Goal: Task Accomplishment & Management: Use online tool/utility

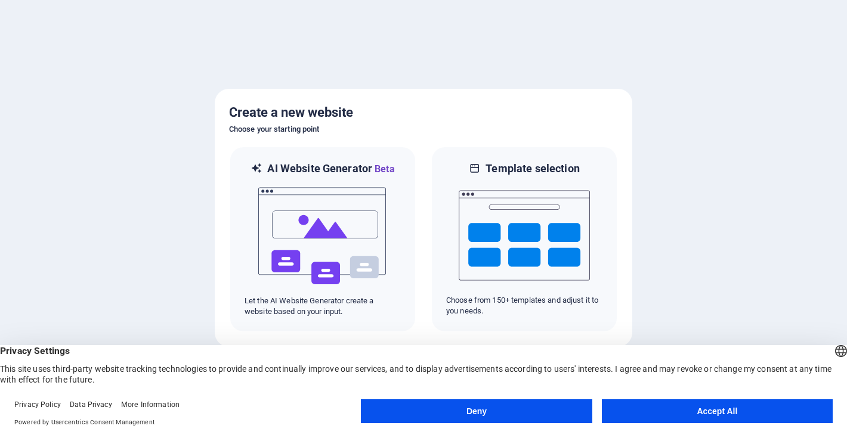
click at [650, 405] on button "Accept All" at bounding box center [717, 411] width 231 height 24
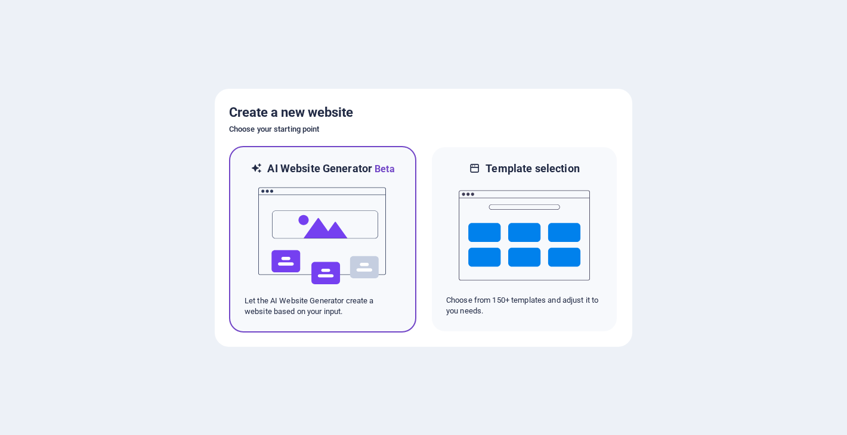
click at [372, 248] on img at bounding box center [322, 235] width 131 height 119
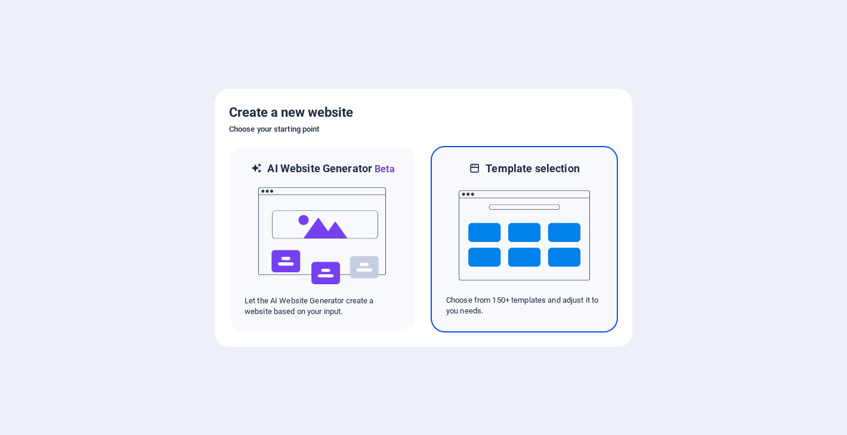
click at [538, 232] on img at bounding box center [523, 235] width 131 height 119
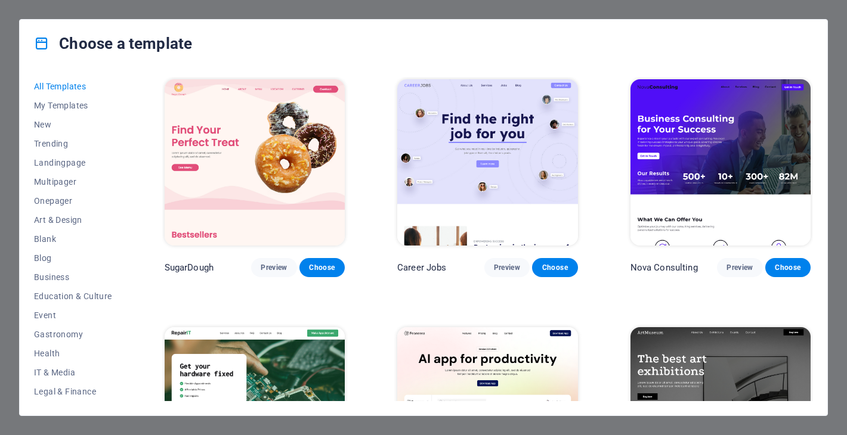
click at [606, 64] on div "Choose a template" at bounding box center [423, 44] width 807 height 48
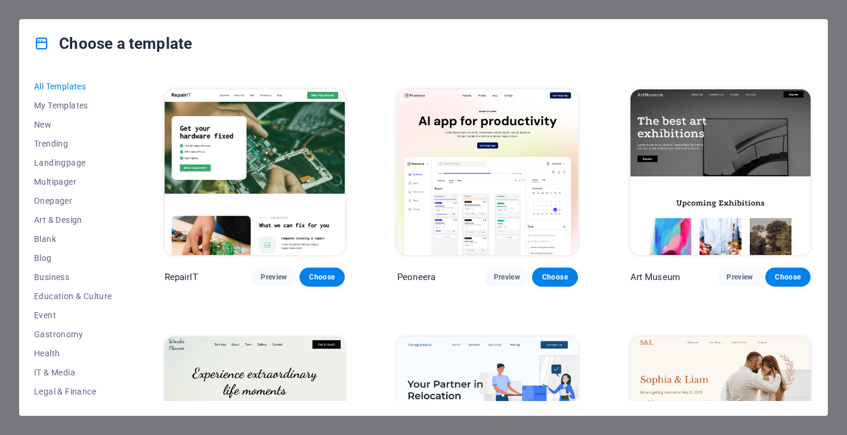
scroll to position [244, 0]
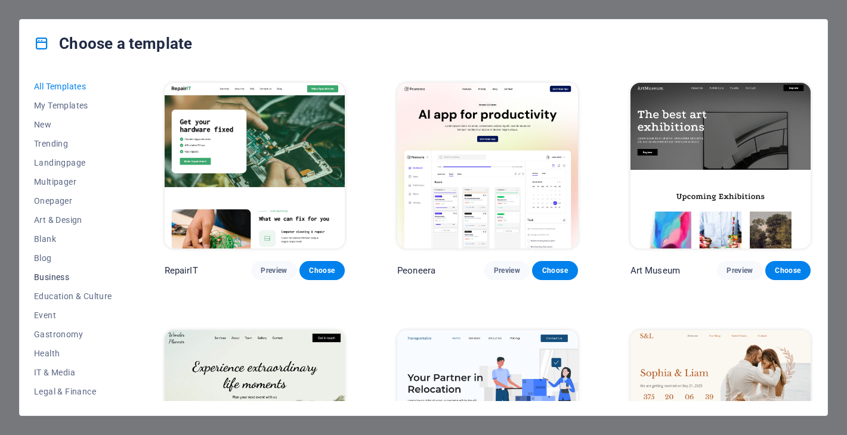
click at [57, 280] on span "Business" at bounding box center [73, 277] width 78 height 10
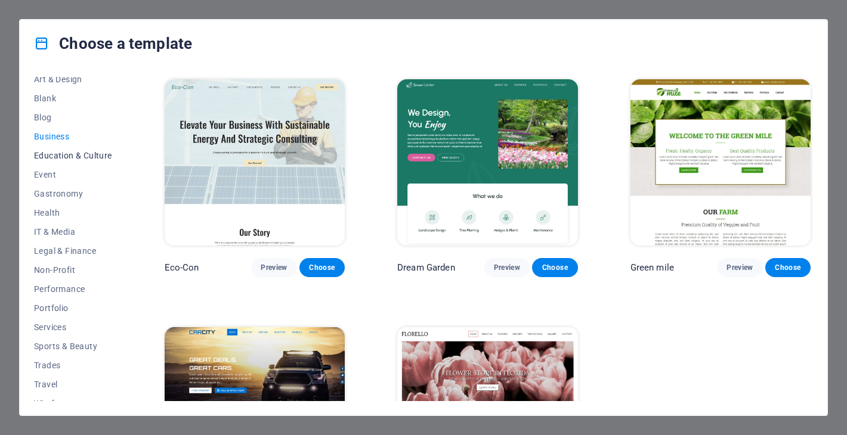
scroll to position [153, 0]
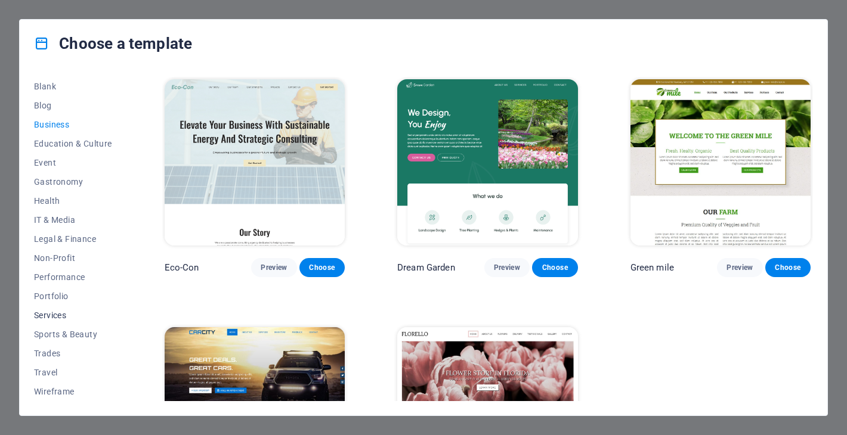
click at [58, 317] on span "Services" at bounding box center [73, 316] width 78 height 10
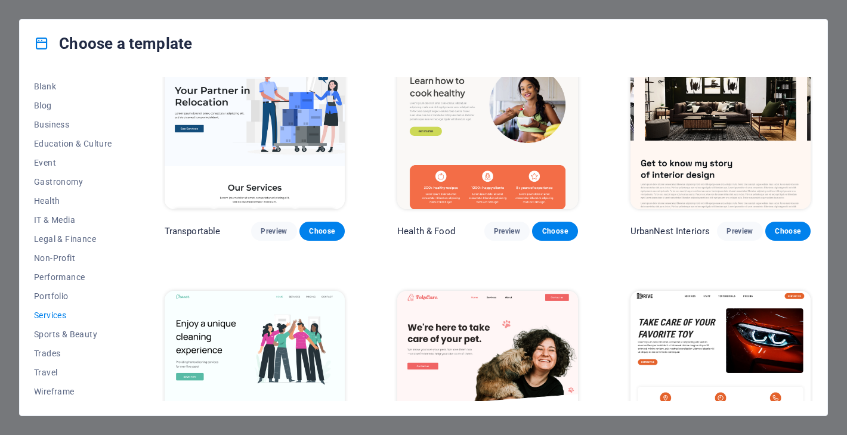
scroll to position [0, 0]
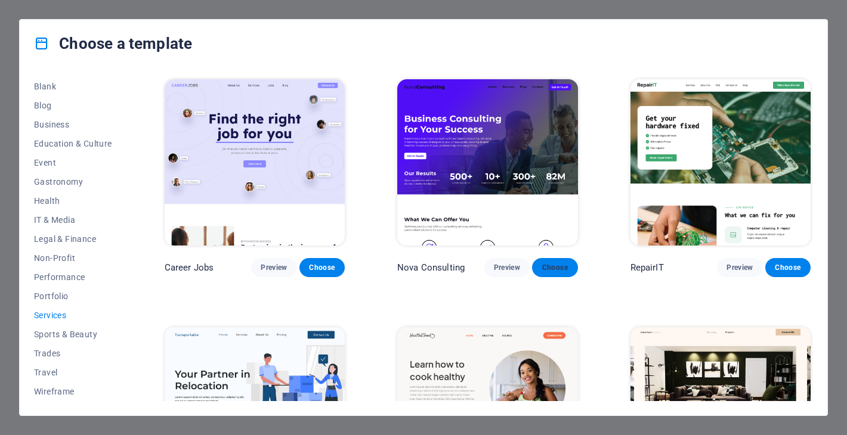
click at [551, 271] on button "Choose" at bounding box center [554, 267] width 45 height 19
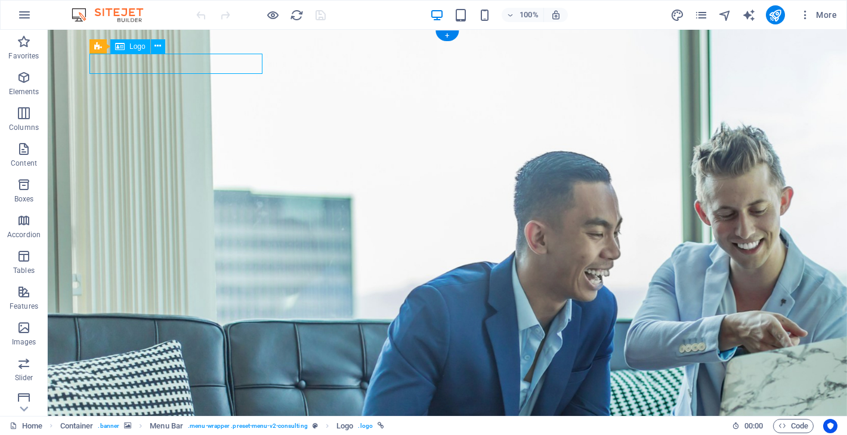
select select "px"
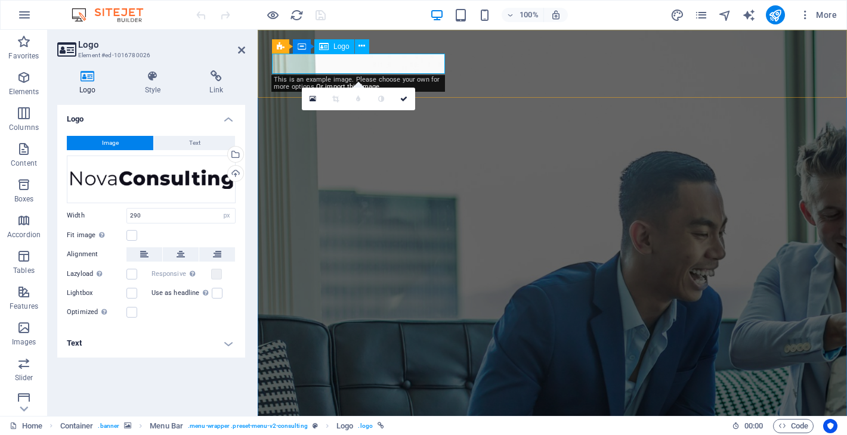
click at [209, 143] on button "Text" at bounding box center [194, 143] width 81 height 14
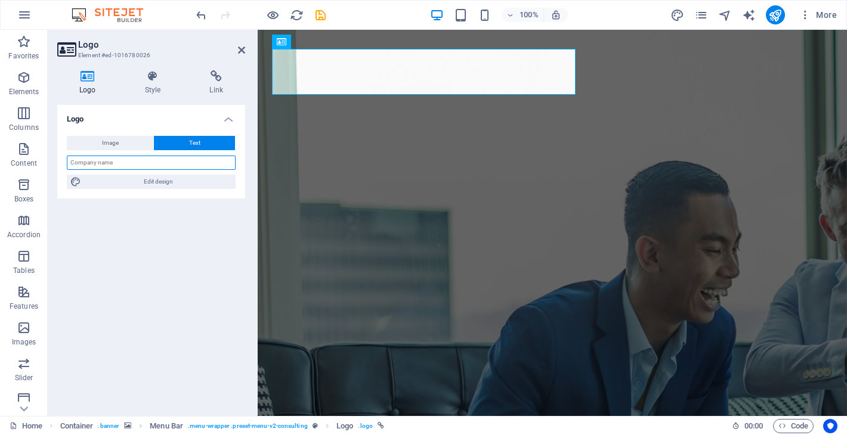
click at [160, 161] on input "text" at bounding box center [151, 163] width 169 height 14
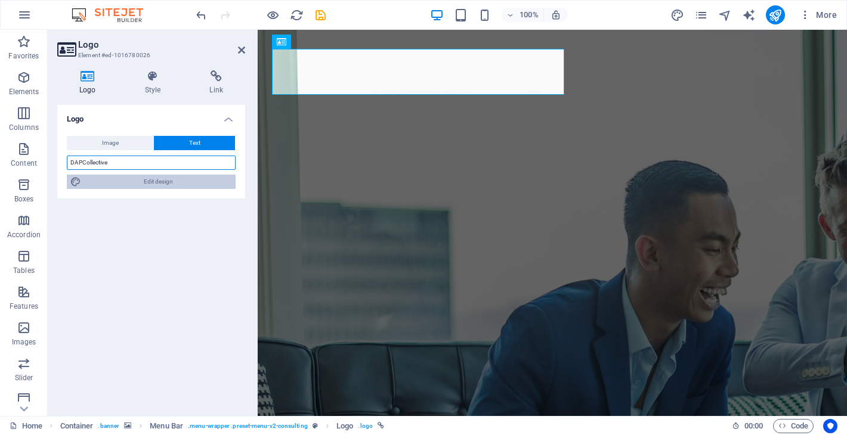
type input "DAPCollective"
click at [124, 184] on span "Edit design" at bounding box center [158, 182] width 147 height 14
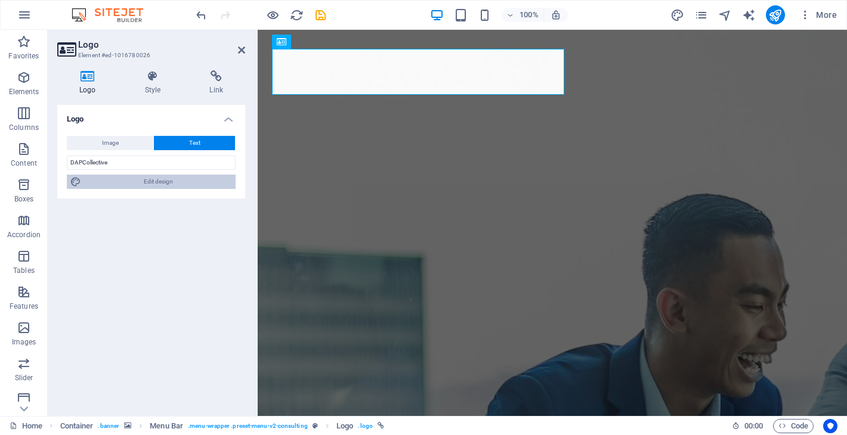
select select "700"
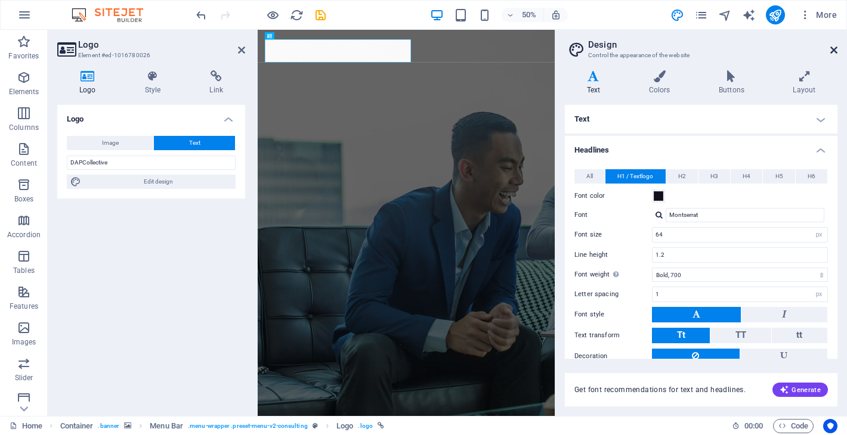
click at [836, 51] on icon at bounding box center [833, 50] width 7 height 10
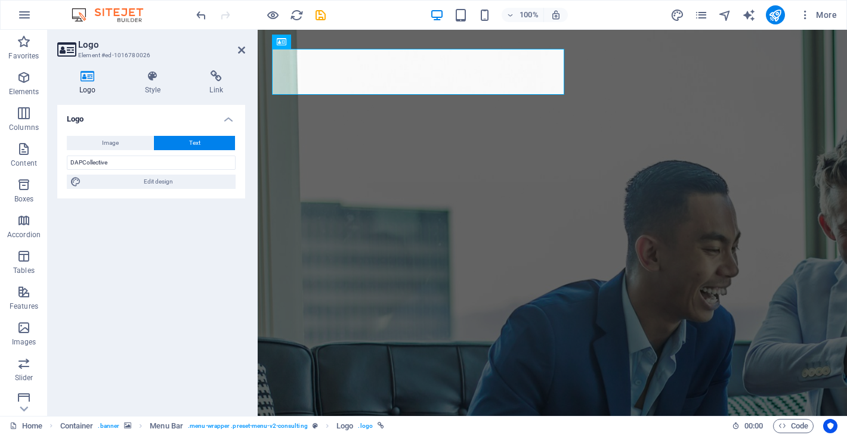
click at [175, 284] on div "Logo Image Text Drag files here, click to choose files or select files from Fil…" at bounding box center [151, 256] width 188 height 302
click at [244, 49] on icon at bounding box center [241, 50] width 7 height 10
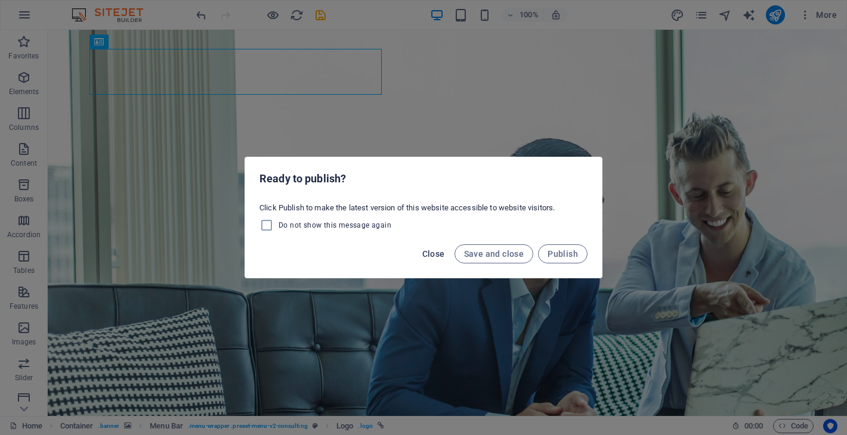
click at [430, 256] on span "Close" at bounding box center [433, 254] width 23 height 10
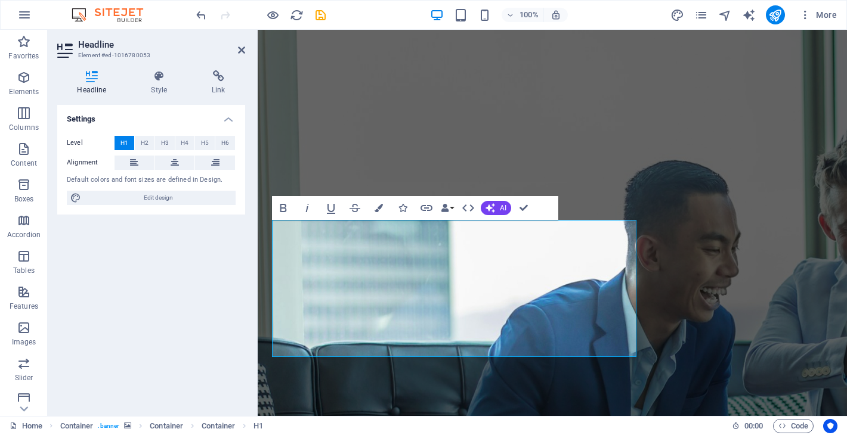
click at [165, 278] on div "Settings Level H1 H2 H3 H4 H5 H6 Alignment Default colors and font sizes are de…" at bounding box center [151, 256] width 188 height 302
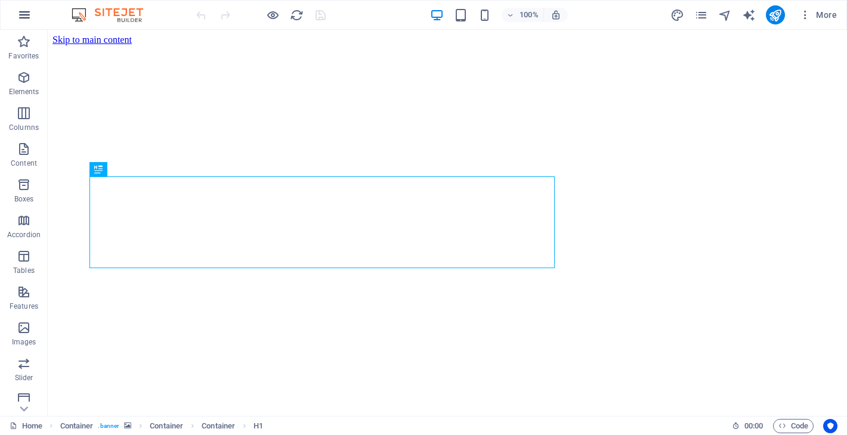
click at [23, 14] on icon "button" at bounding box center [24, 15] width 14 height 14
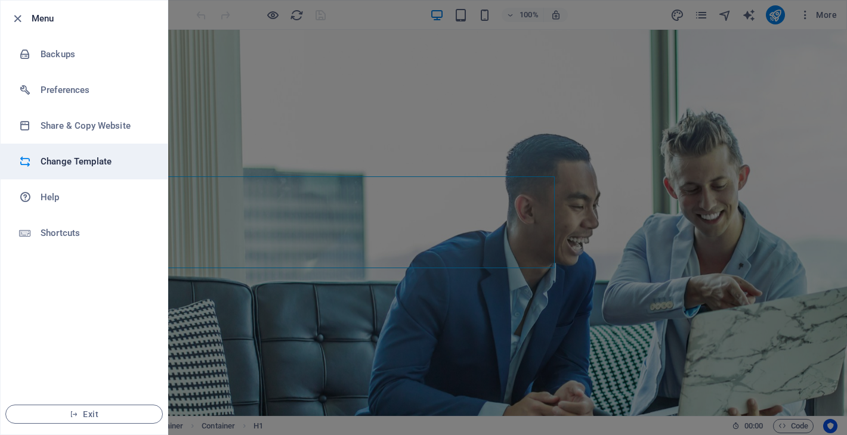
click at [119, 154] on h6 "Change Template" at bounding box center [96, 161] width 110 height 14
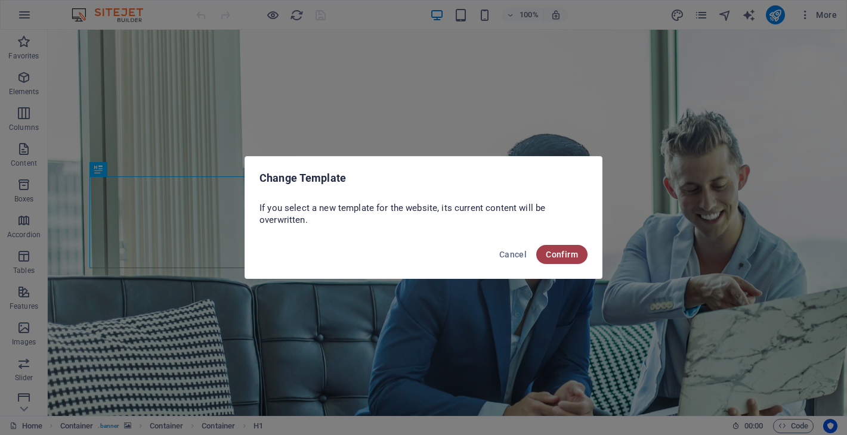
click at [556, 255] on span "Confirm" at bounding box center [561, 255] width 32 height 10
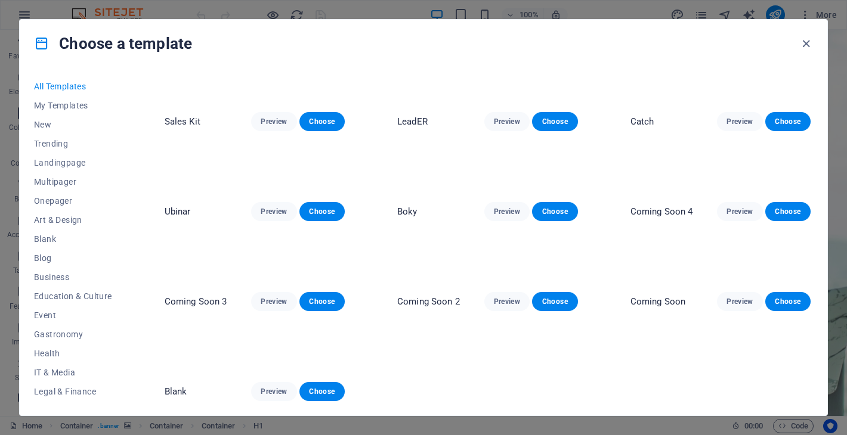
scroll to position [8038, 0]
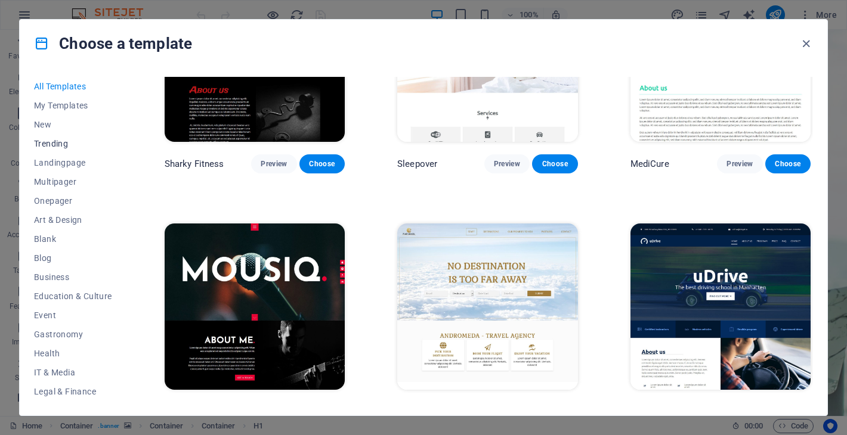
click at [63, 143] on span "Trending" at bounding box center [73, 144] width 78 height 10
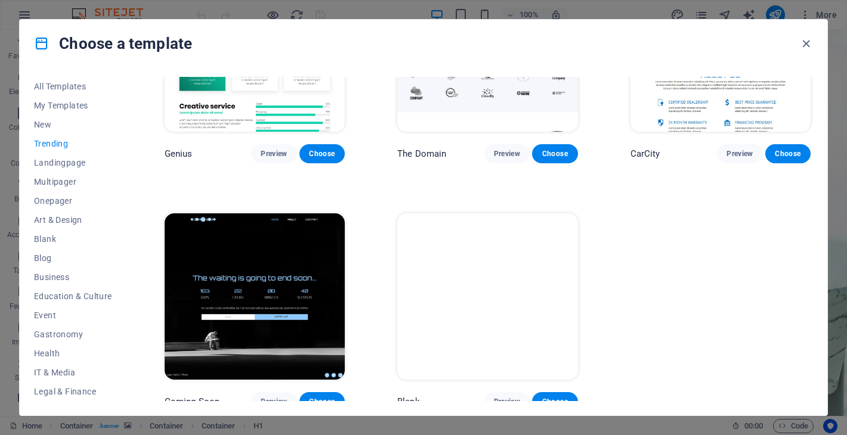
scroll to position [0, 0]
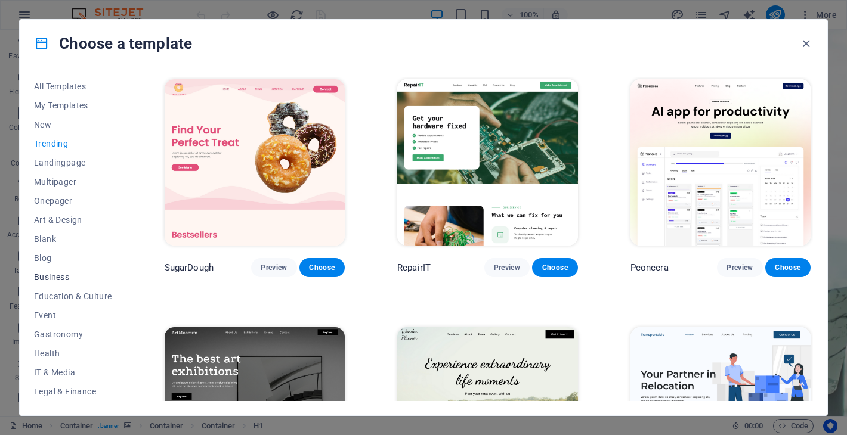
click at [61, 281] on span "Business" at bounding box center [73, 277] width 78 height 10
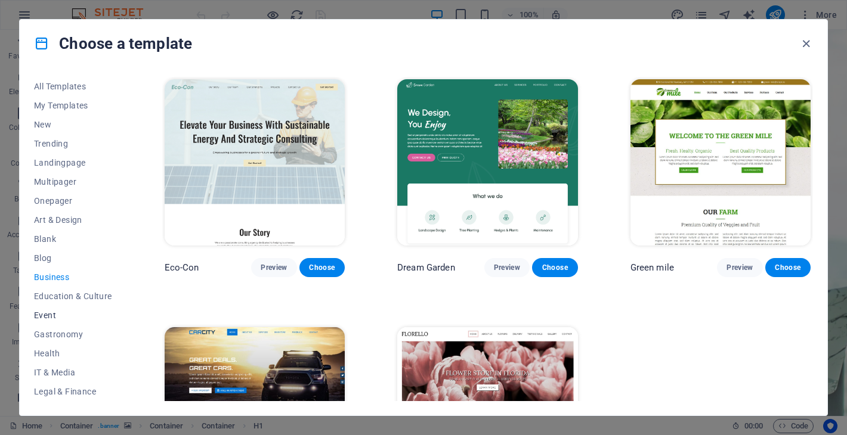
click at [66, 315] on span "Event" at bounding box center [73, 316] width 78 height 10
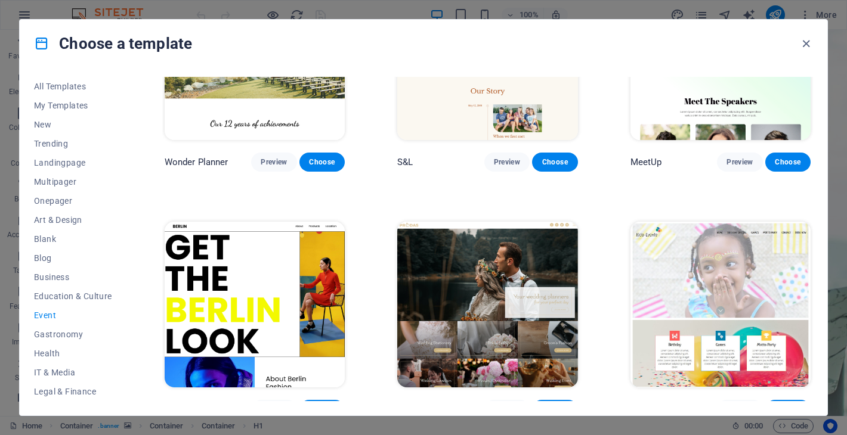
scroll to position [114, 0]
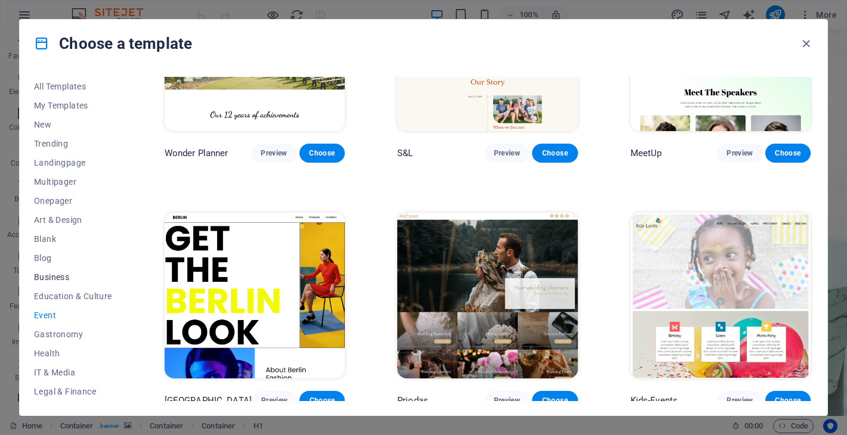
click at [76, 276] on span "Business" at bounding box center [73, 277] width 78 height 10
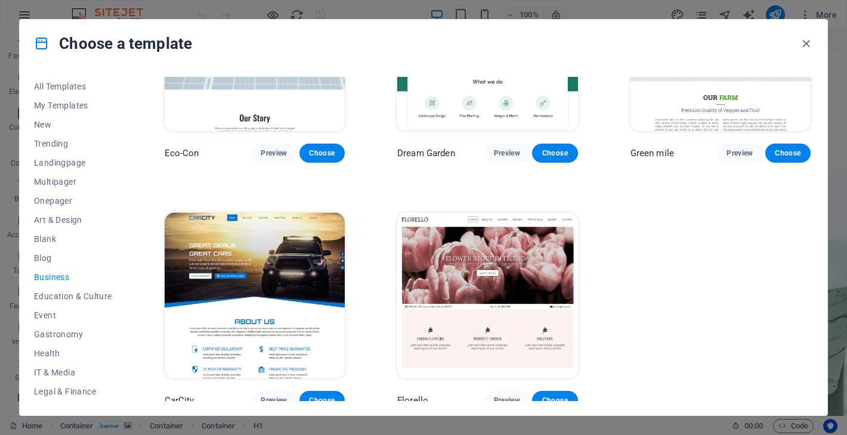
scroll to position [0, 0]
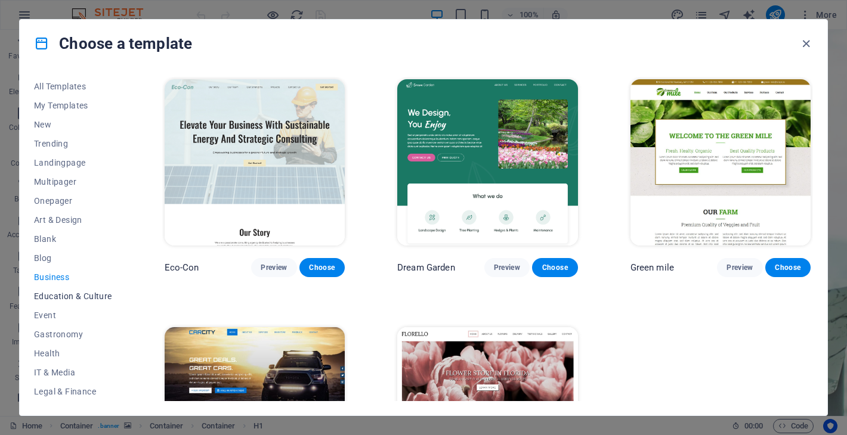
click at [77, 295] on span "Education & Culture" at bounding box center [73, 297] width 78 height 10
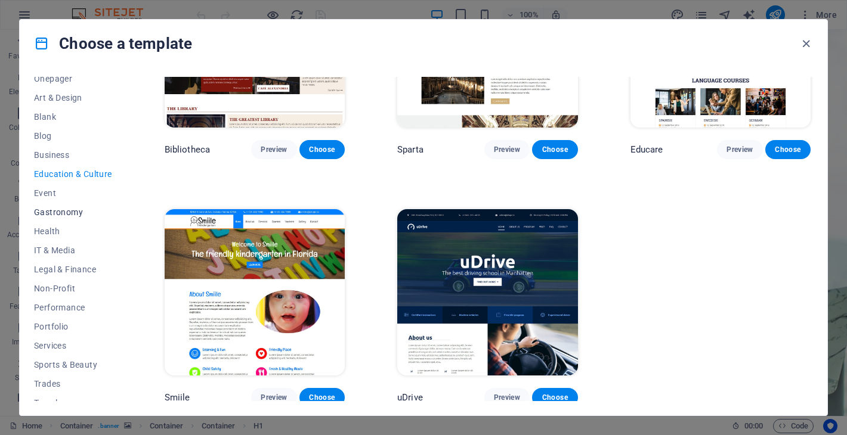
scroll to position [129, 0]
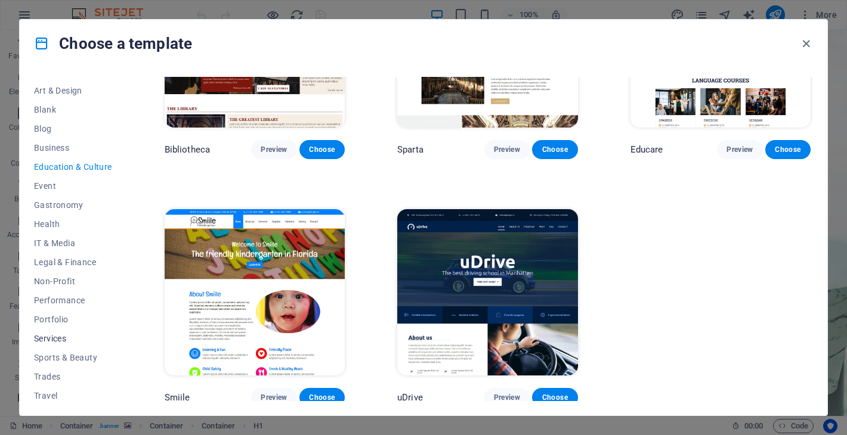
click at [78, 339] on span "Services" at bounding box center [73, 339] width 78 height 10
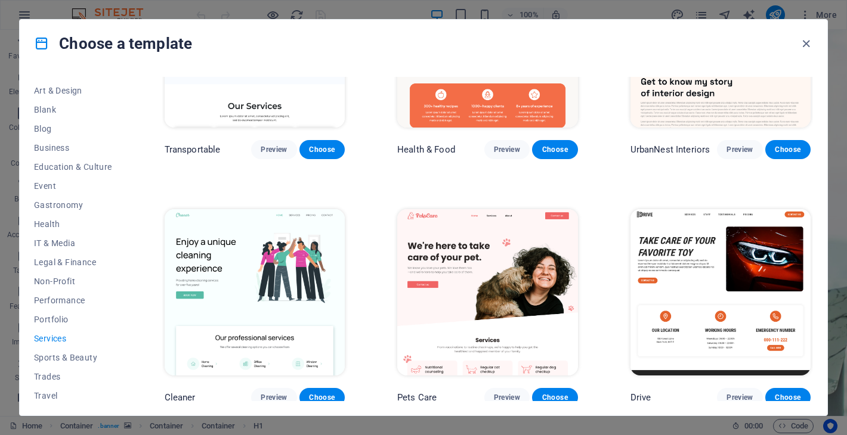
scroll to position [153, 0]
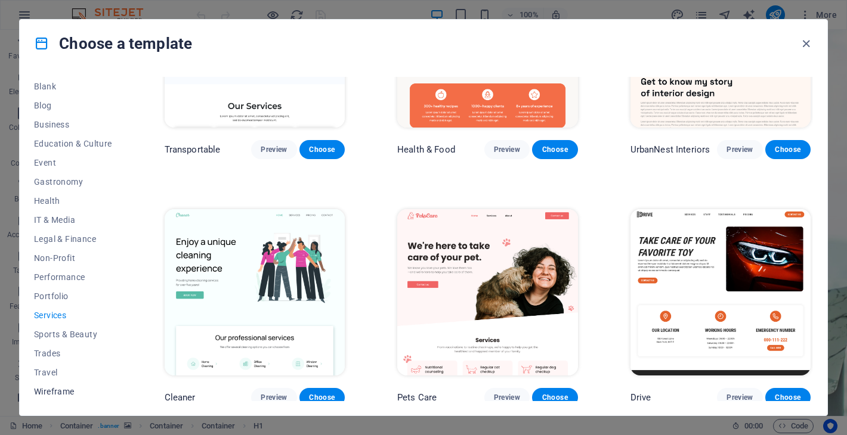
click at [63, 396] on button "Wireframe" at bounding box center [73, 391] width 78 height 19
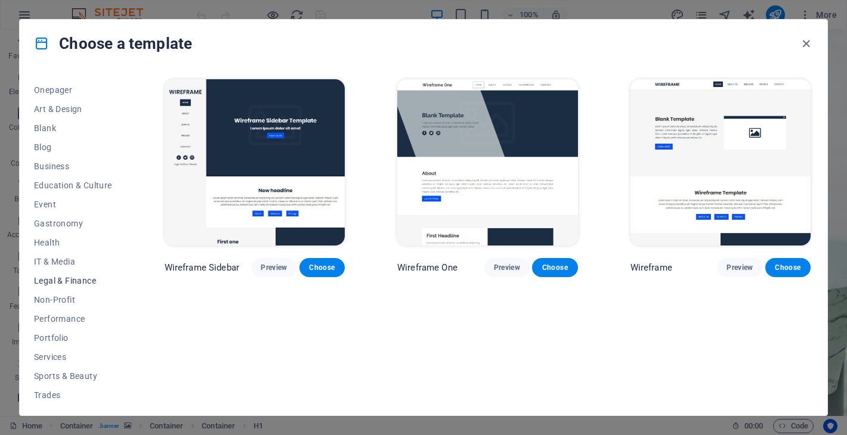
scroll to position [98, 0]
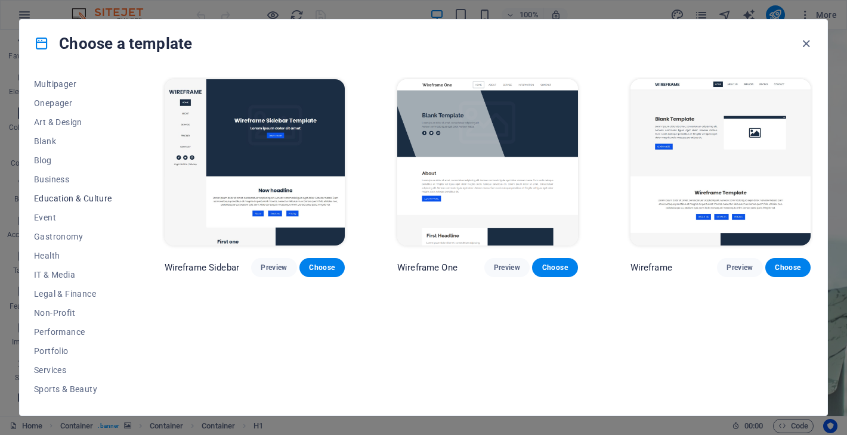
click at [82, 197] on span "Education & Culture" at bounding box center [73, 199] width 78 height 10
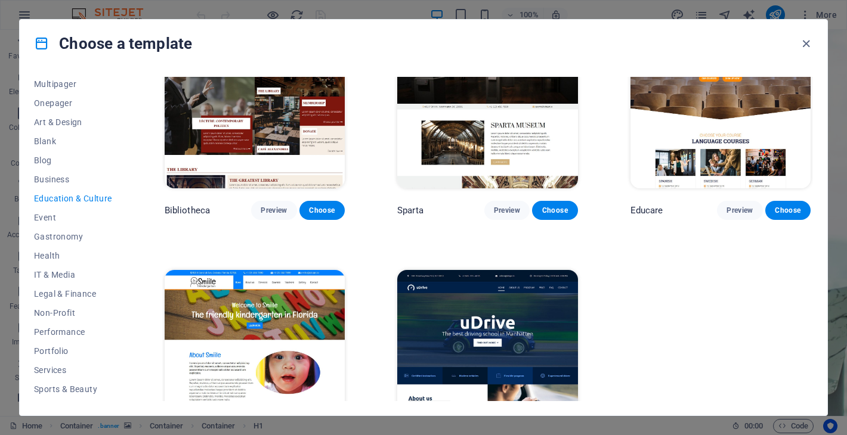
scroll to position [304, 0]
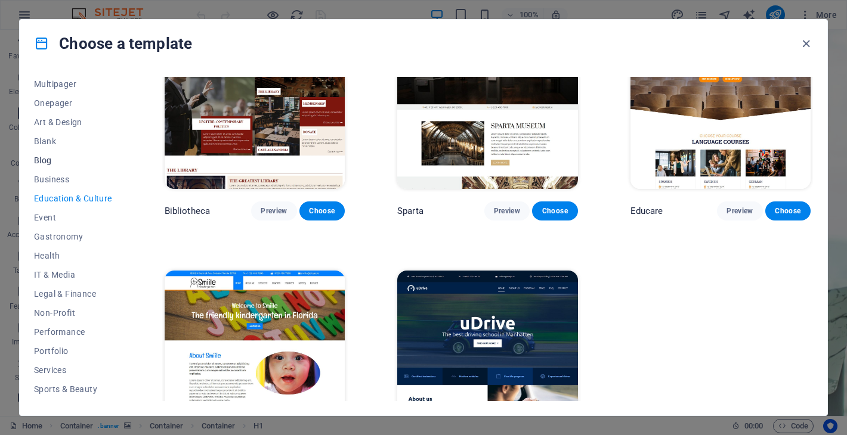
click at [77, 162] on span "Blog" at bounding box center [73, 161] width 78 height 10
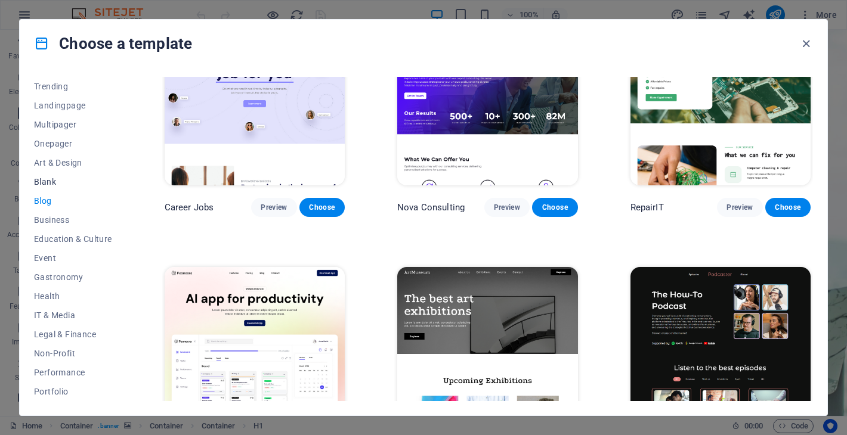
scroll to position [52, 0]
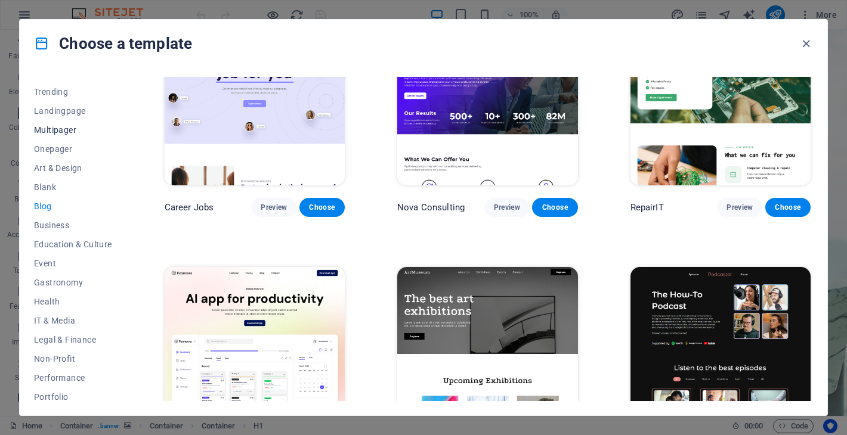
click at [81, 132] on span "Multipager" at bounding box center [73, 130] width 78 height 10
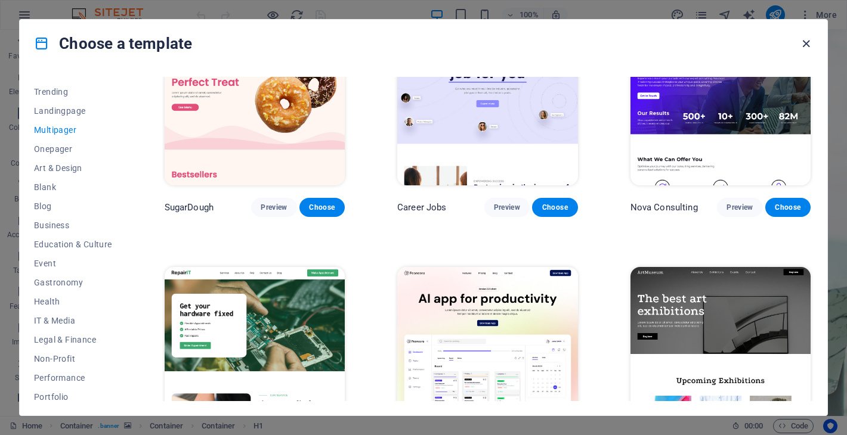
drag, startPoint x: 800, startPoint y: 42, endPoint x: 752, endPoint y: 12, distance: 56.2
click at [800, 42] on icon "button" at bounding box center [806, 44] width 14 height 14
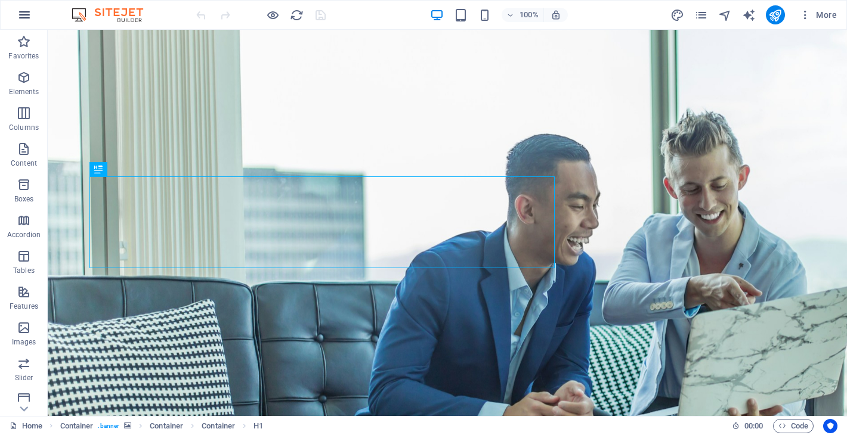
click at [20, 15] on icon "button" at bounding box center [24, 15] width 14 height 14
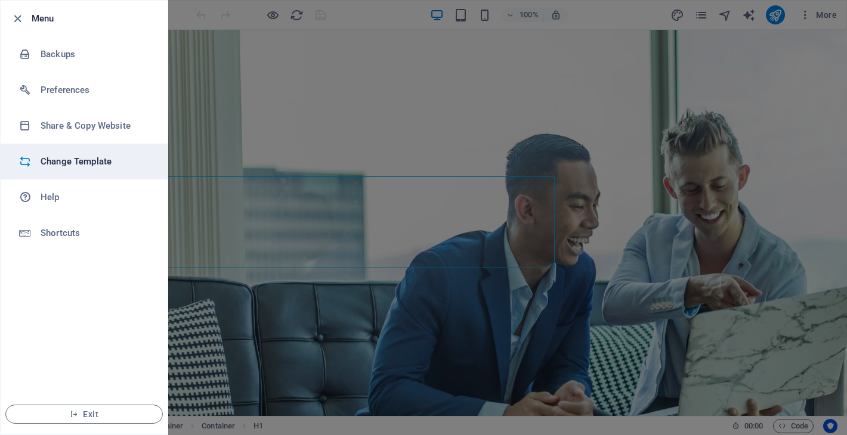
click at [93, 165] on h6 "Change Template" at bounding box center [96, 161] width 110 height 14
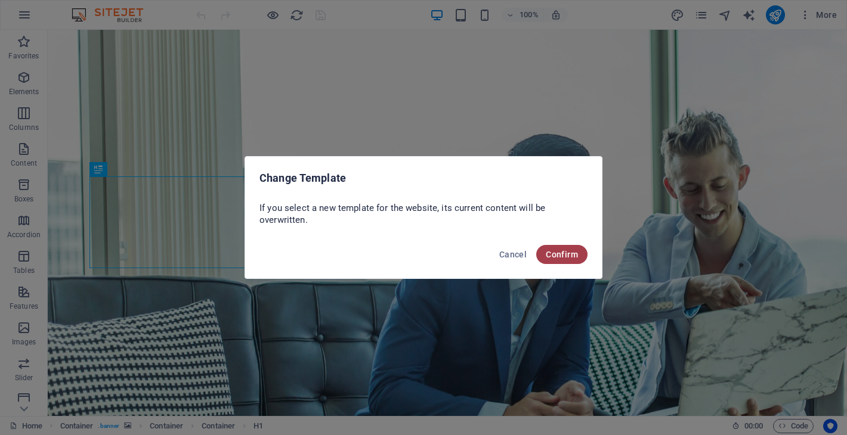
click at [573, 252] on span "Confirm" at bounding box center [561, 255] width 32 height 10
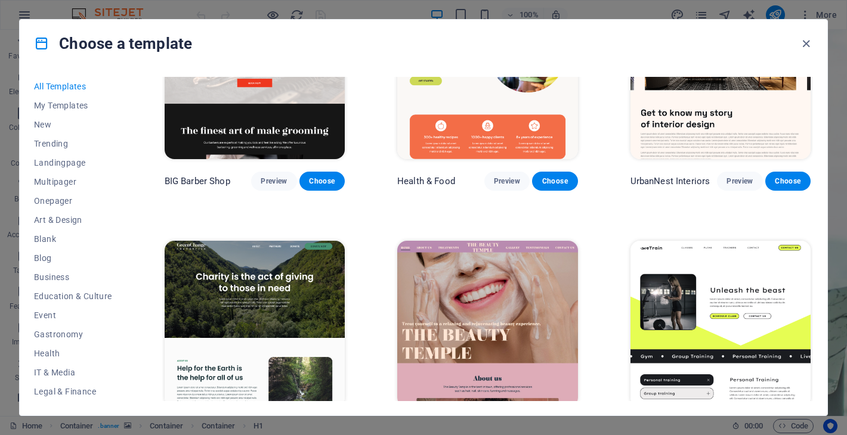
scroll to position [1332, 0]
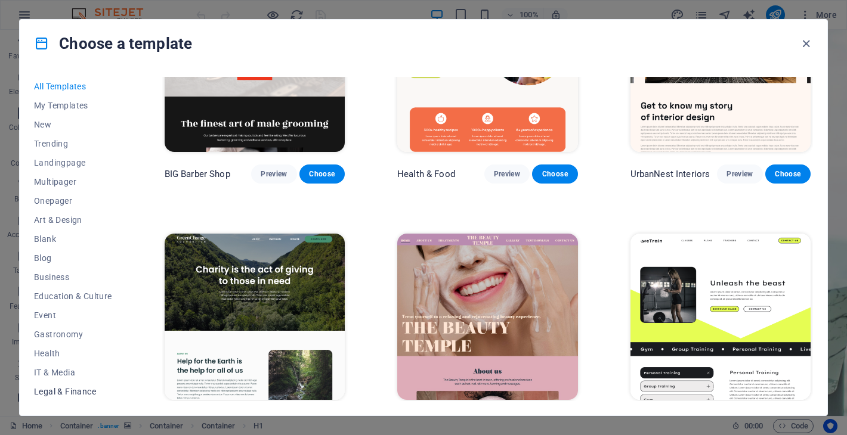
click at [74, 392] on span "Legal & Finance" at bounding box center [73, 392] width 78 height 10
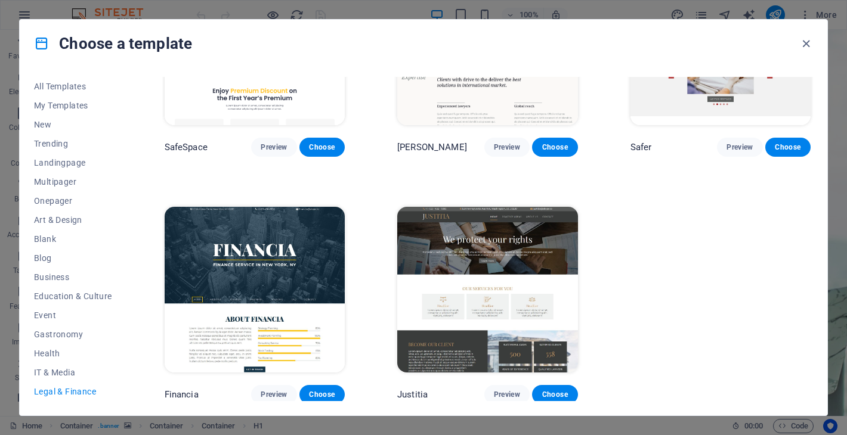
scroll to position [0, 0]
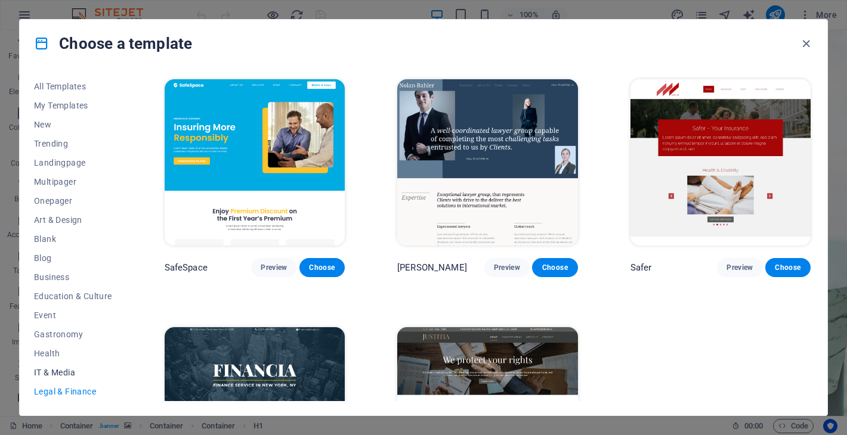
click at [68, 368] on span "IT & Media" at bounding box center [73, 373] width 78 height 10
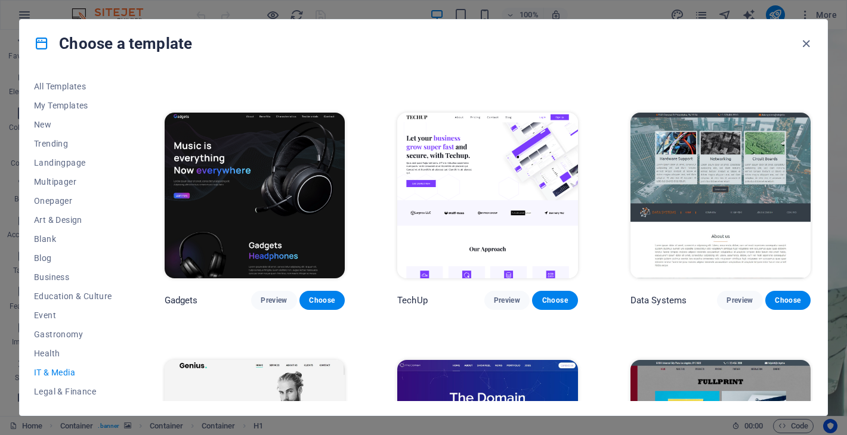
scroll to position [216, 0]
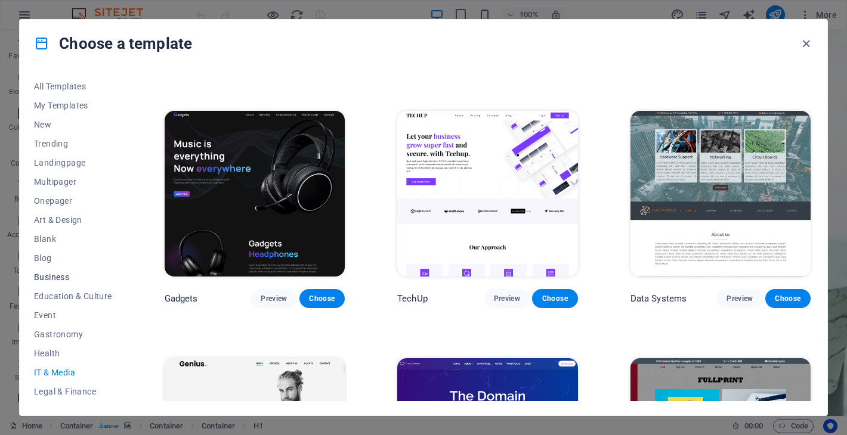
click at [64, 275] on span "Business" at bounding box center [73, 277] width 78 height 10
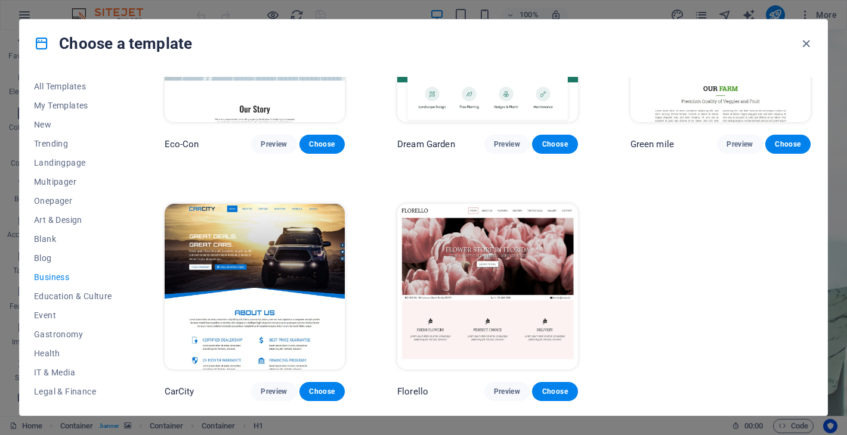
scroll to position [0, 0]
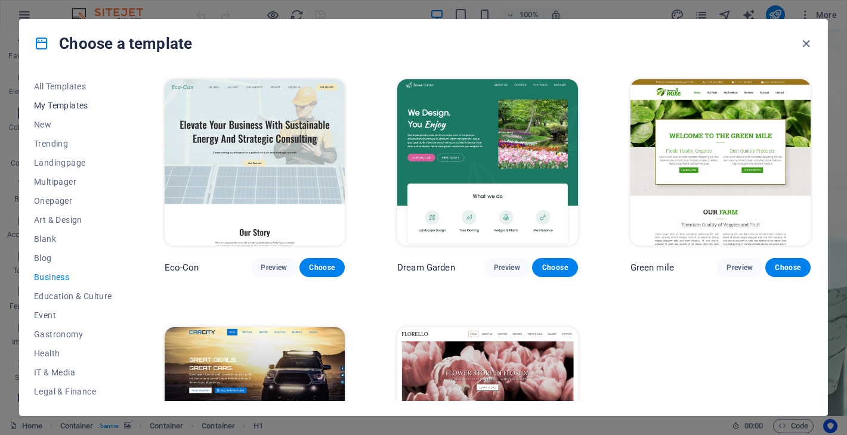
click at [85, 103] on span "My Templates" at bounding box center [73, 106] width 78 height 10
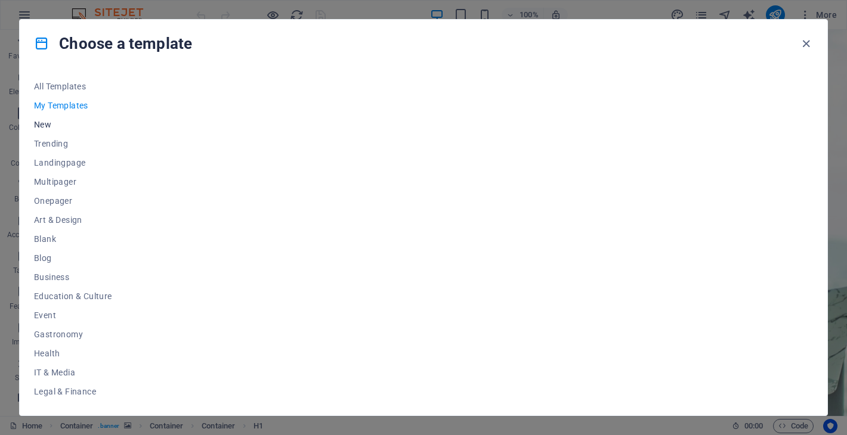
click at [60, 123] on span "New" at bounding box center [73, 125] width 78 height 10
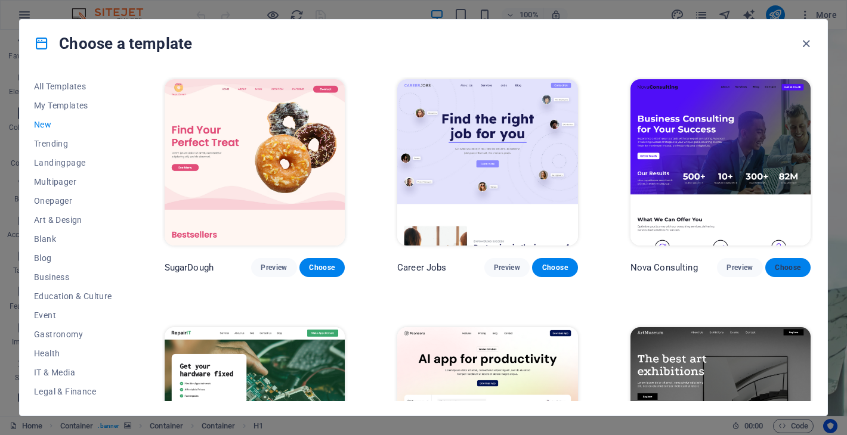
click at [774, 268] on span "Choose" at bounding box center [787, 268] width 26 height 10
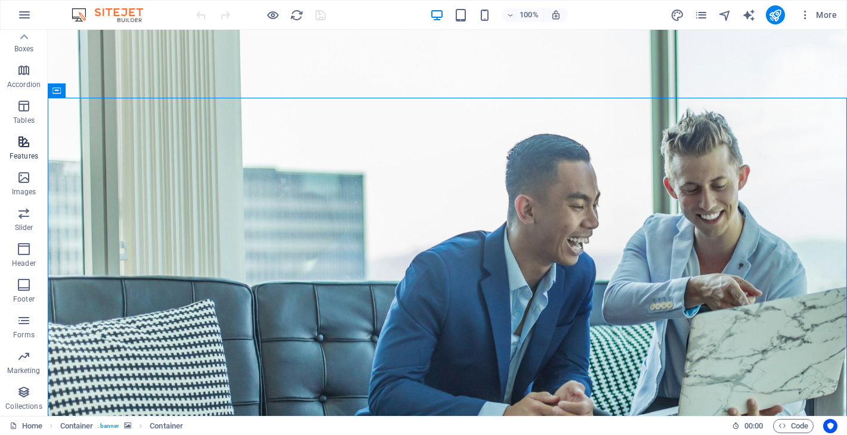
scroll to position [147, 0]
click at [24, 151] on icon "button" at bounding box center [24, 145] width 14 height 14
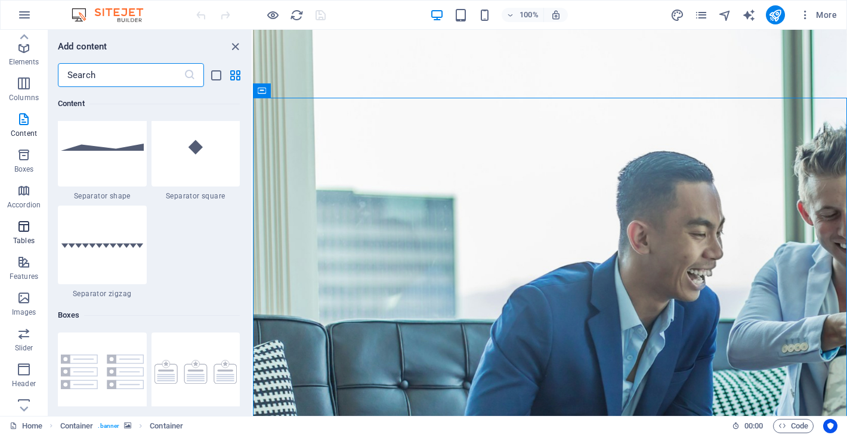
scroll to position [0, 0]
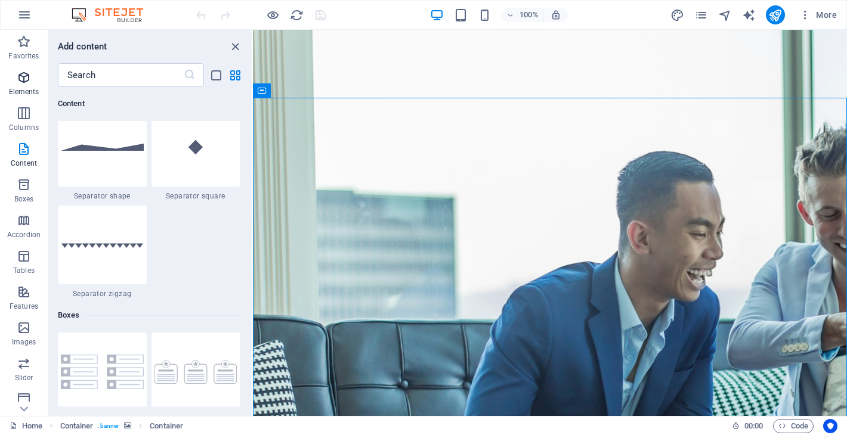
click at [25, 75] on icon "button" at bounding box center [24, 77] width 14 height 14
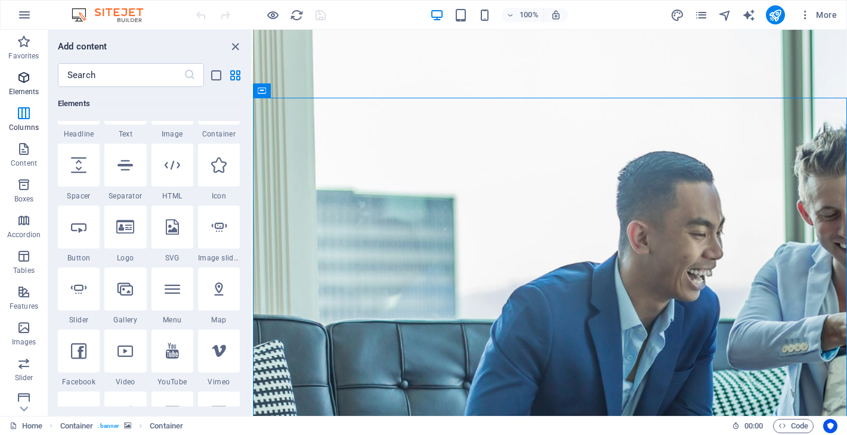
scroll to position [127, 0]
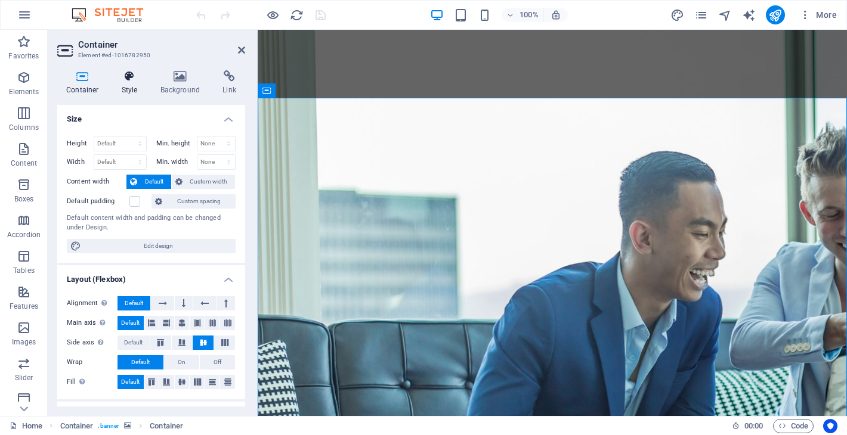
click at [131, 82] on h4 "Style" at bounding box center [132, 82] width 39 height 25
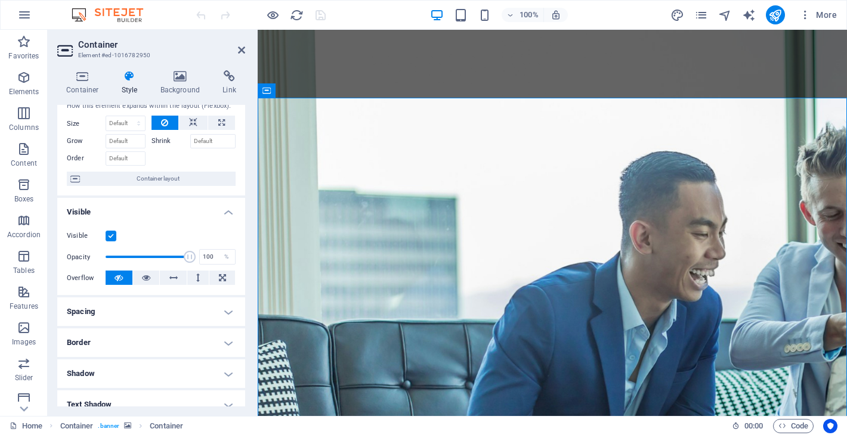
scroll to position [0, 0]
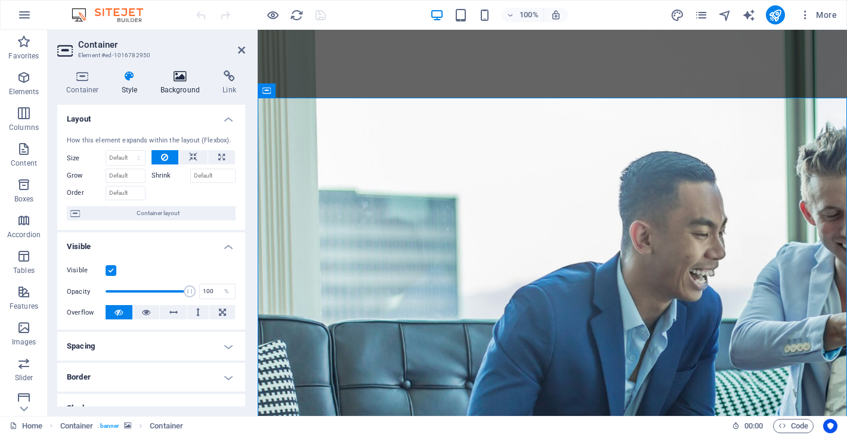
click at [179, 82] on h4 "Background" at bounding box center [182, 82] width 63 height 25
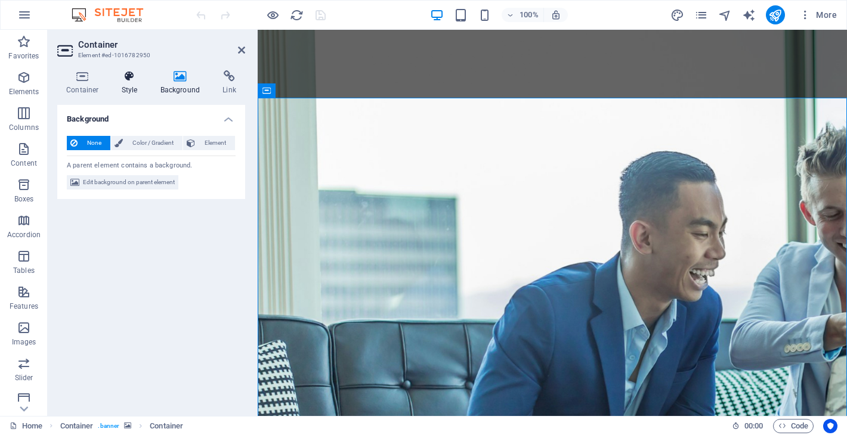
click at [135, 77] on icon at bounding box center [130, 76] width 34 height 12
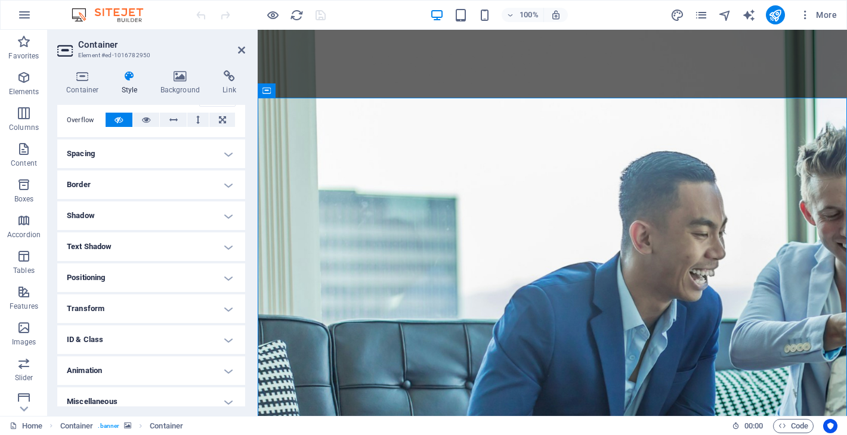
scroll to position [202, 0]
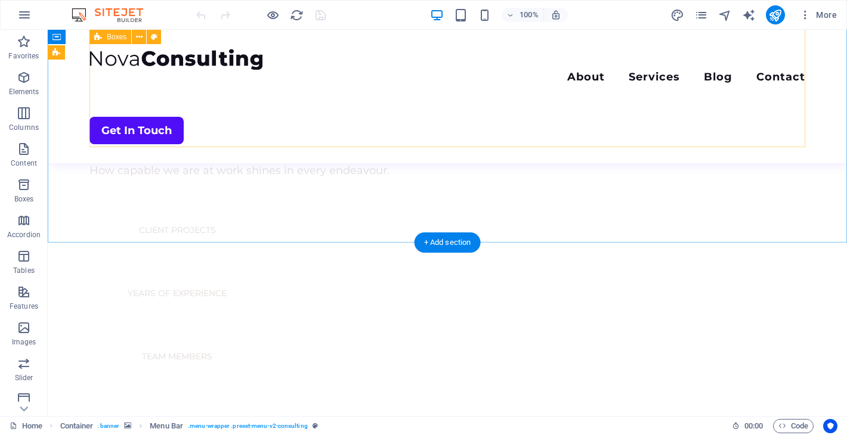
scroll to position [505, 0]
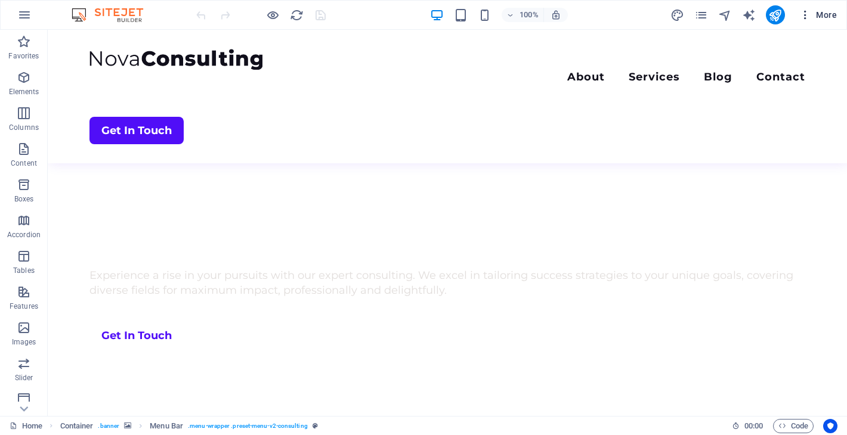
click at [829, 14] on span "More" at bounding box center [818, 15] width 38 height 12
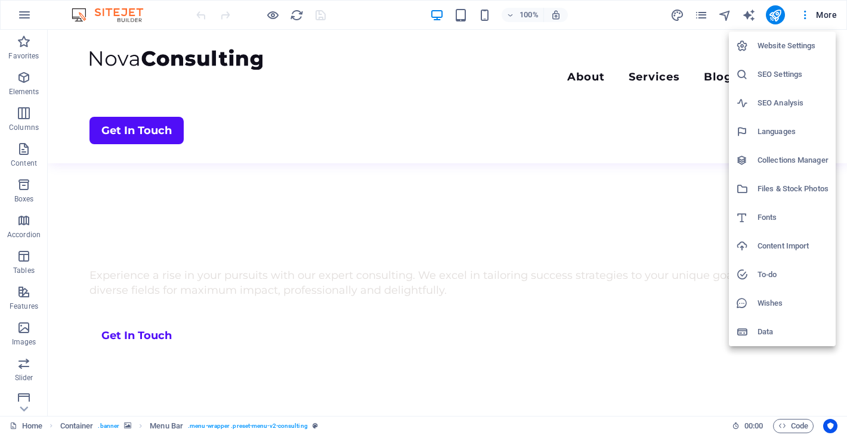
click at [23, 83] on div at bounding box center [423, 217] width 847 height 435
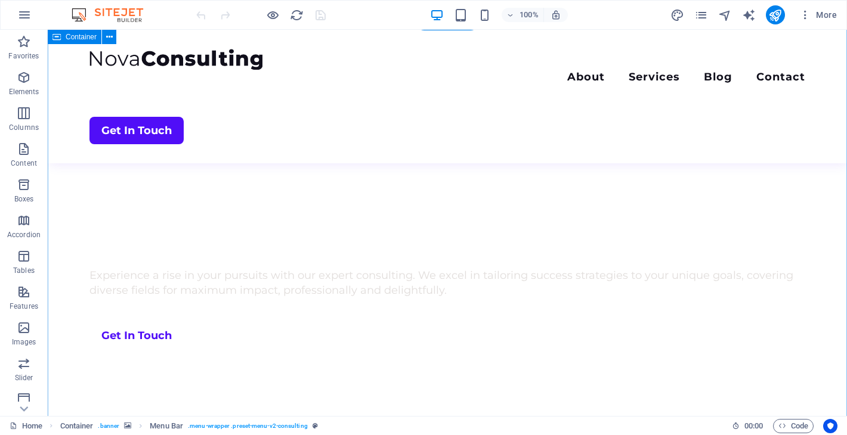
scroll to position [0, 0]
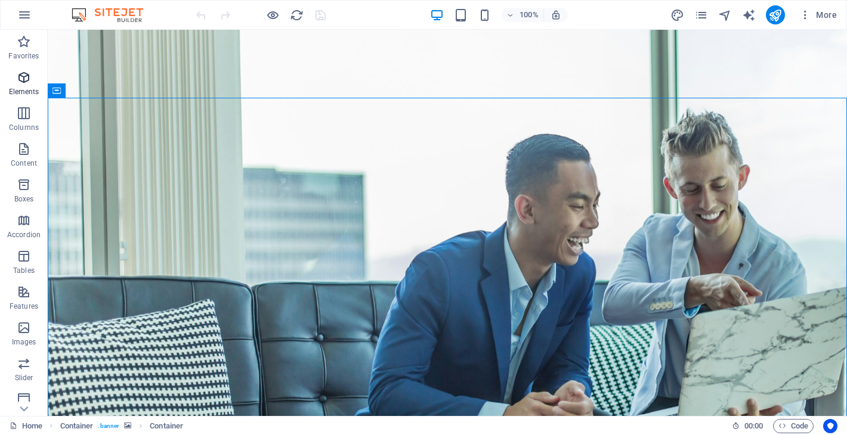
click at [25, 77] on icon "button" at bounding box center [24, 77] width 14 height 14
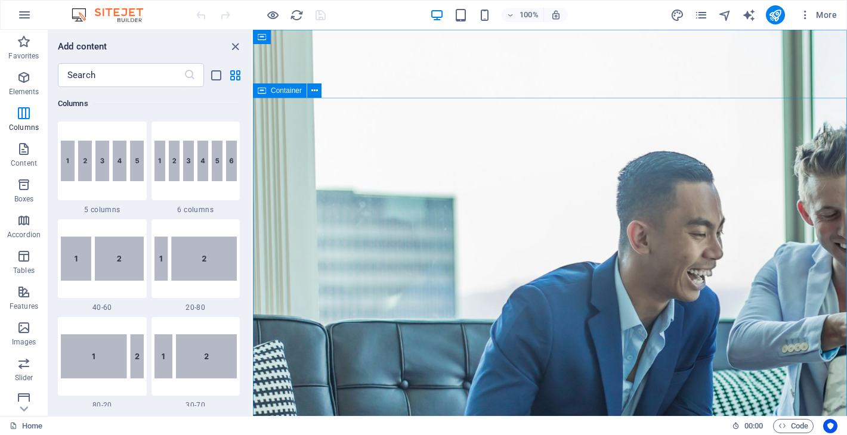
click at [290, 94] on span "Container" at bounding box center [286, 90] width 31 height 7
click at [315, 91] on icon at bounding box center [314, 91] width 7 height 13
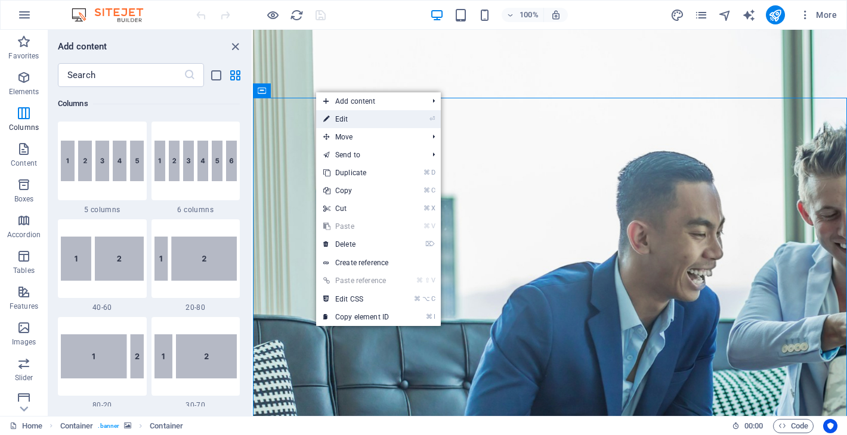
click at [333, 115] on link "⏎ Edit" at bounding box center [356, 119] width 80 height 18
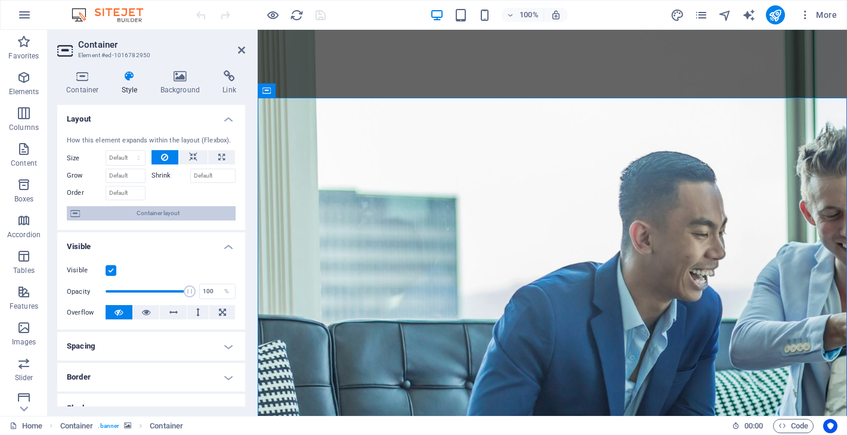
click at [155, 212] on span "Container layout" at bounding box center [157, 213] width 148 height 14
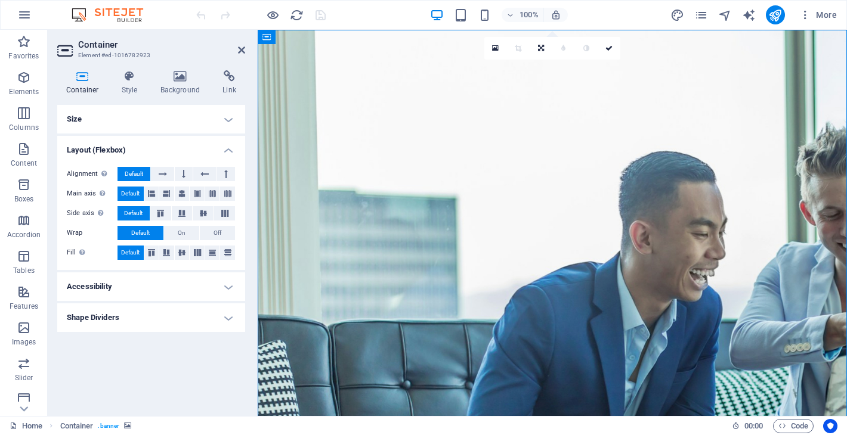
click at [138, 318] on h4 "Shape Dividers" at bounding box center [151, 317] width 188 height 29
click at [152, 295] on h4 "Accessibility" at bounding box center [151, 286] width 188 height 29
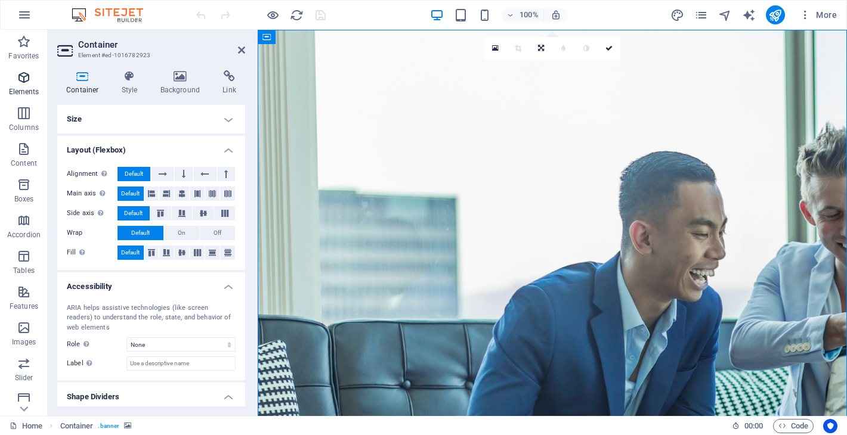
click at [23, 82] on icon "button" at bounding box center [24, 77] width 14 height 14
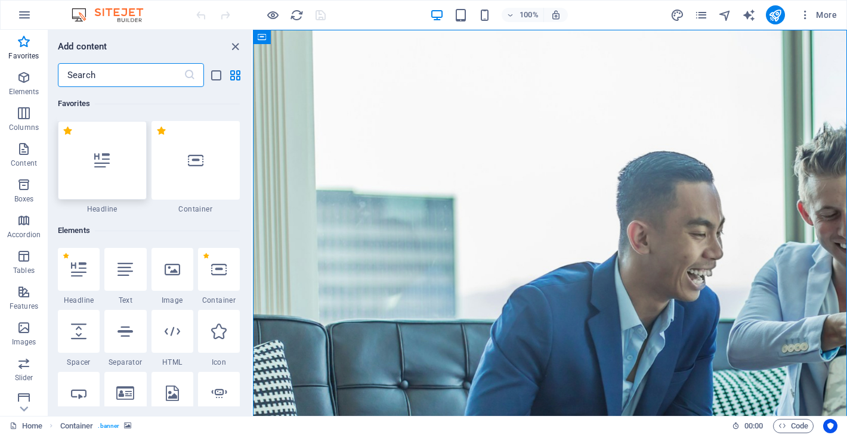
click at [102, 172] on div at bounding box center [102, 160] width 89 height 79
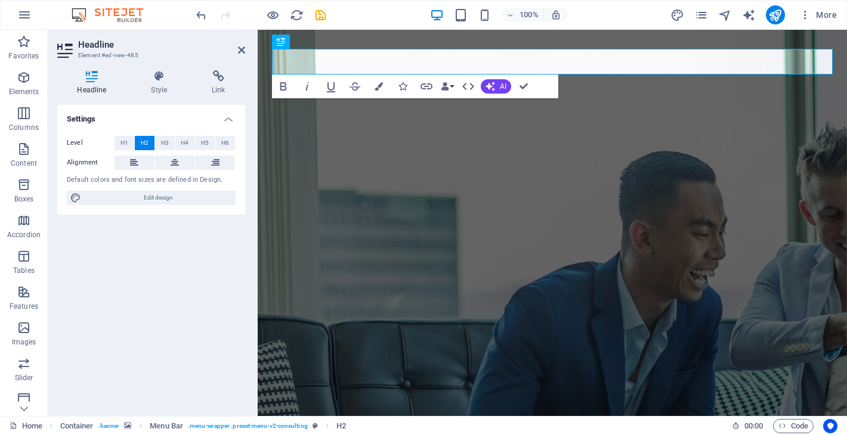
click at [245, 45] on aside "Headline Element #ed-new-485 Headline Style Link Settings Level H1 H2 H3 H4 H5 …" at bounding box center [153, 223] width 210 height 386
click at [241, 46] on icon at bounding box center [241, 50] width 7 height 10
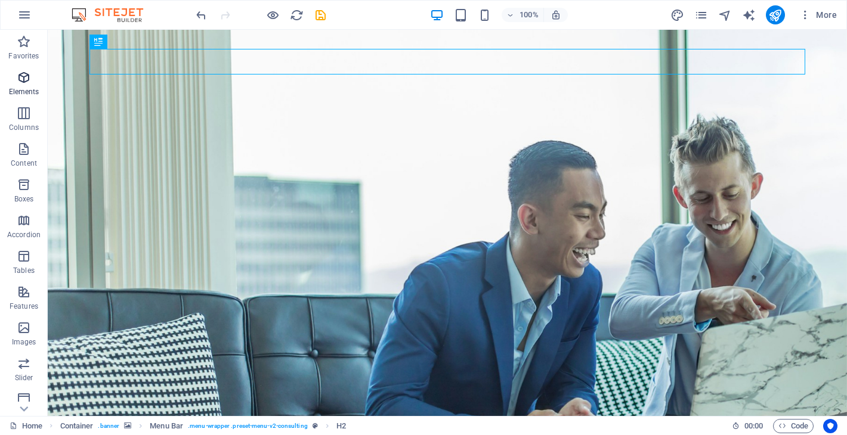
click at [17, 82] on icon "button" at bounding box center [24, 77] width 14 height 14
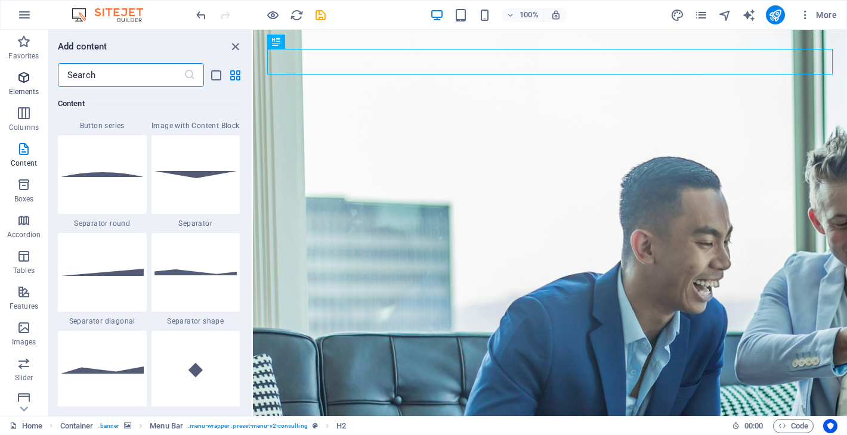
click at [18, 75] on icon "button" at bounding box center [24, 77] width 14 height 14
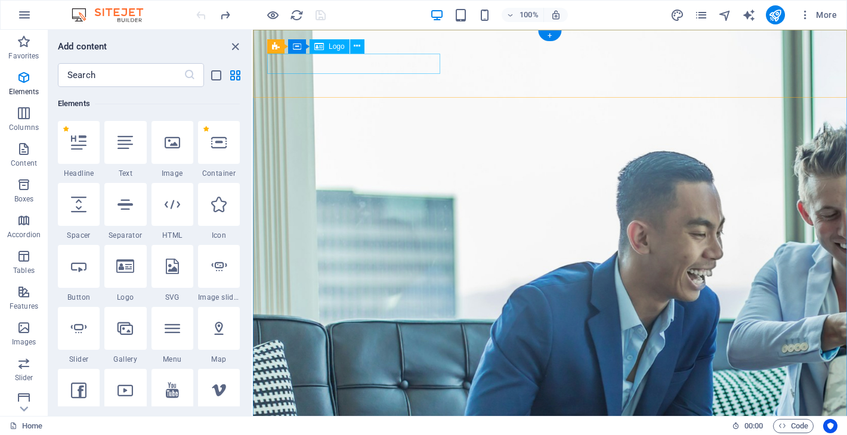
select select "px"
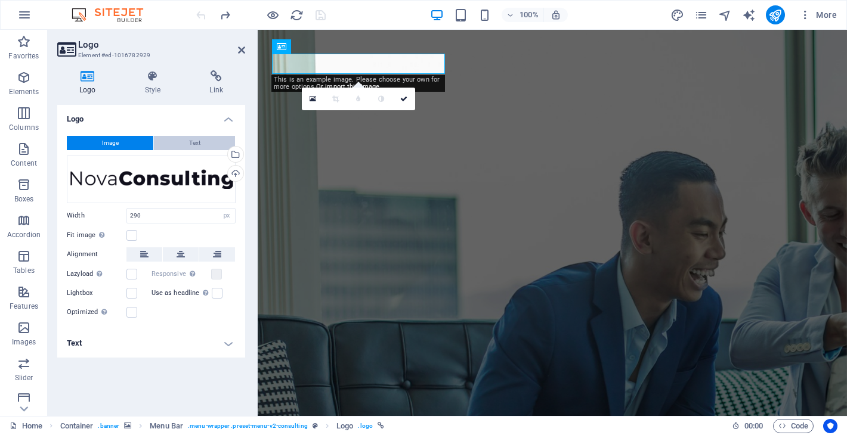
click at [173, 147] on button "Text" at bounding box center [194, 143] width 81 height 14
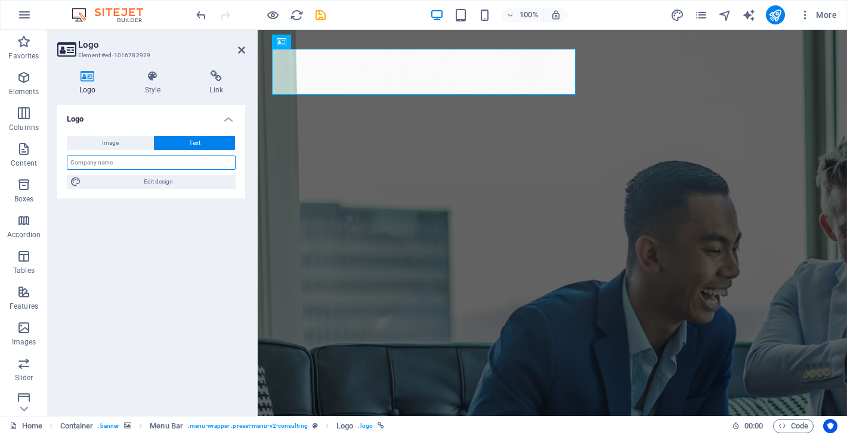
click at [158, 163] on input "text" at bounding box center [151, 163] width 169 height 14
drag, startPoint x: 82, startPoint y: 159, endPoint x: 68, endPoint y: 160, distance: 13.8
click at [68, 160] on input "DAPCollective" at bounding box center [151, 163] width 169 height 14
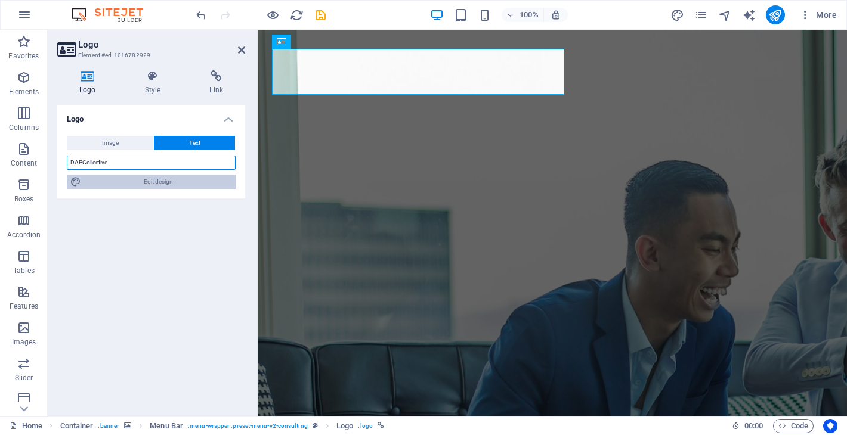
type input "DAPCollective"
click at [104, 180] on span "Edit design" at bounding box center [158, 182] width 147 height 14
select select "700"
select select "px"
select select "700"
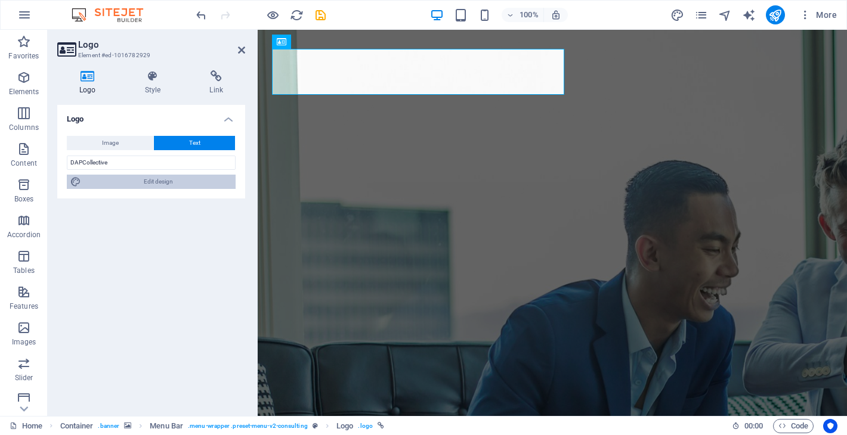
select select "px"
select select "rem"
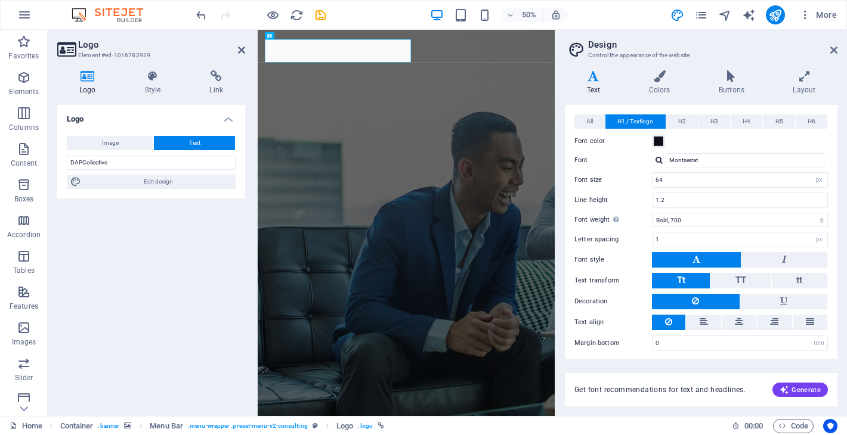
scroll to position [57, 0]
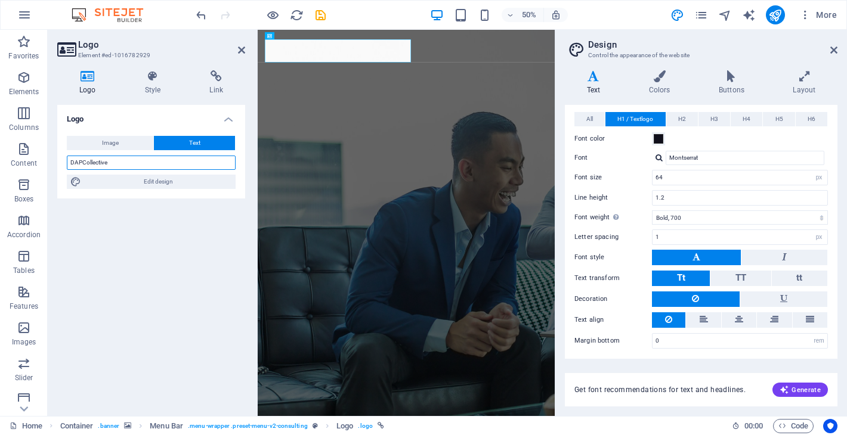
click at [120, 163] on input "DAPCollective" at bounding box center [151, 163] width 169 height 14
drag, startPoint x: 118, startPoint y: 163, endPoint x: 81, endPoint y: 163, distance: 37.0
click at [81, 163] on input "DAPCollective" at bounding box center [151, 163] width 169 height 14
click at [82, 160] on input "DAPCollective" at bounding box center [151, 163] width 169 height 14
drag, startPoint x: 82, startPoint y: 160, endPoint x: 70, endPoint y: 160, distance: 11.9
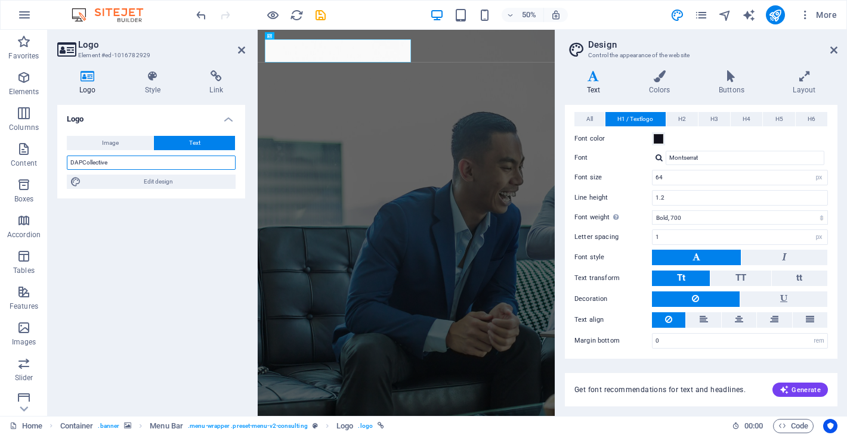
click at [70, 160] on input "DAPCollective" at bounding box center [151, 163] width 169 height 14
click at [72, 161] on input "DAPCollective" at bounding box center [151, 163] width 169 height 14
drag, startPoint x: 71, startPoint y: 161, endPoint x: 80, endPoint y: 161, distance: 9.5
click at [80, 161] on input "DAPCollective" at bounding box center [151, 163] width 169 height 14
click at [659, 159] on div at bounding box center [658, 158] width 7 height 8
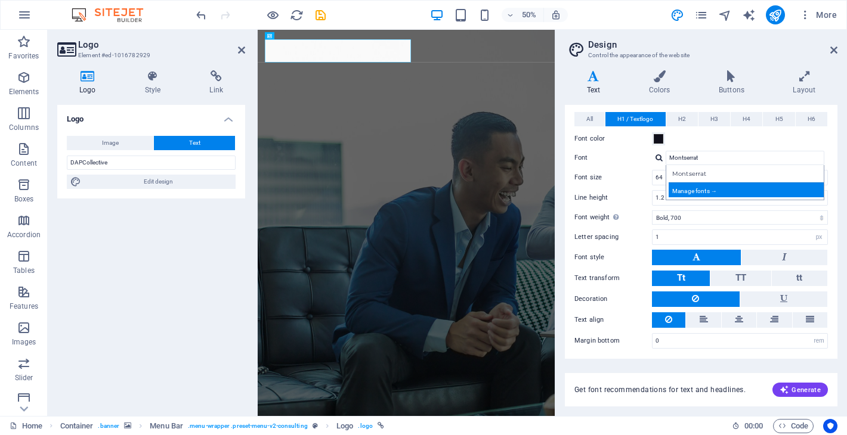
click at [697, 189] on div "Manage fonts →" at bounding box center [746, 189] width 157 height 15
select select "popularity"
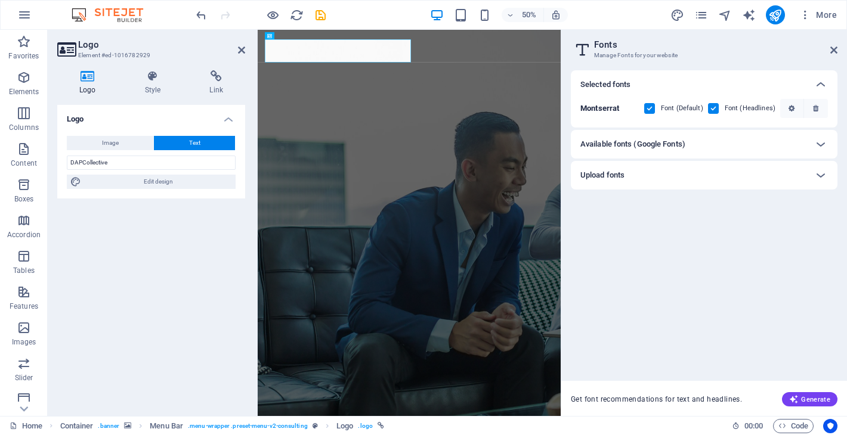
click at [726, 139] on div "Available fonts (Google Fonts)" at bounding box center [693, 144] width 226 height 14
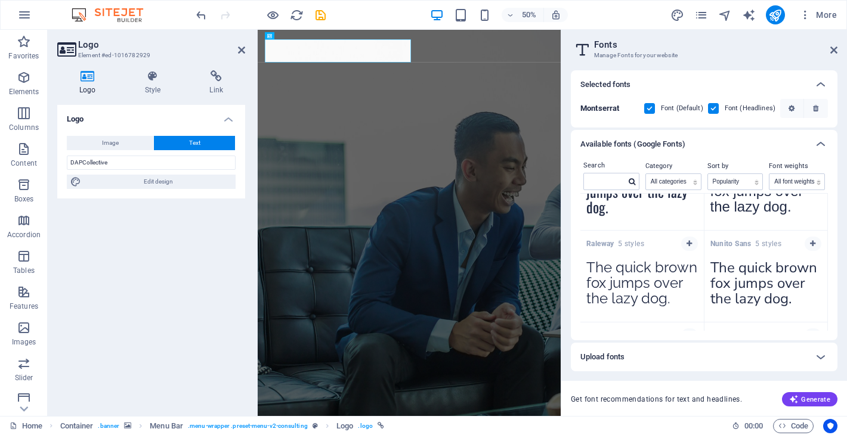
scroll to position [510, 0]
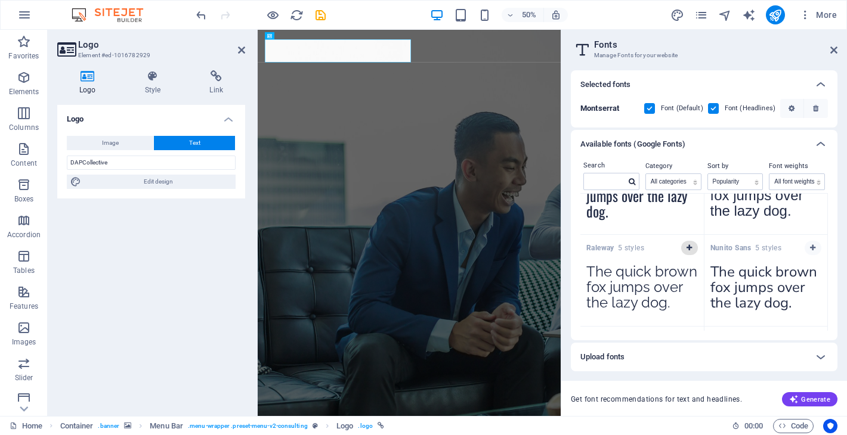
click at [686, 249] on icon "button" at bounding box center [688, 247] width 5 height 7
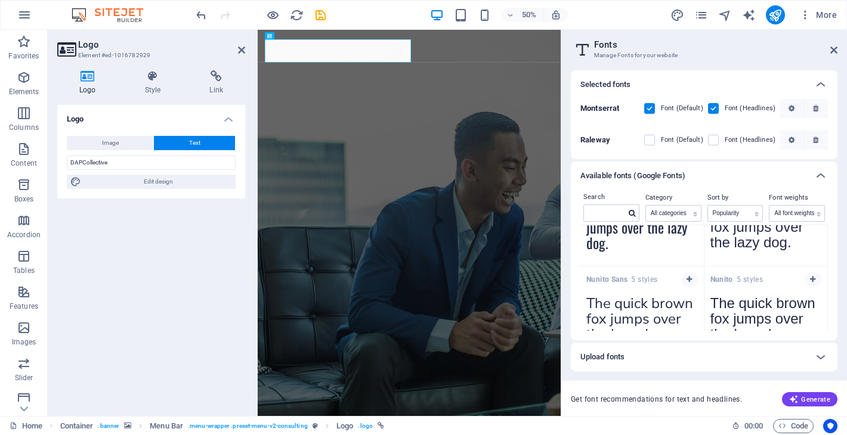
drag, startPoint x: 656, startPoint y: 141, endPoint x: 808, endPoint y: 67, distance: 169.3
click at [655, 141] on label at bounding box center [649, 140] width 11 height 11
click at [0, 0] on input "checkbox" at bounding box center [0, 0] width 0 height 0
click at [653, 139] on label at bounding box center [649, 140] width 11 height 11
click at [0, 0] on input "checkbox" at bounding box center [0, 0] width 0 height 0
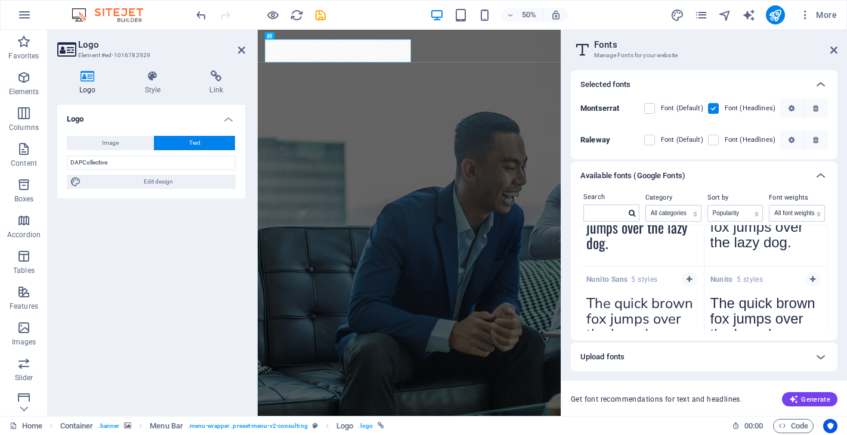
drag, startPoint x: 647, startPoint y: 106, endPoint x: 824, endPoint y: 48, distance: 185.9
click at [647, 106] on label at bounding box center [649, 108] width 11 height 11
click at [0, 0] on input "checkbox" at bounding box center [0, 0] width 0 height 0
click at [832, 49] on icon at bounding box center [833, 50] width 7 height 10
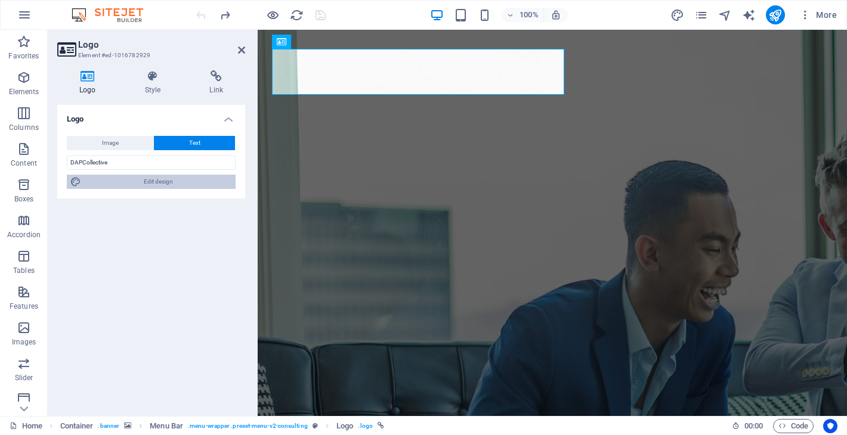
click at [166, 181] on span "Edit design" at bounding box center [158, 182] width 147 height 14
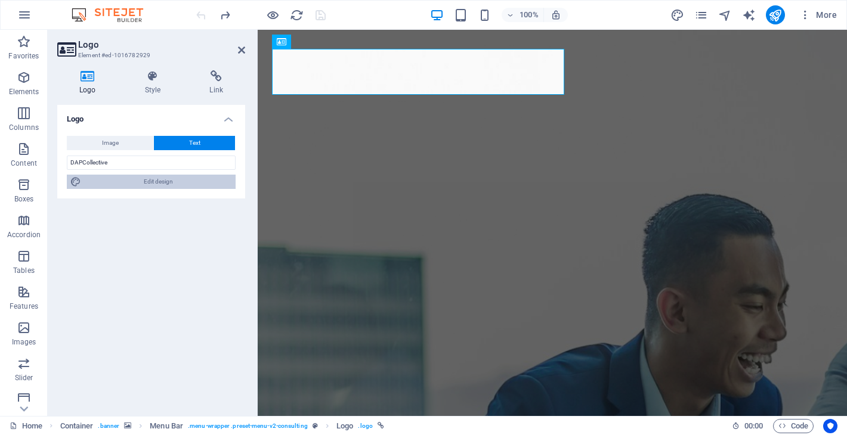
select select "700"
select select "px"
select select "700"
select select "px"
select select "rem"
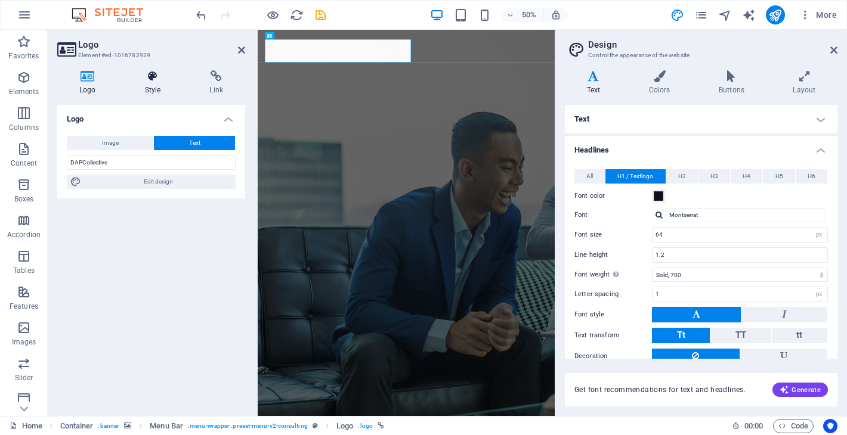
click at [148, 77] on icon at bounding box center [153, 76] width 60 height 12
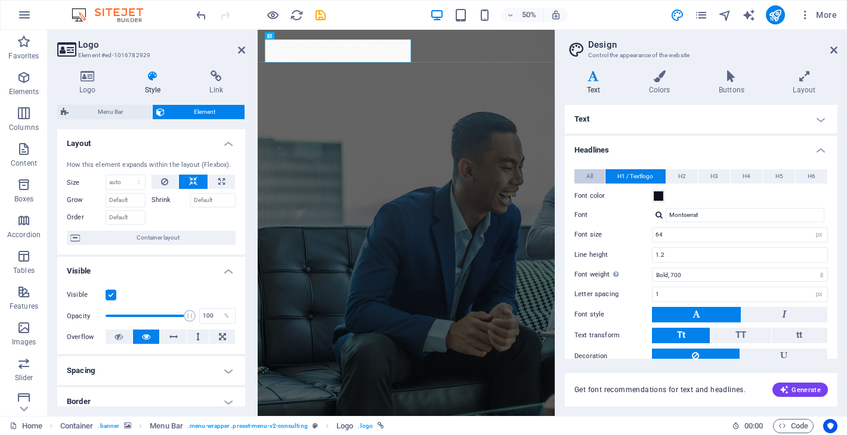
click at [588, 173] on span "All" at bounding box center [589, 176] width 7 height 14
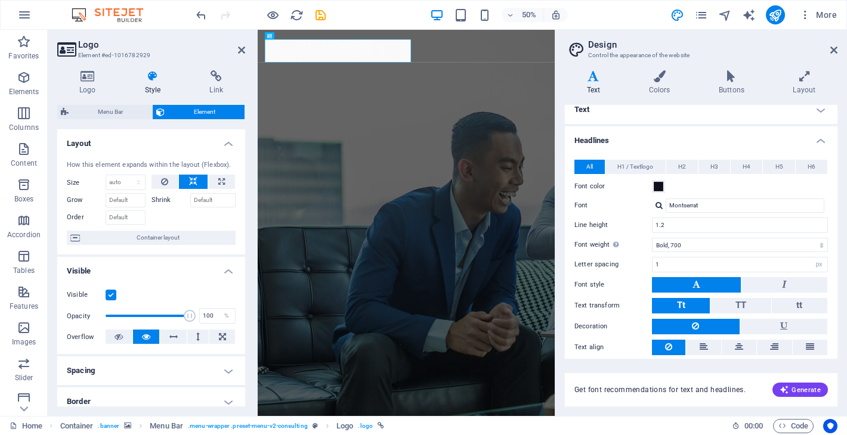
scroll to position [0, 0]
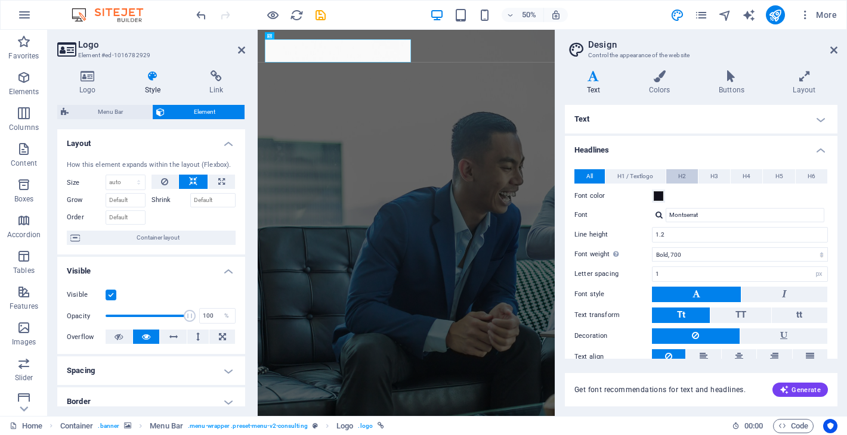
click at [672, 171] on button "H2" at bounding box center [682, 176] width 32 height 14
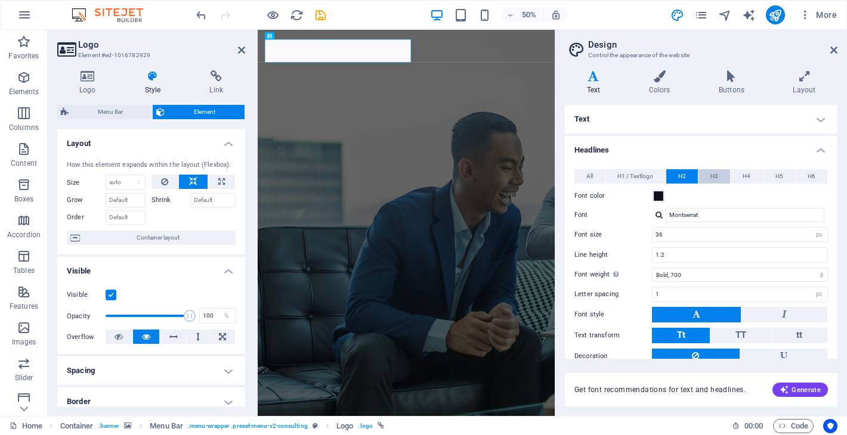
click at [706, 170] on button "H3" at bounding box center [714, 176] width 32 height 14
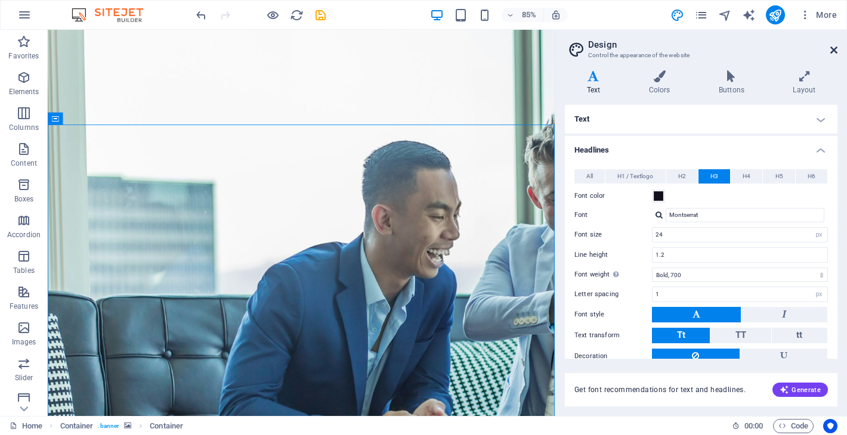
click at [836, 49] on icon at bounding box center [833, 50] width 7 height 10
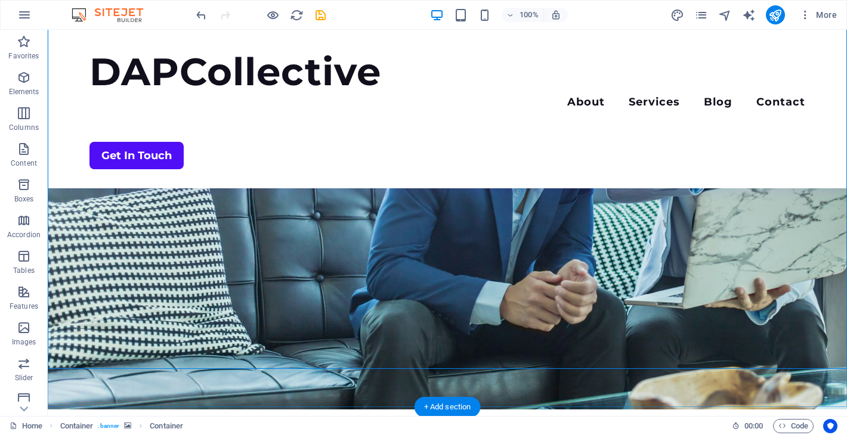
scroll to position [145, 0]
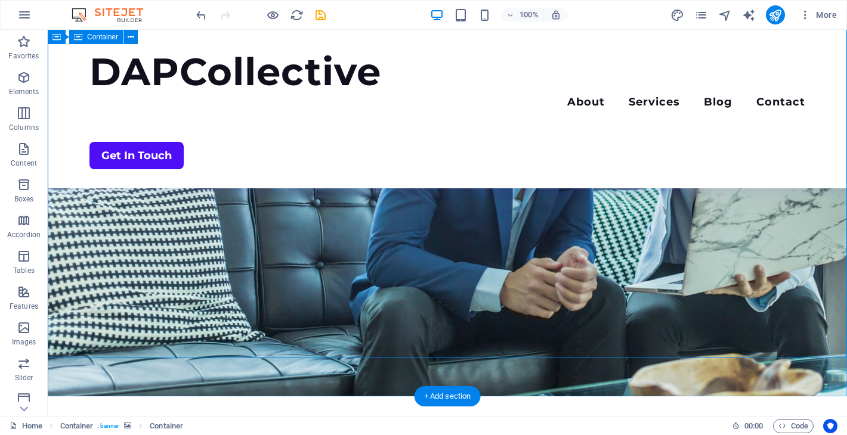
click at [18, 46] on icon "button" at bounding box center [24, 42] width 14 height 14
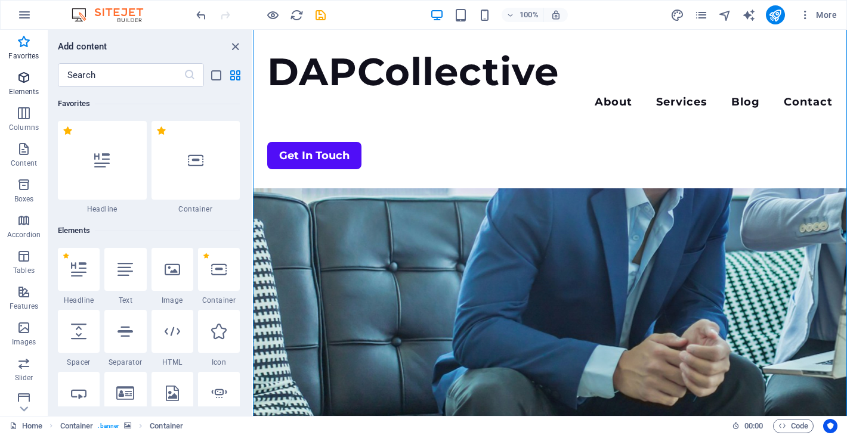
click at [25, 89] on p "Elements" at bounding box center [24, 92] width 30 height 10
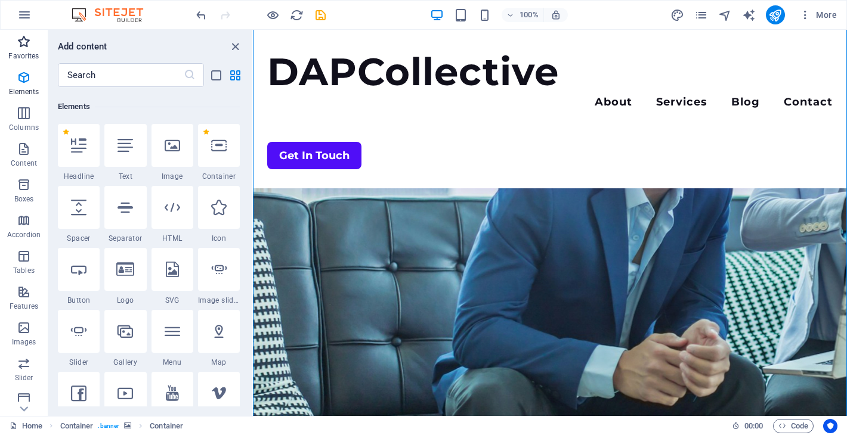
scroll to position [127, 0]
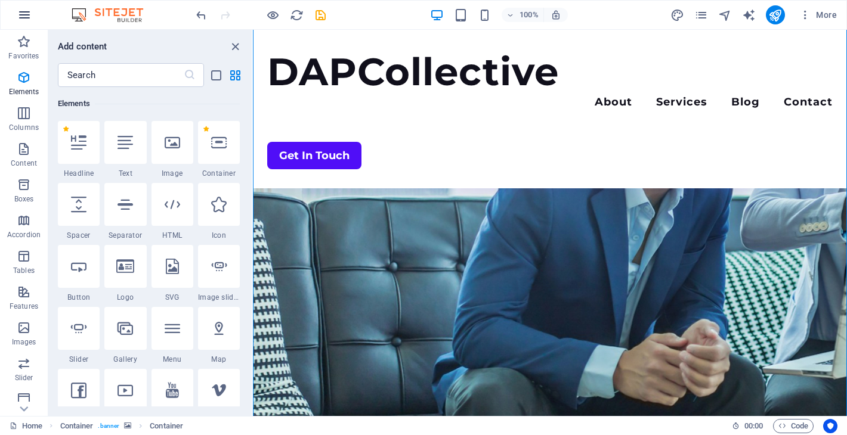
click at [20, 17] on icon "button" at bounding box center [24, 15] width 14 height 14
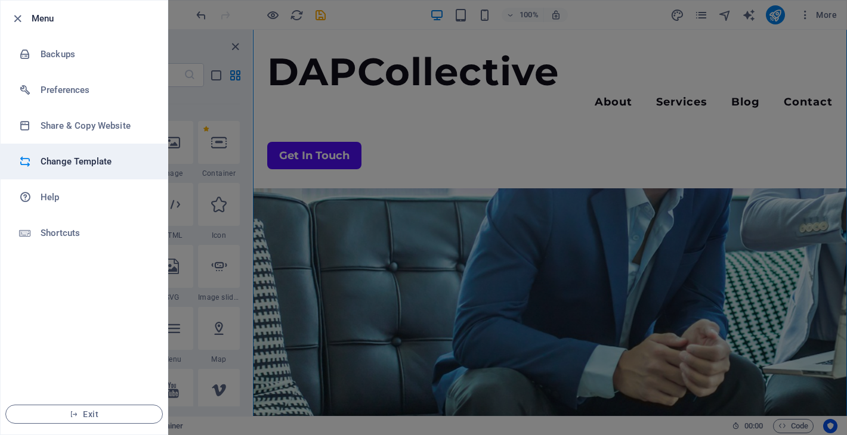
click at [70, 162] on h6 "Change Template" at bounding box center [96, 161] width 110 height 14
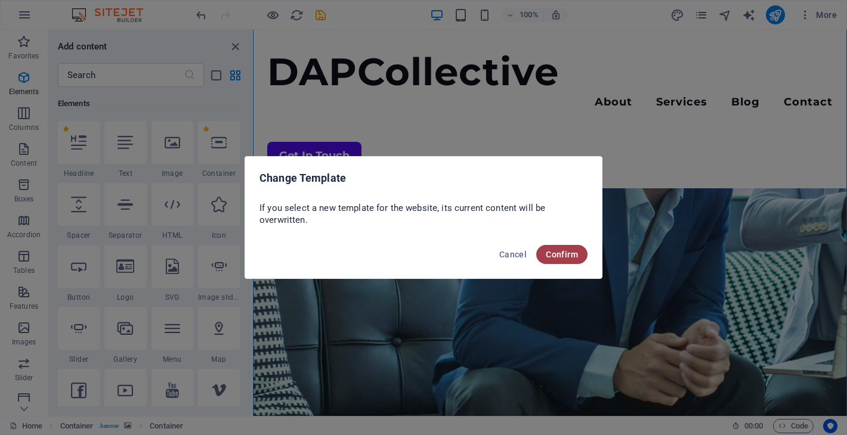
click at [553, 250] on span "Confirm" at bounding box center [561, 255] width 32 height 10
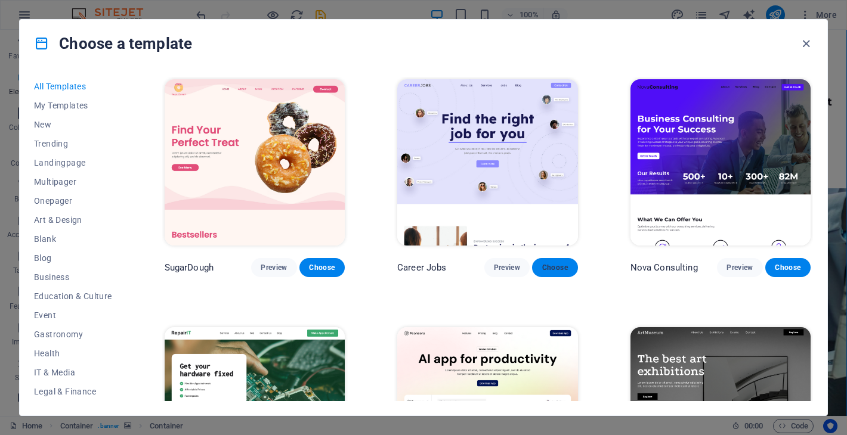
click at [559, 268] on span "Choose" at bounding box center [554, 268] width 26 height 10
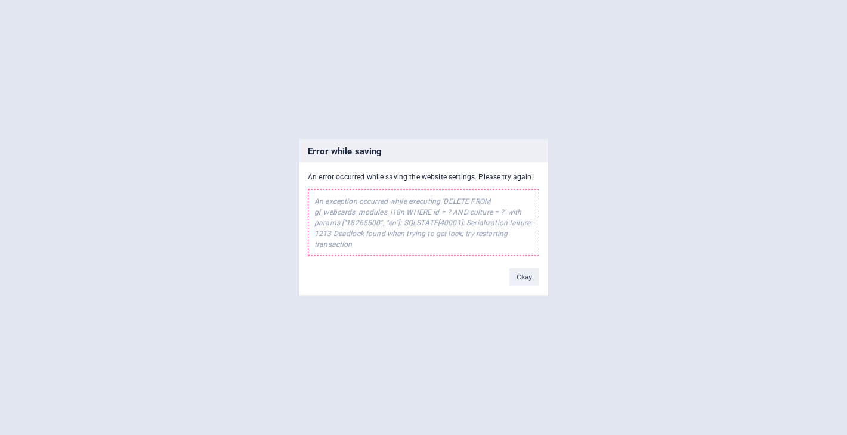
click at [513, 275] on button "Okay" at bounding box center [524, 277] width 30 height 18
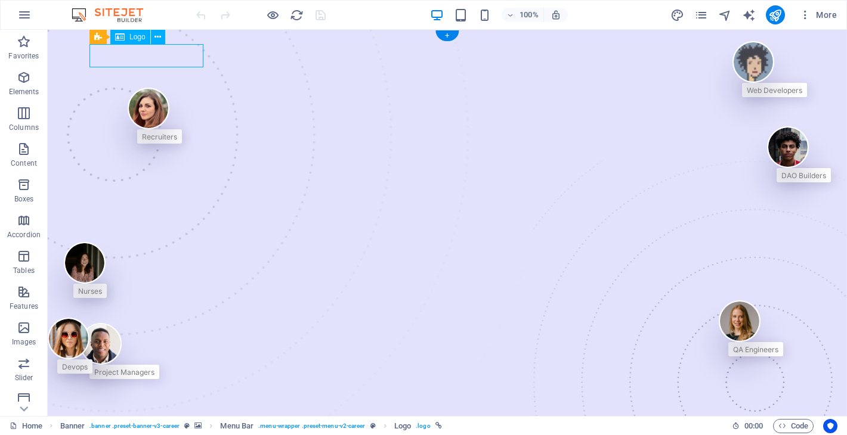
select select "px"
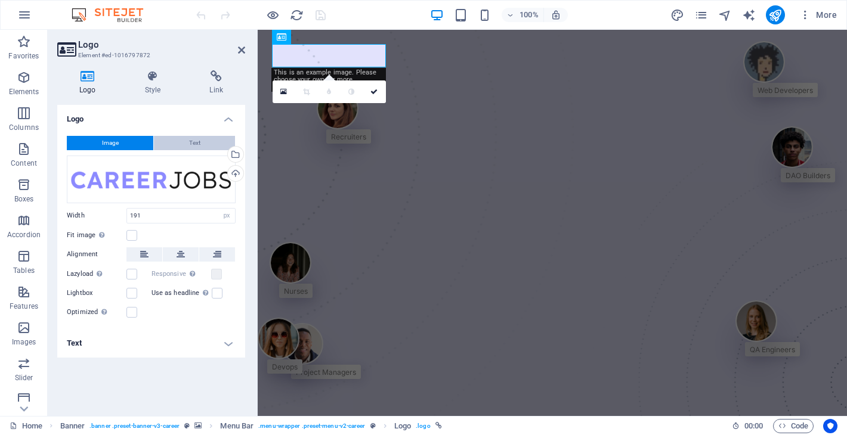
click at [176, 145] on button "Text" at bounding box center [194, 143] width 81 height 14
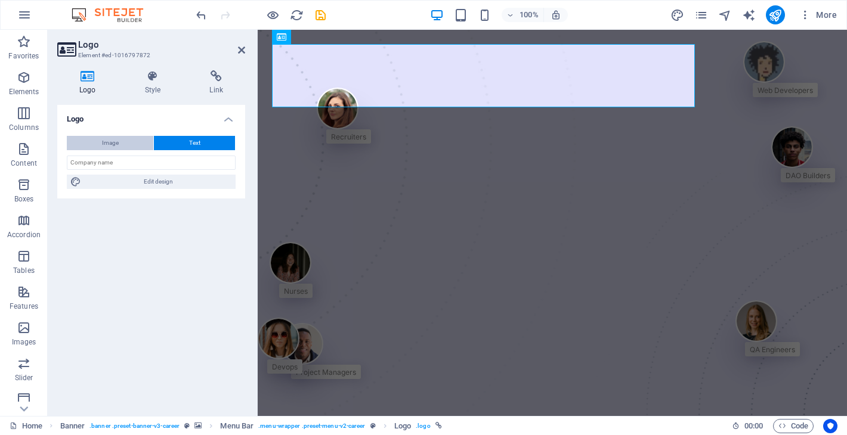
click at [127, 144] on button "Image" at bounding box center [110, 143] width 86 height 14
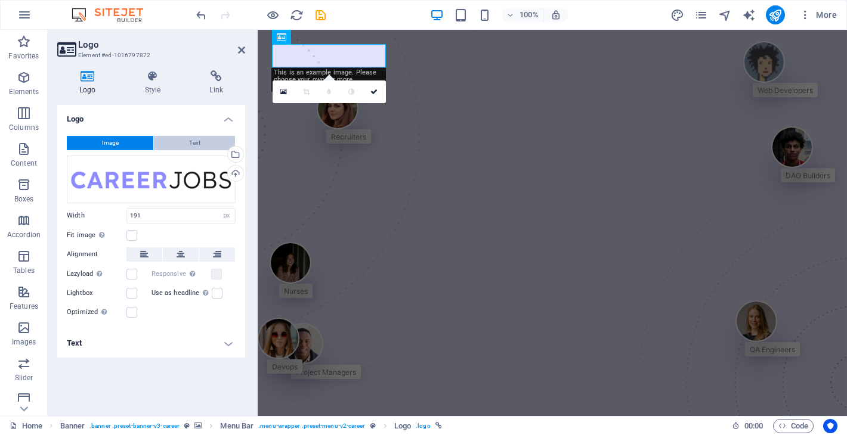
click at [182, 140] on button "Text" at bounding box center [194, 143] width 81 height 14
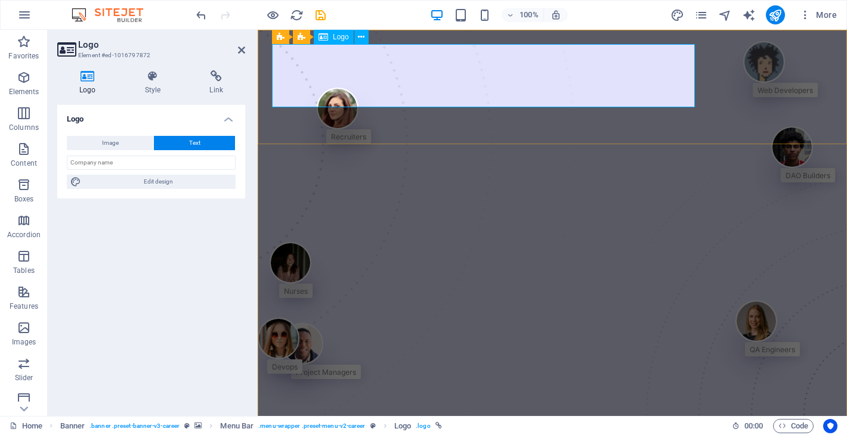
click at [197, 255] on div "Logo Image Text Drag files here, click to choose files or select files from Fil…" at bounding box center [151, 256] width 188 height 302
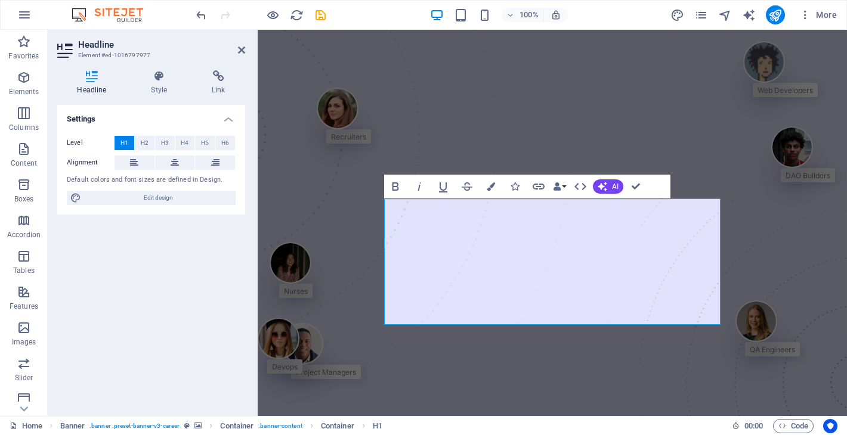
click at [126, 362] on div "Settings Level H1 H2 H3 H4 H5 H6 Alignment Default colors and font sizes are de…" at bounding box center [151, 256] width 188 height 302
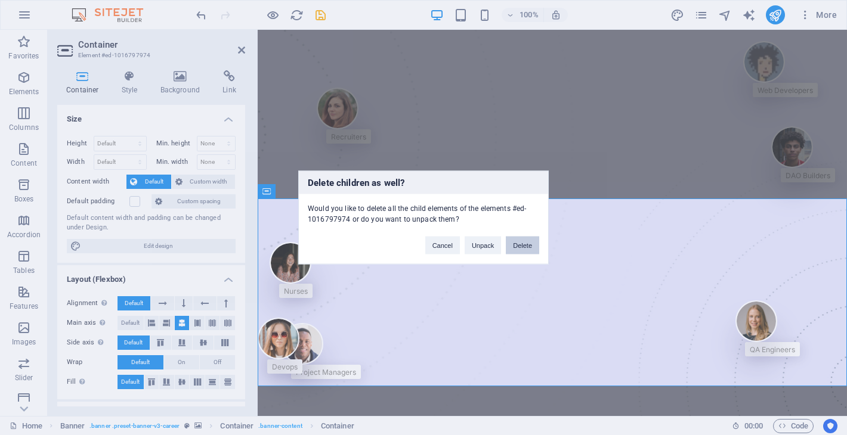
click at [511, 246] on button "Delete" at bounding box center [522, 246] width 33 height 18
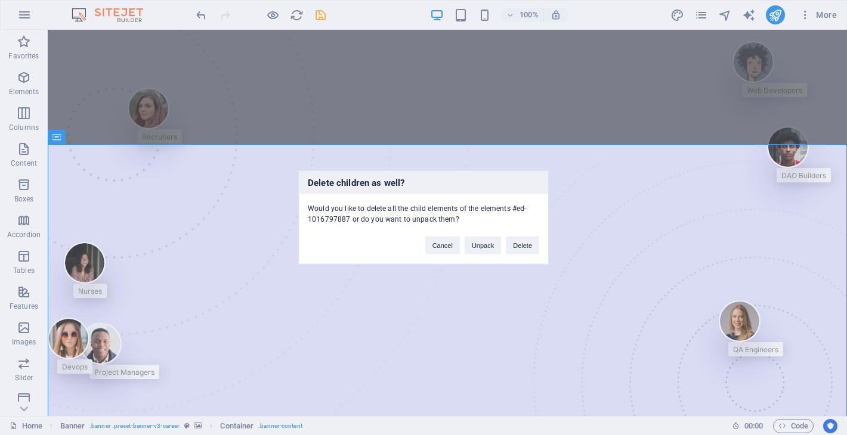
click at [511, 246] on button "Delete" at bounding box center [522, 246] width 33 height 18
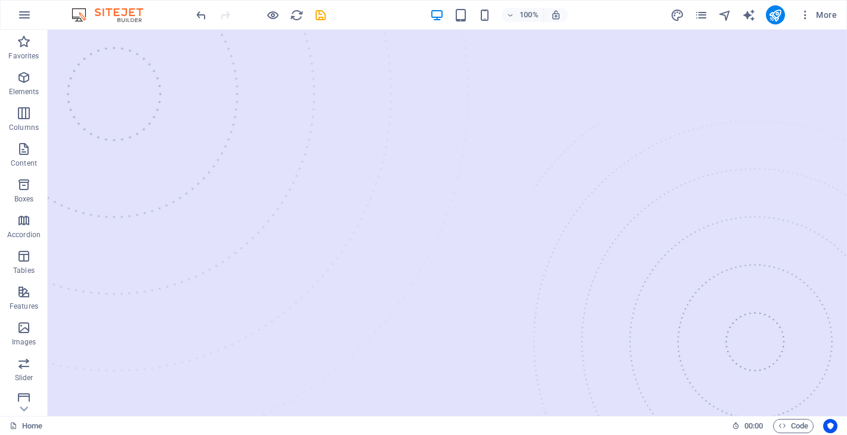
scroll to position [37, 0]
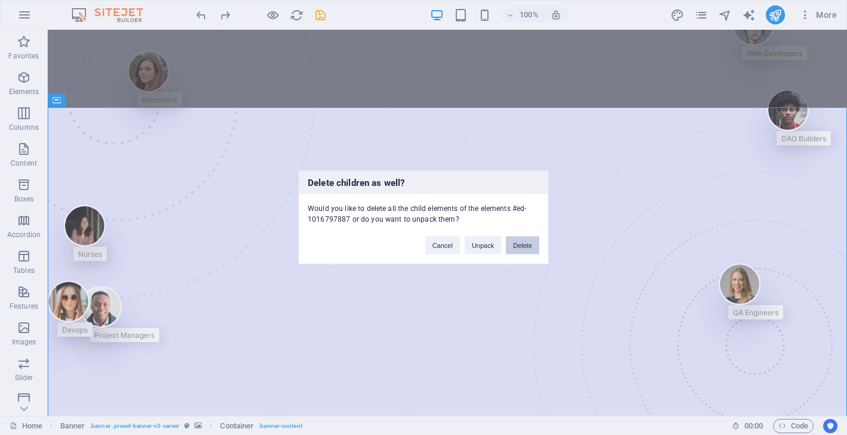
click at [520, 247] on button "Delete" at bounding box center [522, 246] width 33 height 18
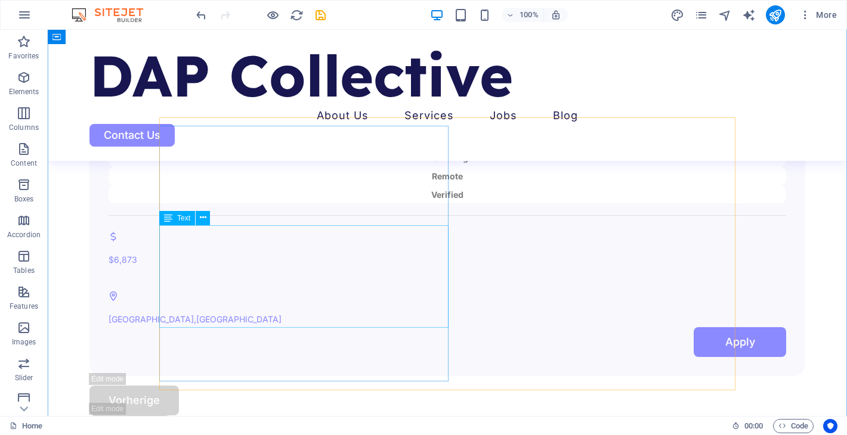
scroll to position [2838, 0]
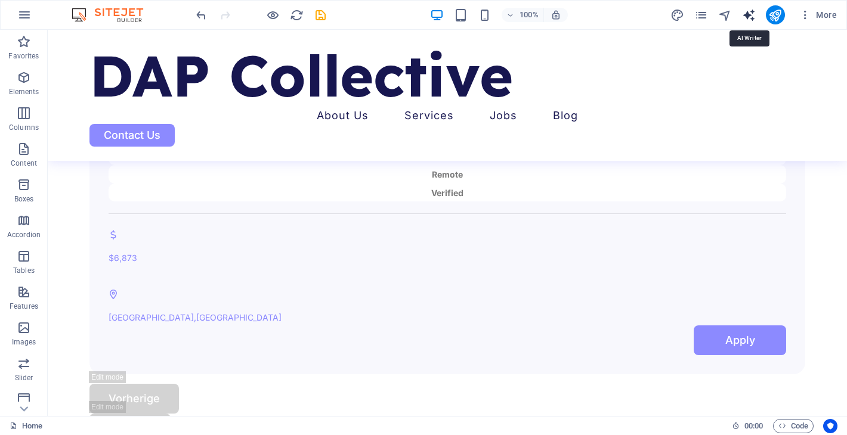
click at [748, 14] on icon "text_generator" at bounding box center [749, 15] width 14 height 14
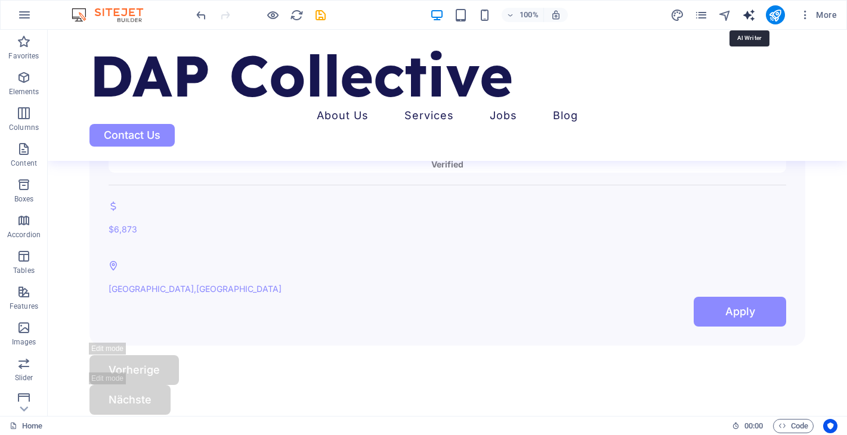
select select "English"
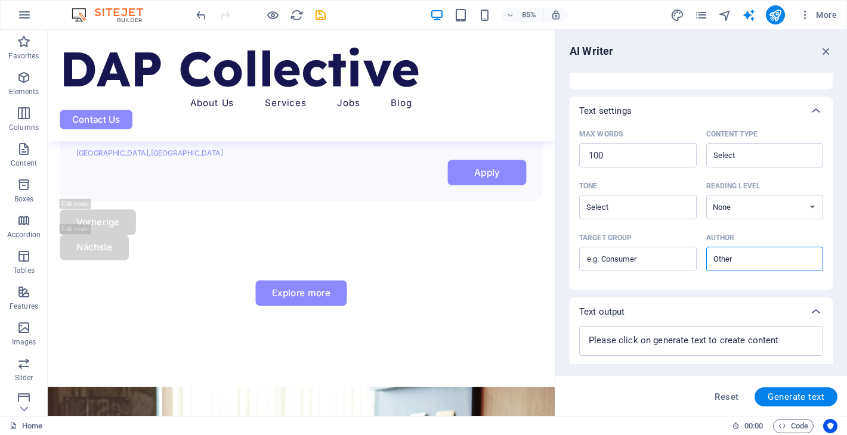
scroll to position [274, 0]
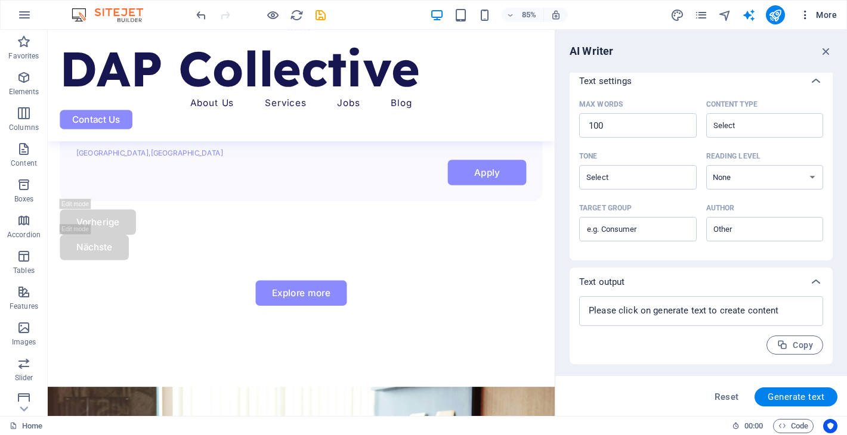
click at [814, 15] on span "More" at bounding box center [818, 15] width 38 height 12
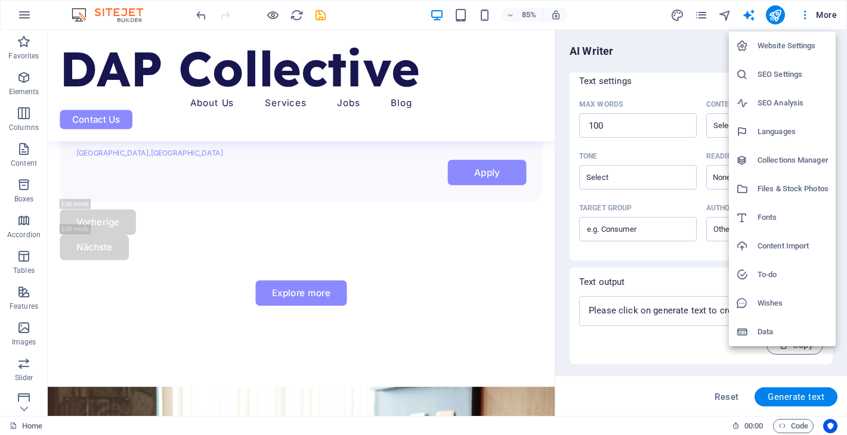
click at [27, 10] on div at bounding box center [423, 217] width 847 height 435
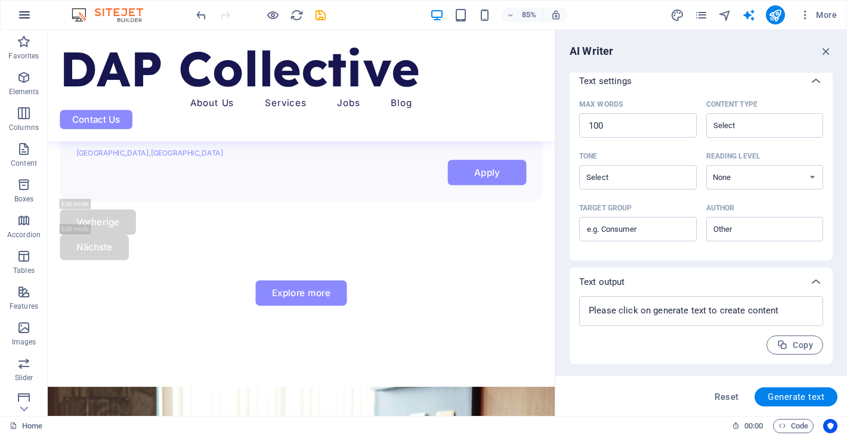
click at [24, 20] on icon "button" at bounding box center [24, 15] width 14 height 14
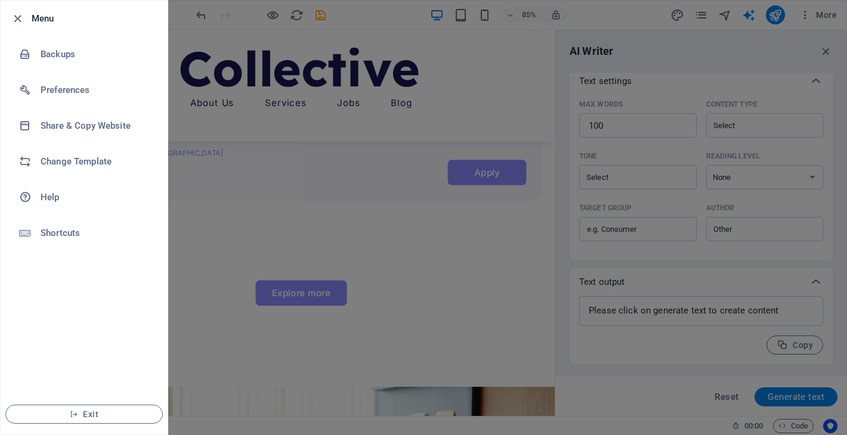
click at [223, 227] on div at bounding box center [423, 217] width 847 height 435
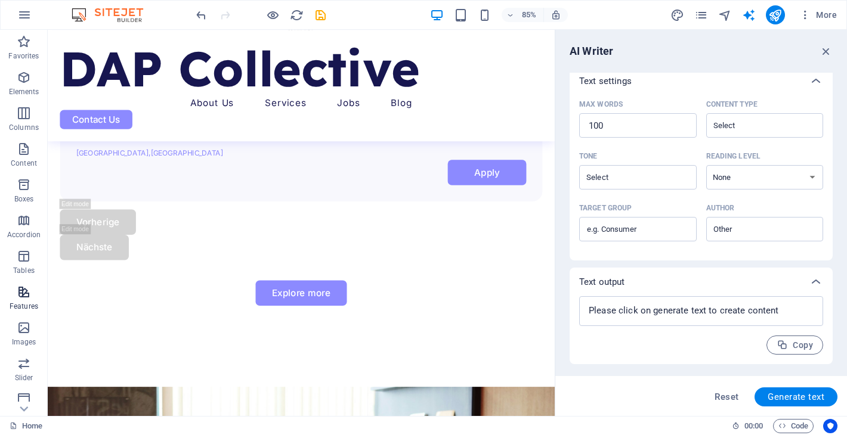
scroll to position [150, 0]
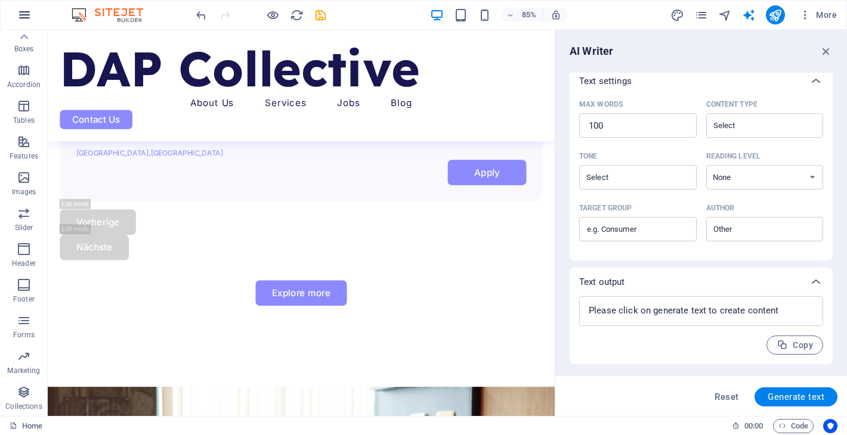
click at [26, 10] on icon "button" at bounding box center [24, 15] width 14 height 14
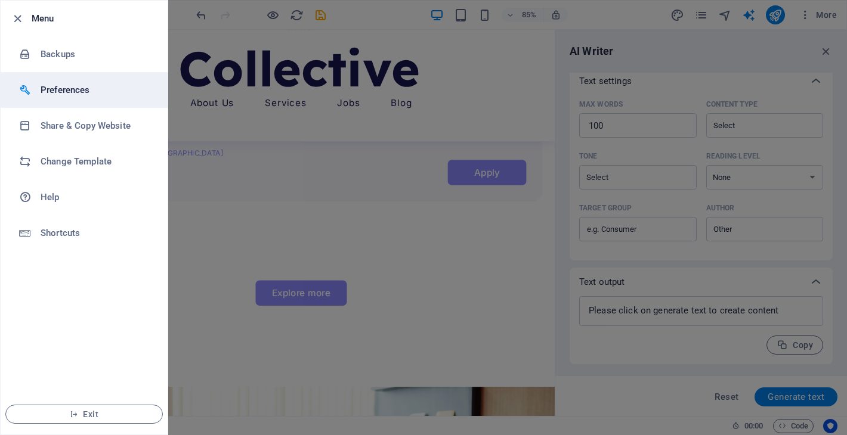
click at [71, 99] on li "Preferences" at bounding box center [84, 90] width 167 height 36
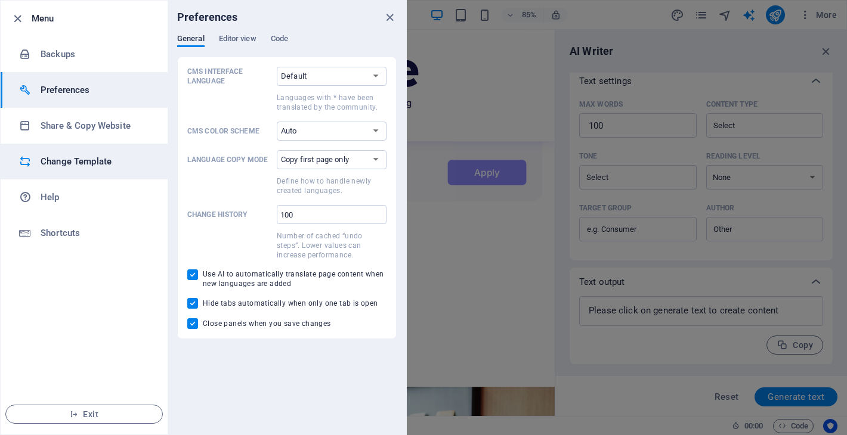
click at [77, 159] on h6 "Change Template" at bounding box center [96, 161] width 110 height 14
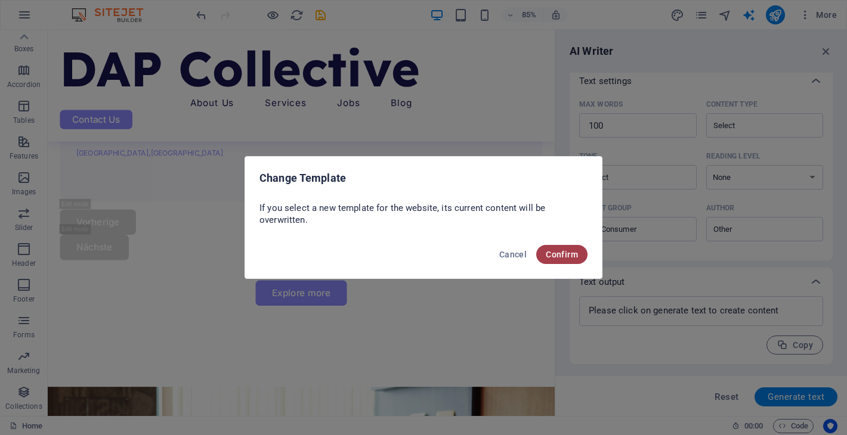
click at [565, 257] on span "Confirm" at bounding box center [561, 255] width 32 height 10
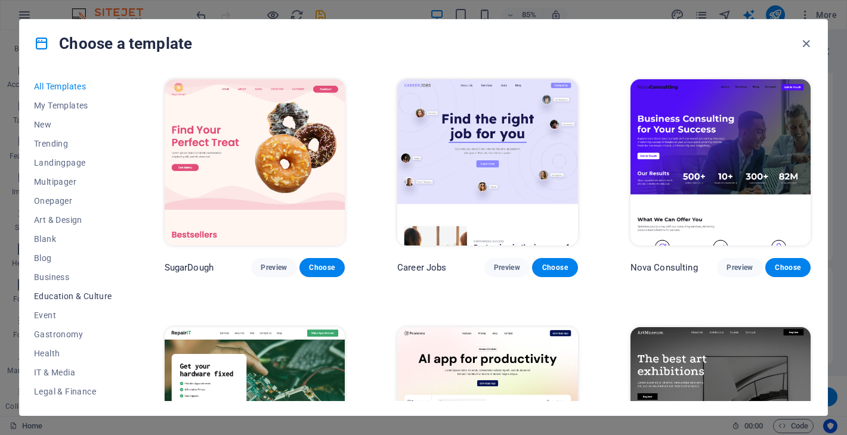
scroll to position [153, 0]
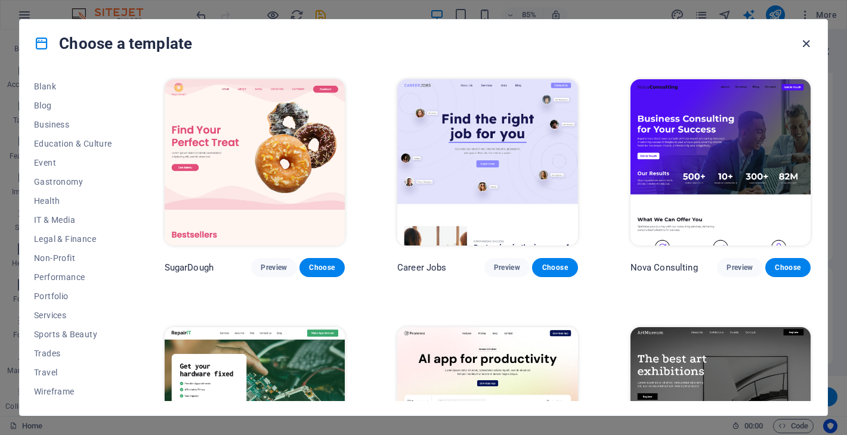
click at [810, 41] on icon "button" at bounding box center [806, 44] width 14 height 14
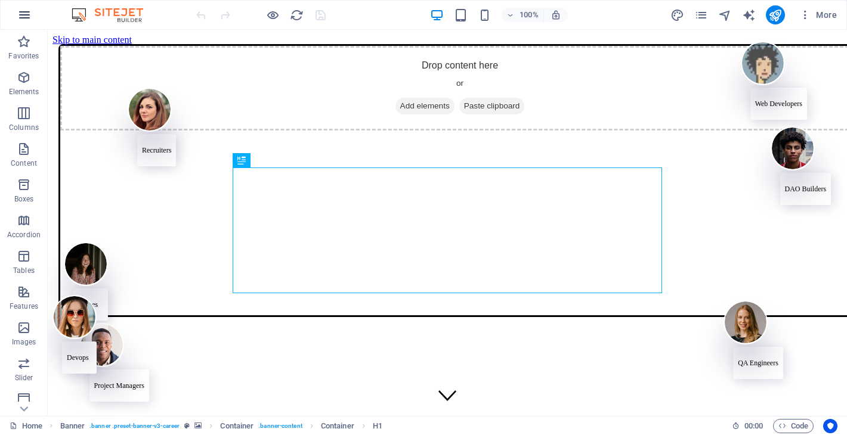
click at [26, 15] on icon "button" at bounding box center [24, 15] width 14 height 14
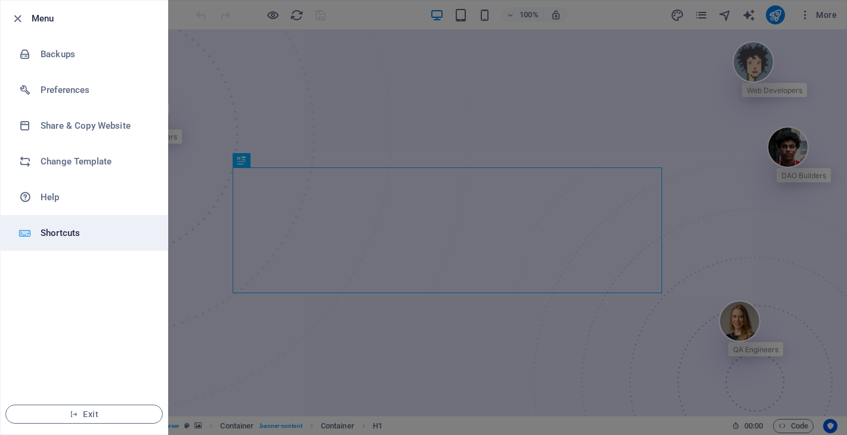
click at [57, 231] on h6 "Shortcuts" at bounding box center [96, 233] width 110 height 14
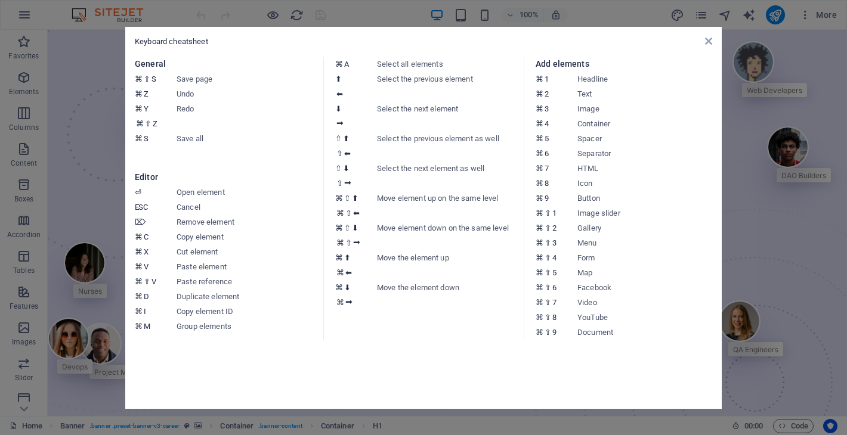
click at [79, 213] on aside "Keyboard cheatsheet General ⌘ ⇧ S Save page ⌘ Z Undo ⌘ Y ⌘ ⇧ Z Redo ⌘ S Save al…" at bounding box center [423, 217] width 847 height 435
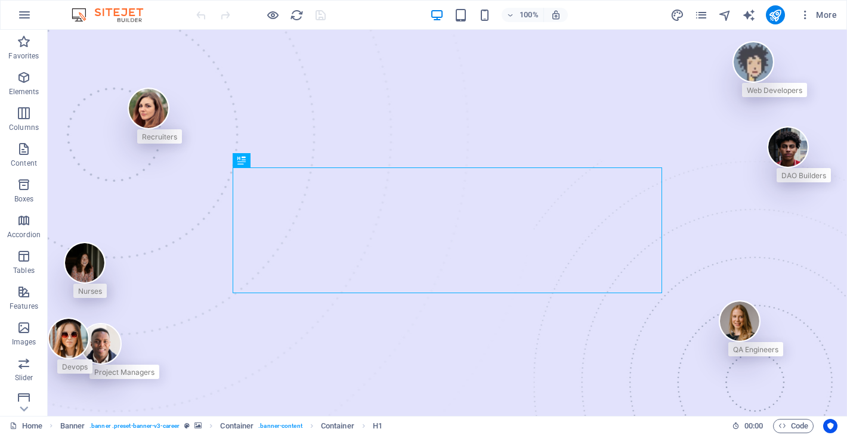
click at [120, 12] on img at bounding box center [113, 15] width 89 height 14
click at [20, 14] on icon "button" at bounding box center [24, 15] width 14 height 14
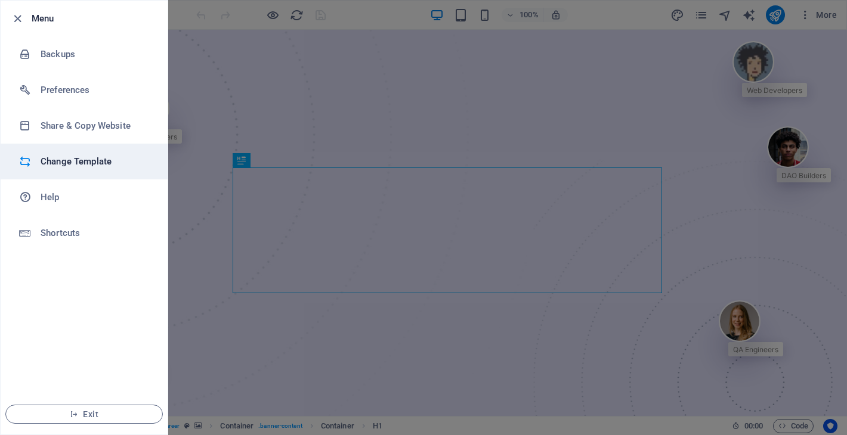
click at [96, 167] on h6 "Change Template" at bounding box center [96, 161] width 110 height 14
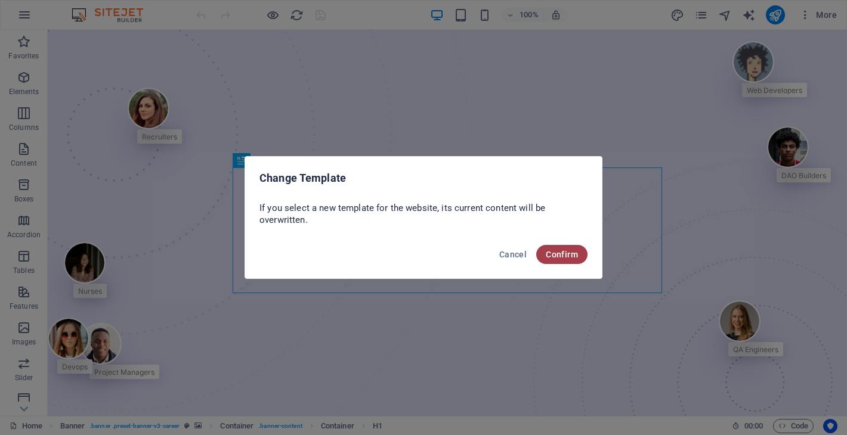
click at [570, 254] on span "Confirm" at bounding box center [561, 255] width 32 height 10
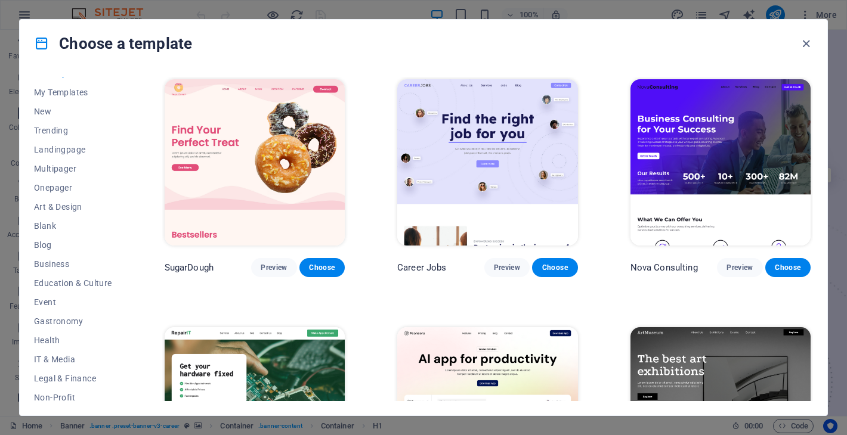
scroll to position [14, 0]
click at [51, 107] on span "New" at bounding box center [73, 111] width 78 height 10
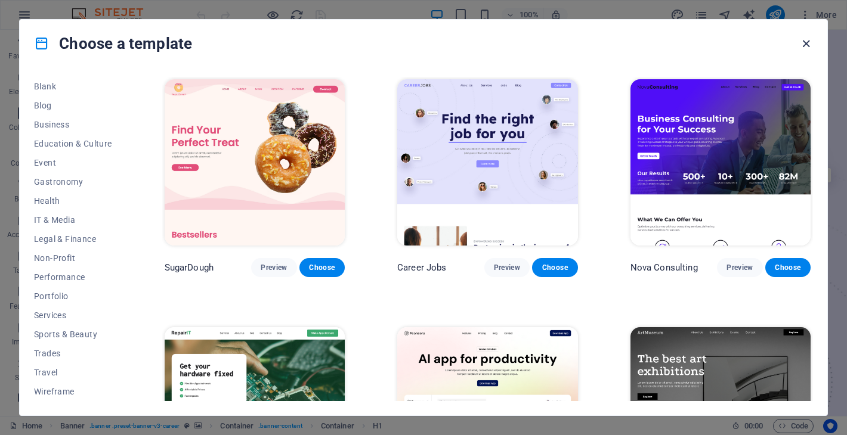
click at [809, 45] on icon "button" at bounding box center [806, 44] width 14 height 14
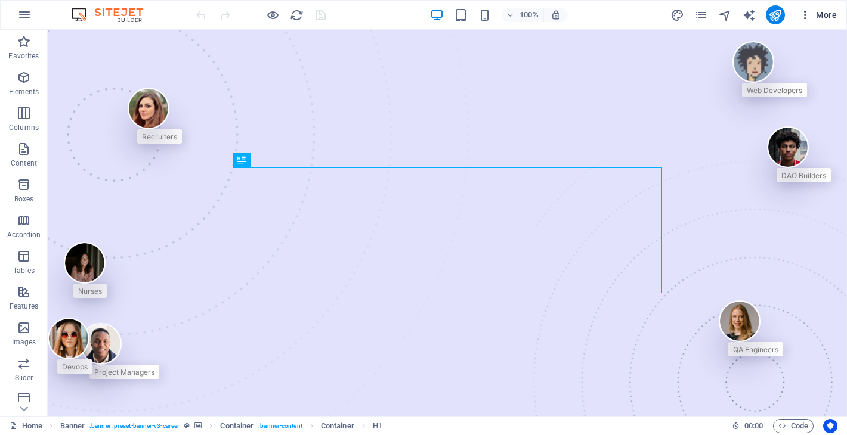
click at [814, 19] on span "More" at bounding box center [818, 15] width 38 height 12
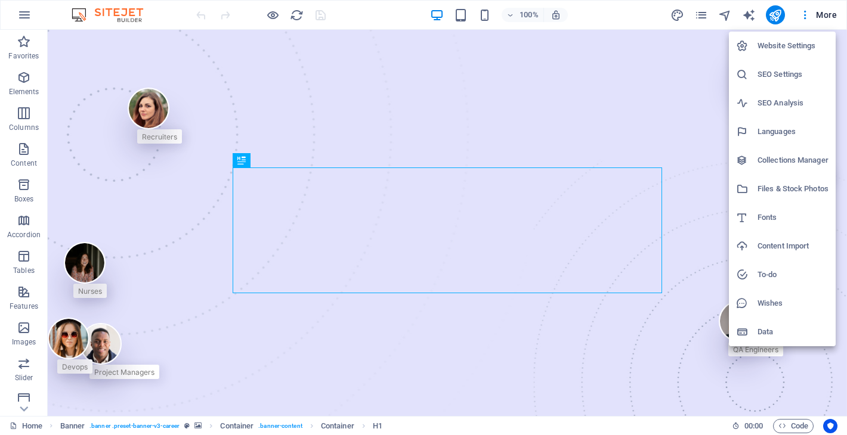
click at [774, 46] on h6 "Website Settings" at bounding box center [792, 46] width 71 height 14
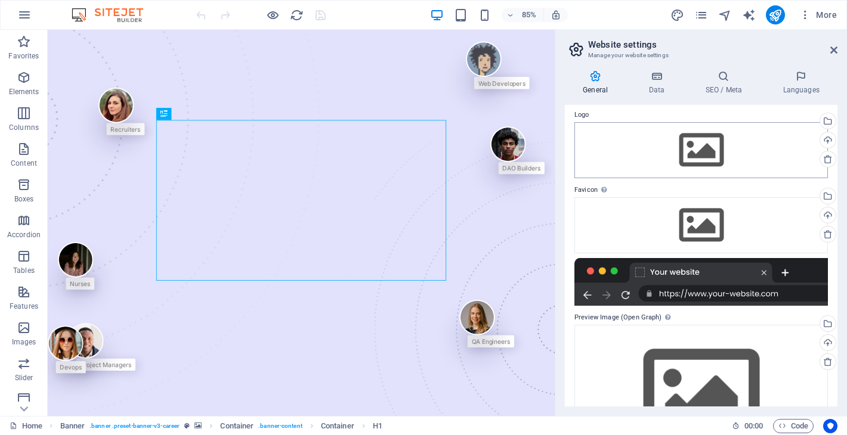
scroll to position [104, 0]
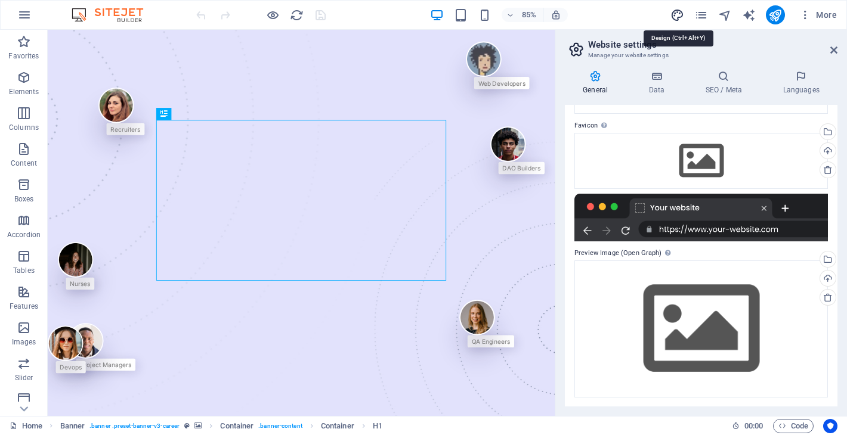
click at [682, 14] on icon "design" at bounding box center [677, 15] width 14 height 14
select select "px"
select select "400"
select select "px"
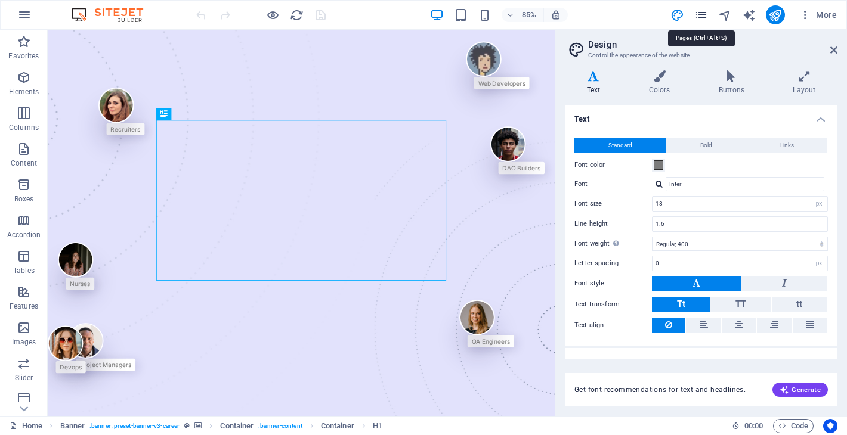
click at [703, 15] on icon "pages" at bounding box center [701, 15] width 14 height 14
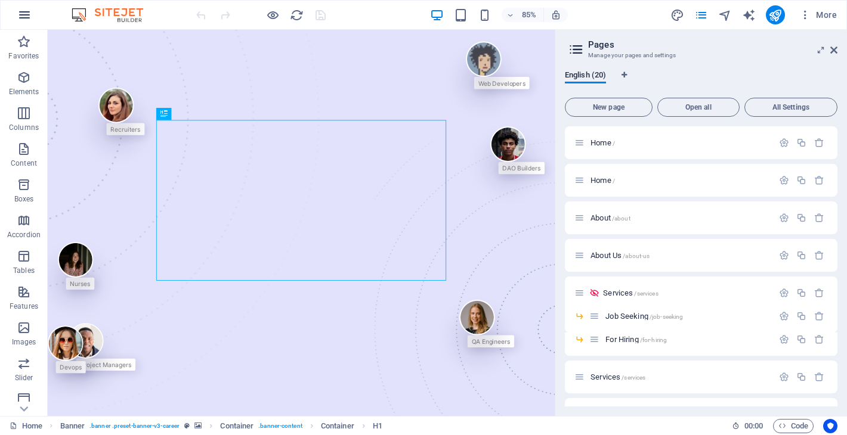
click at [16, 13] on button "button" at bounding box center [24, 15] width 29 height 29
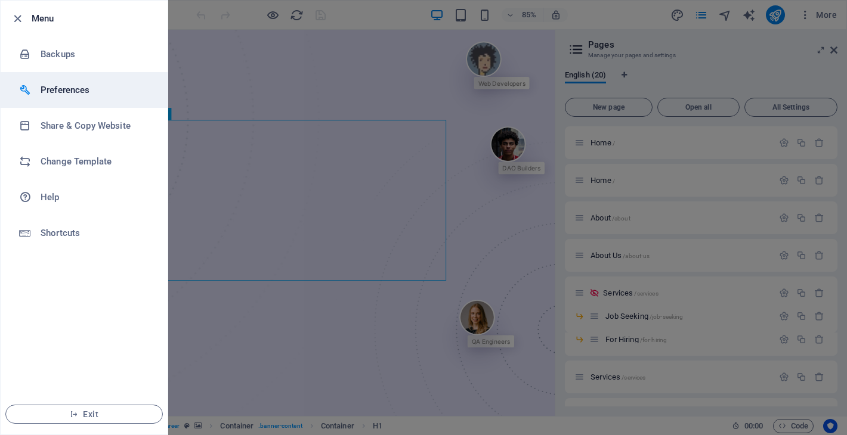
click at [94, 84] on h6 "Preferences" at bounding box center [96, 90] width 110 height 14
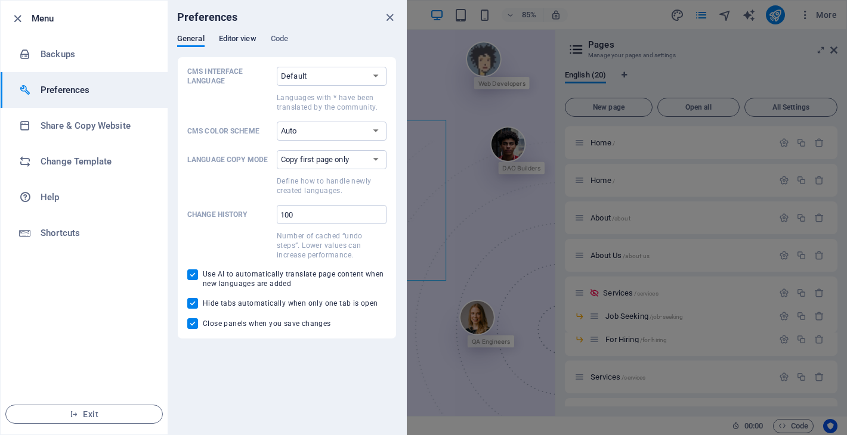
click at [248, 35] on span "Editor view" at bounding box center [238, 40] width 38 height 17
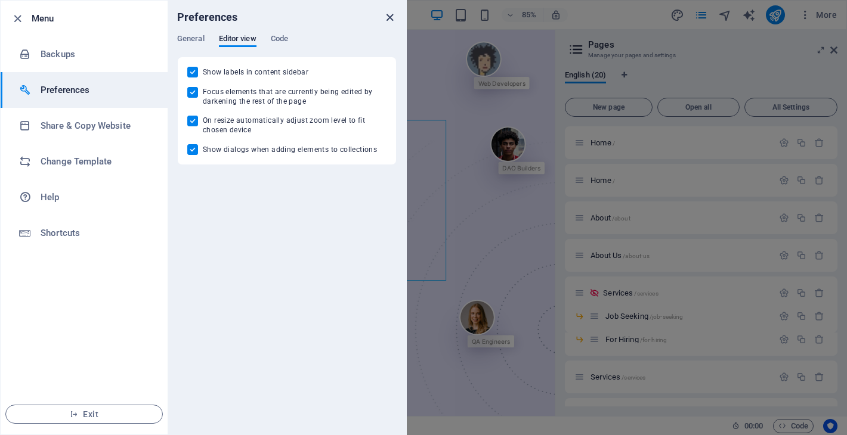
click at [387, 19] on icon "close" at bounding box center [390, 18] width 14 height 14
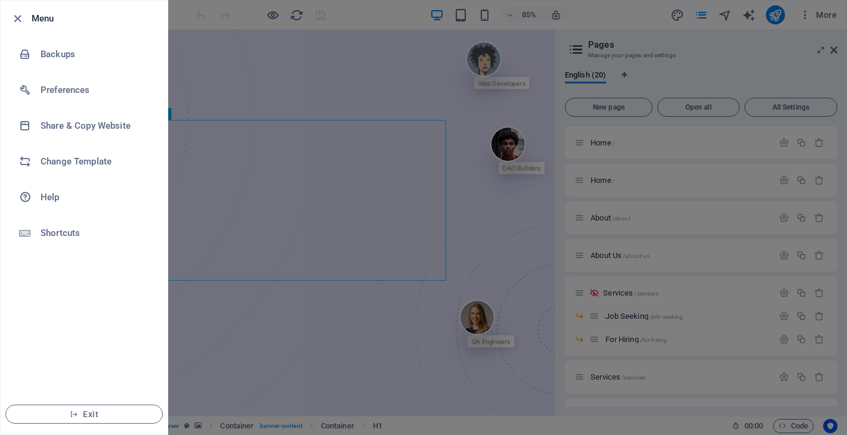
click at [680, 54] on div at bounding box center [423, 217] width 847 height 435
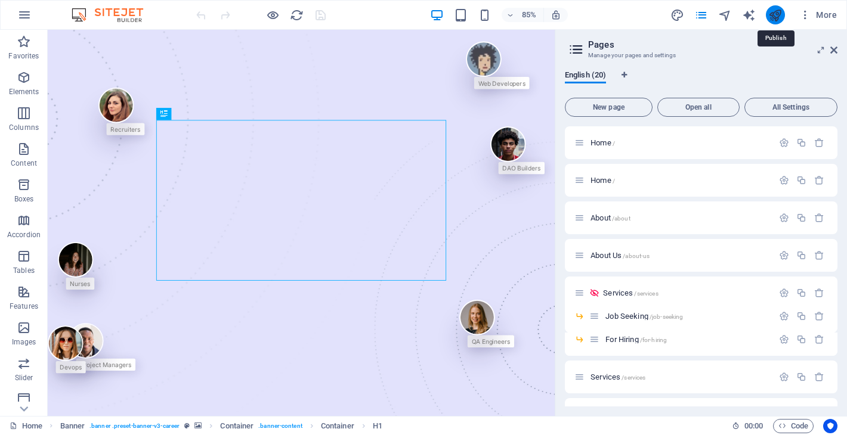
click at [774, 14] on icon "publish" at bounding box center [775, 15] width 14 height 14
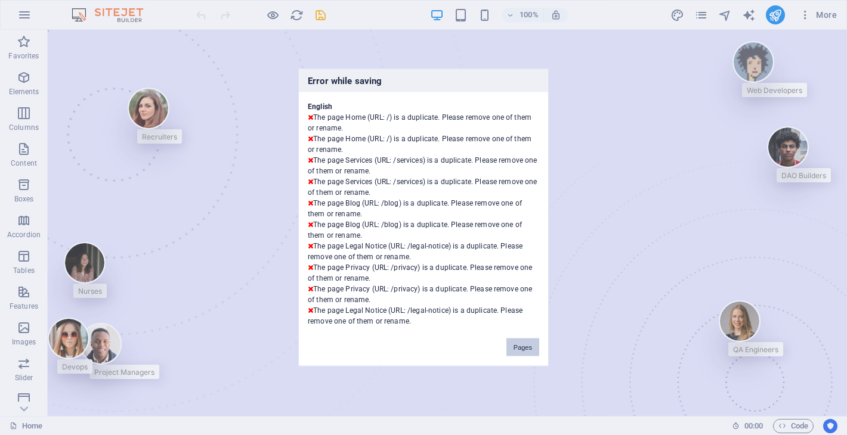
click at [521, 349] on button "Pages" at bounding box center [522, 348] width 33 height 18
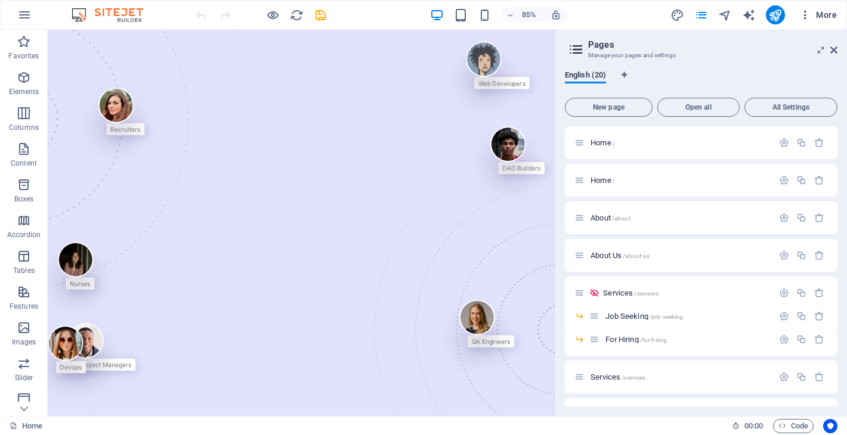
click at [814, 14] on span "More" at bounding box center [818, 15] width 38 height 12
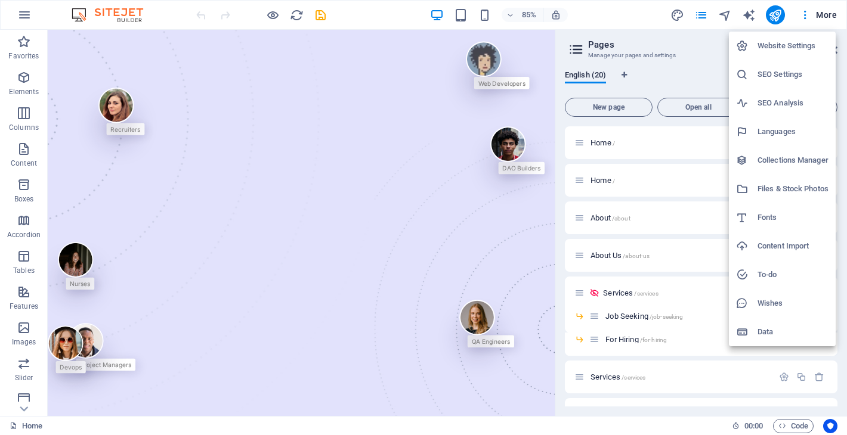
click at [793, 41] on h6 "Website Settings" at bounding box center [792, 46] width 71 height 14
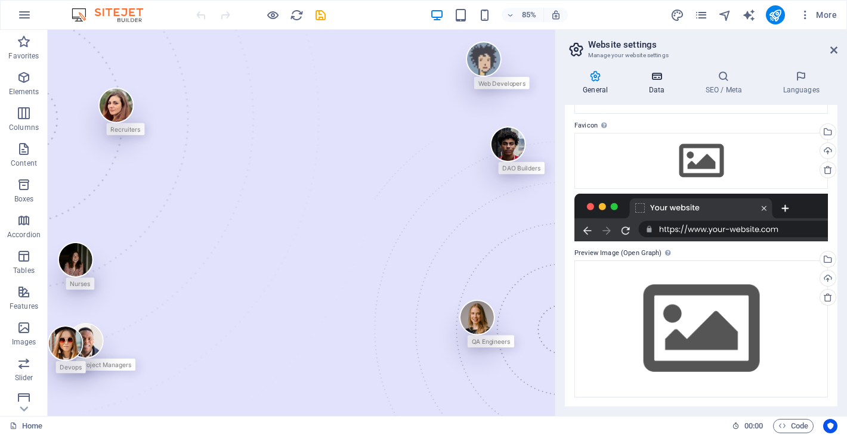
click at [658, 89] on h4 "Data" at bounding box center [658, 82] width 57 height 25
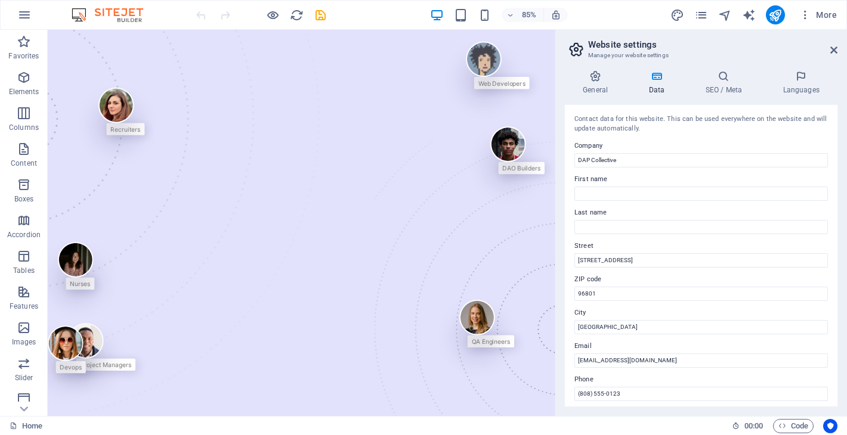
scroll to position [271, 0]
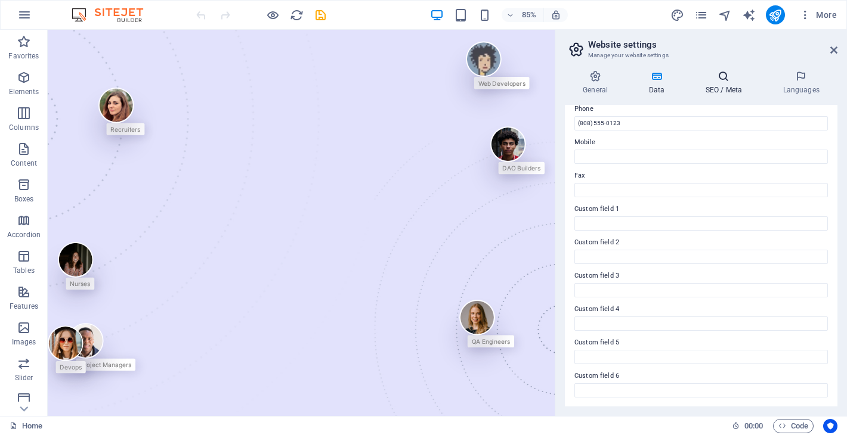
click at [729, 86] on h4 "SEO / Meta" at bounding box center [725, 82] width 77 height 25
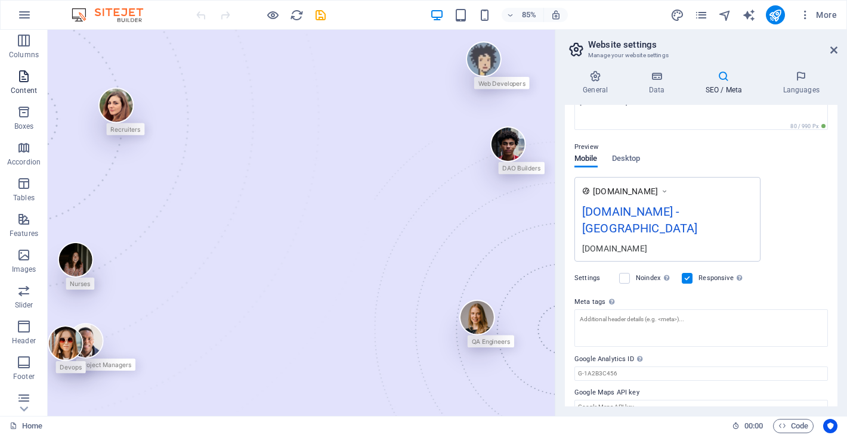
scroll to position [150, 0]
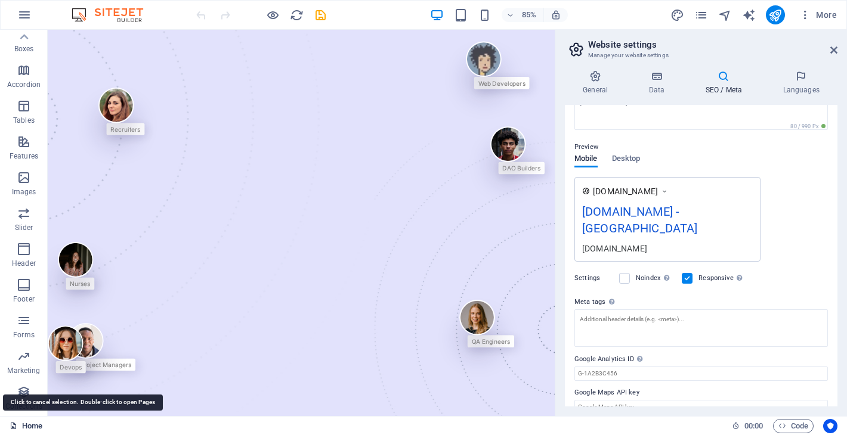
click at [20, 424] on link "Home" at bounding box center [26, 426] width 33 height 14
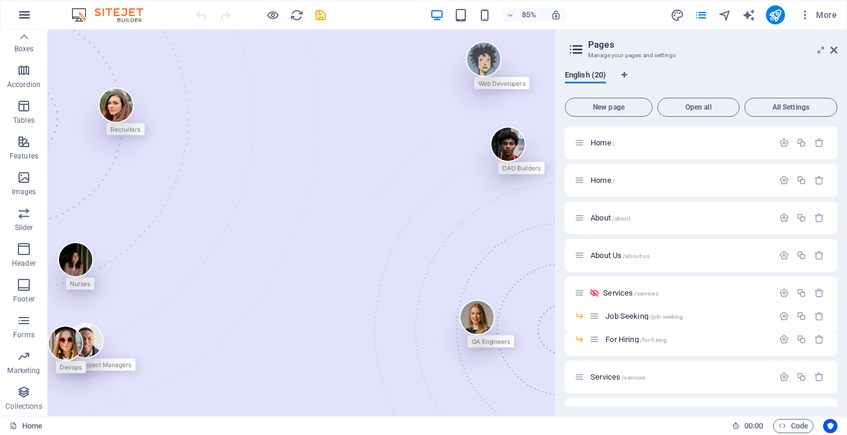
click at [20, 17] on icon "button" at bounding box center [24, 15] width 14 height 14
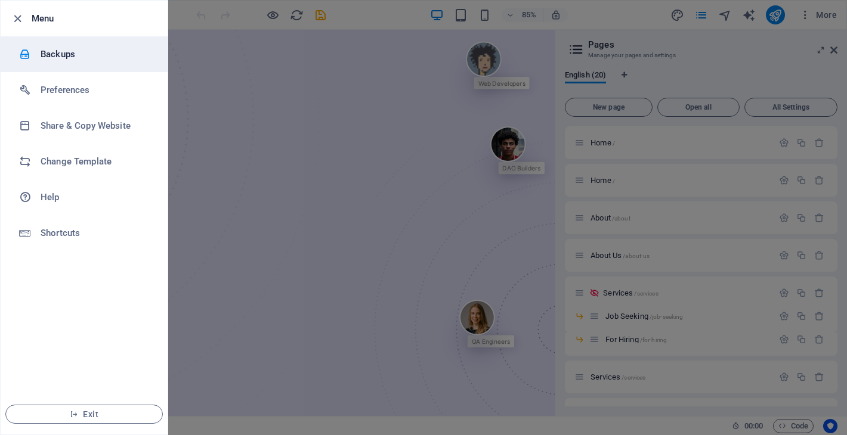
click at [61, 51] on h6 "Backups" at bounding box center [96, 54] width 110 height 14
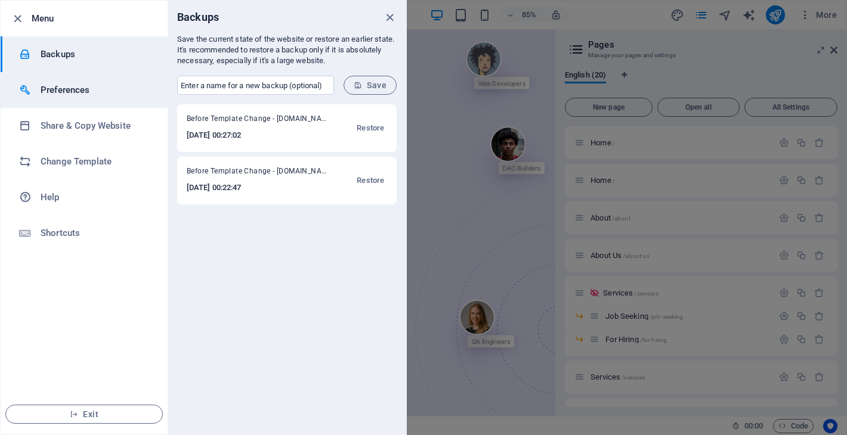
click at [110, 86] on h6 "Preferences" at bounding box center [96, 90] width 110 height 14
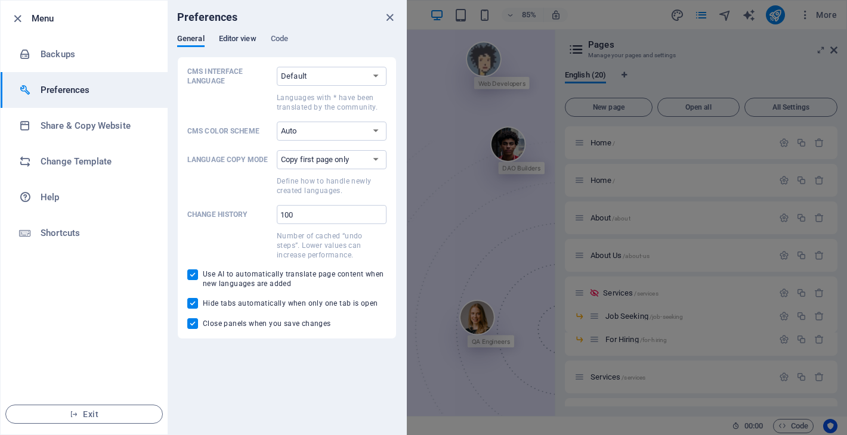
click at [237, 36] on span "Editor view" at bounding box center [238, 40] width 38 height 17
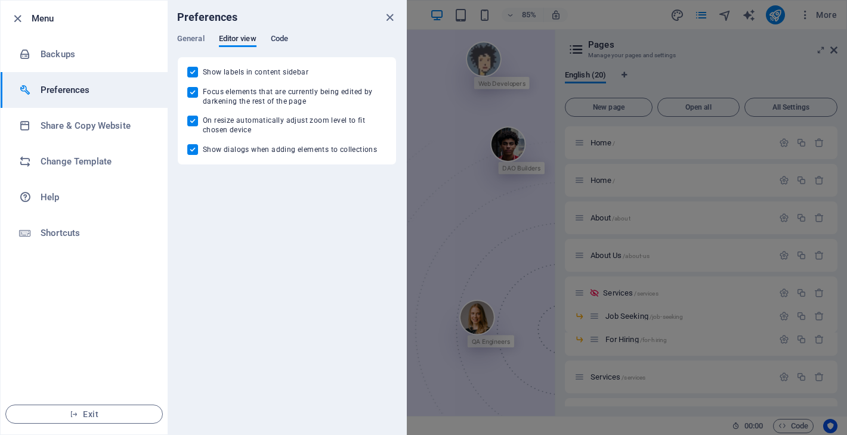
click at [279, 38] on span "Code" at bounding box center [279, 40] width 17 height 17
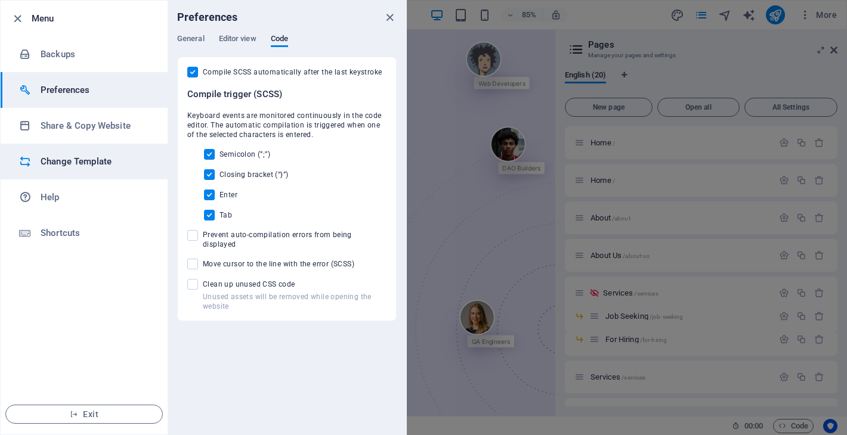
click at [80, 158] on h6 "Change Template" at bounding box center [96, 161] width 110 height 14
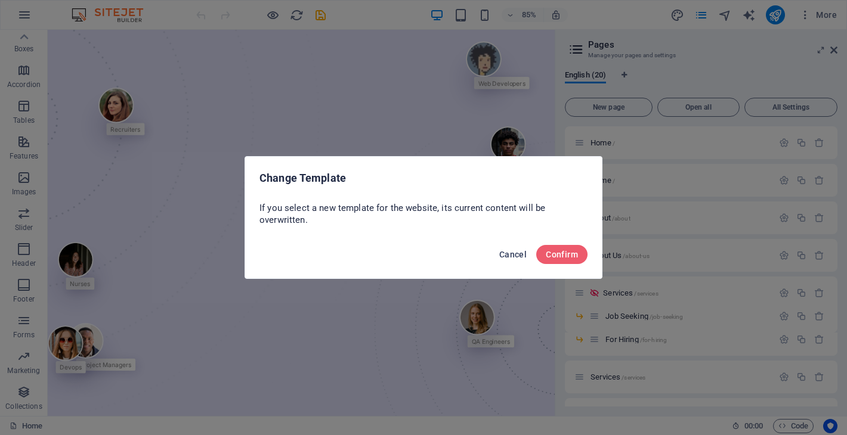
click at [501, 254] on span "Cancel" at bounding box center [512, 255] width 27 height 10
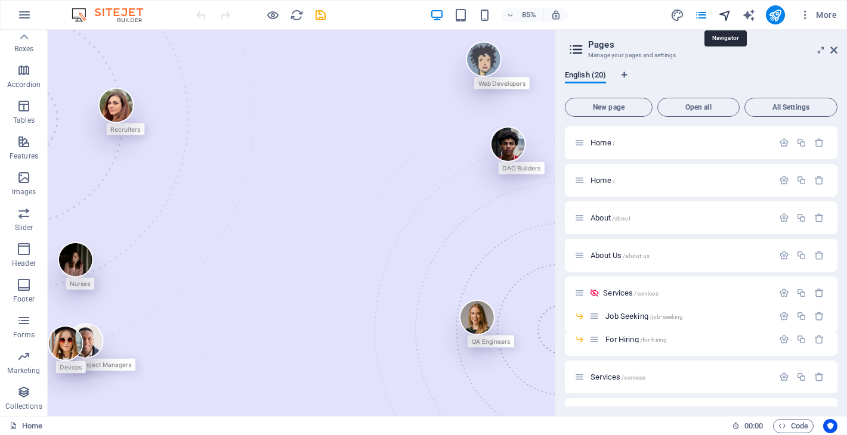
click at [723, 13] on icon "navigator" at bounding box center [725, 15] width 14 height 14
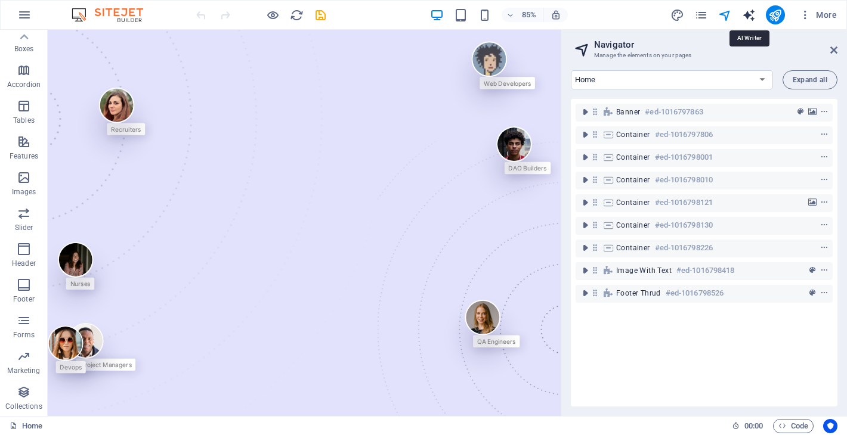
click at [746, 15] on icon "text_generator" at bounding box center [749, 15] width 14 height 14
select select "English"
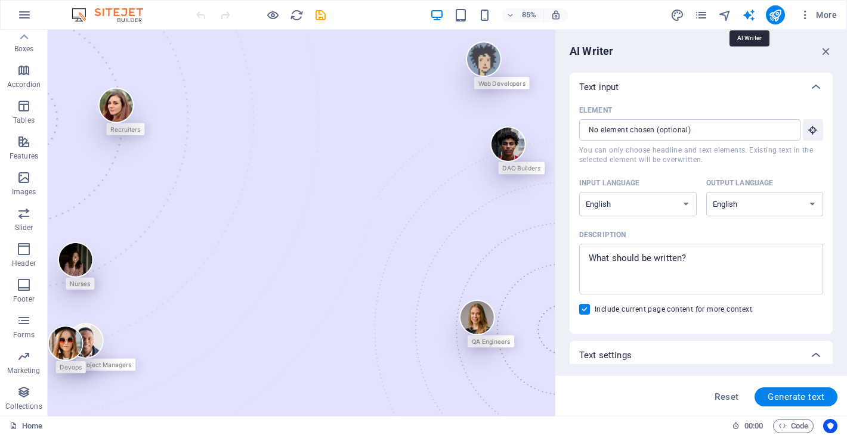
scroll to position [0, 0]
click at [780, 15] on icon "publish" at bounding box center [775, 15] width 14 height 14
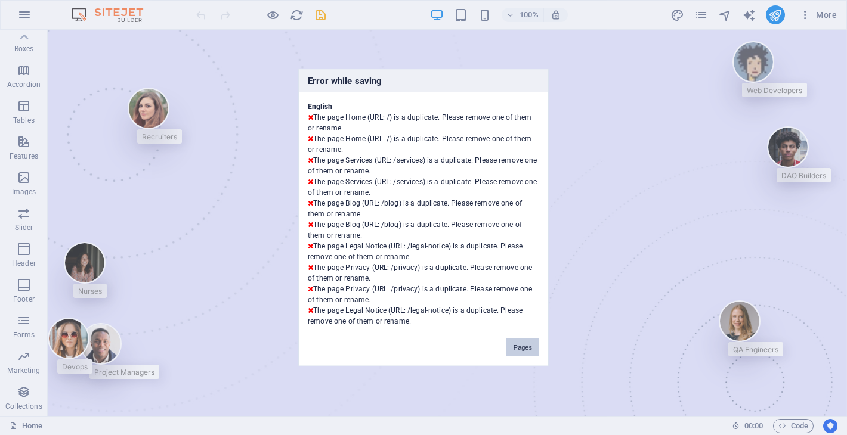
drag, startPoint x: 525, startPoint y: 353, endPoint x: 561, endPoint y: 379, distance: 44.8
click at [525, 353] on button "Pages" at bounding box center [522, 348] width 33 height 18
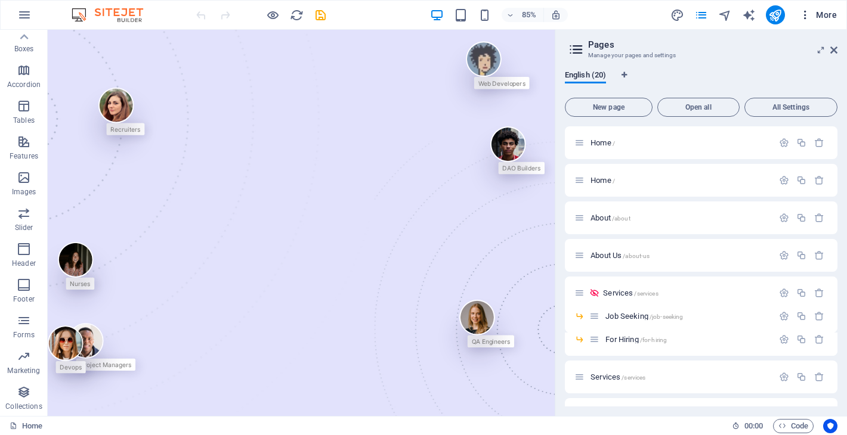
click at [830, 13] on span "More" at bounding box center [818, 15] width 38 height 12
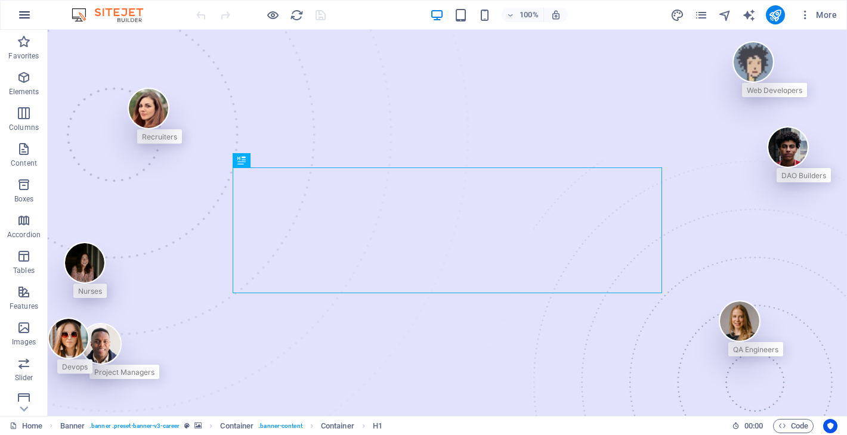
click at [24, 12] on icon "button" at bounding box center [24, 15] width 14 height 14
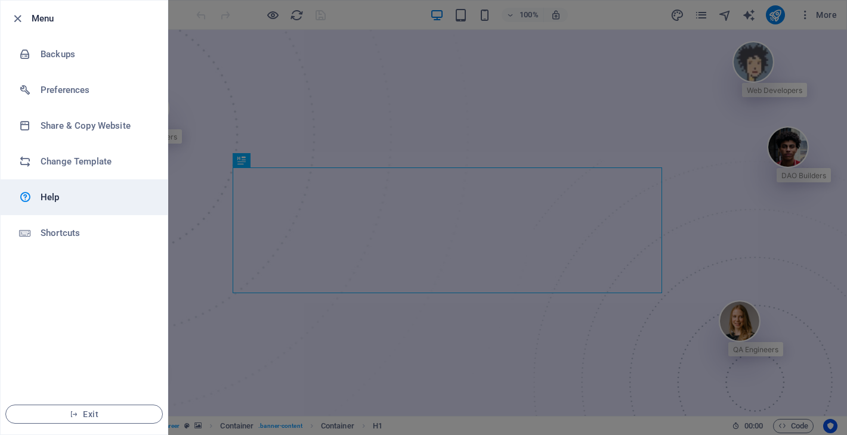
click at [88, 195] on h6 "Help" at bounding box center [96, 197] width 110 height 14
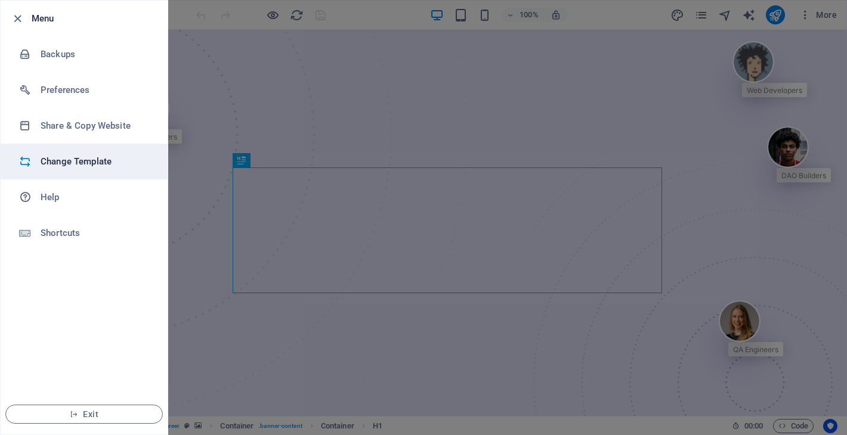
click at [72, 157] on h6 "Change Template" at bounding box center [96, 161] width 110 height 14
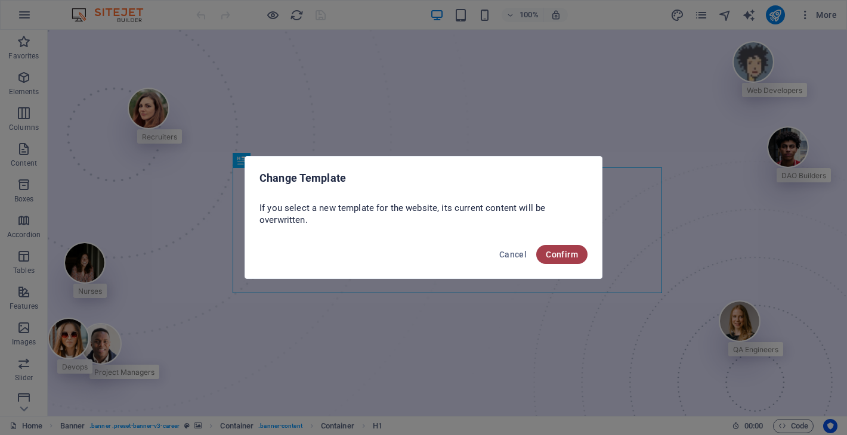
click at [548, 246] on button "Confirm" at bounding box center [561, 254] width 51 height 19
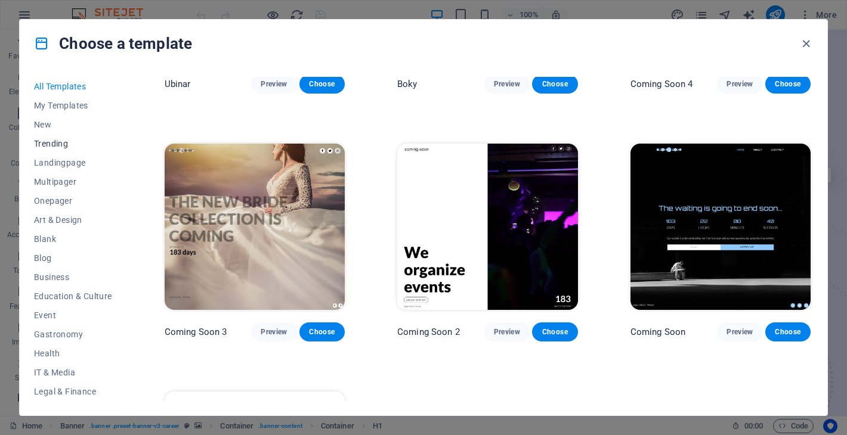
click at [59, 149] on button "Trending" at bounding box center [73, 143] width 78 height 19
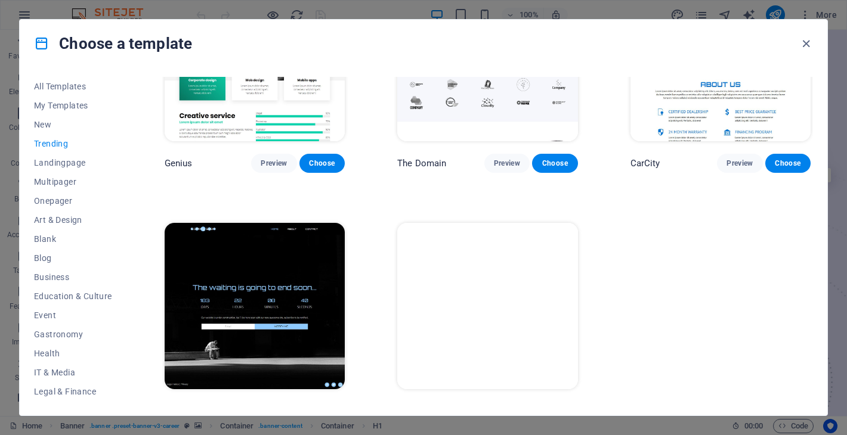
scroll to position [1105, 0]
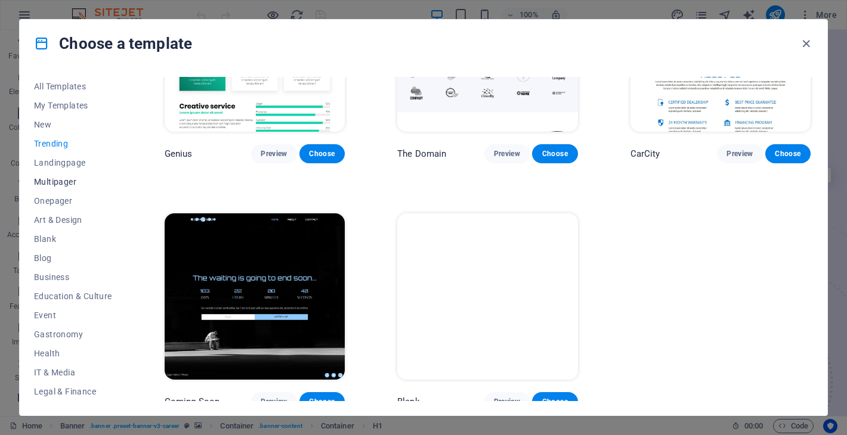
click at [64, 175] on button "Multipager" at bounding box center [73, 181] width 78 height 19
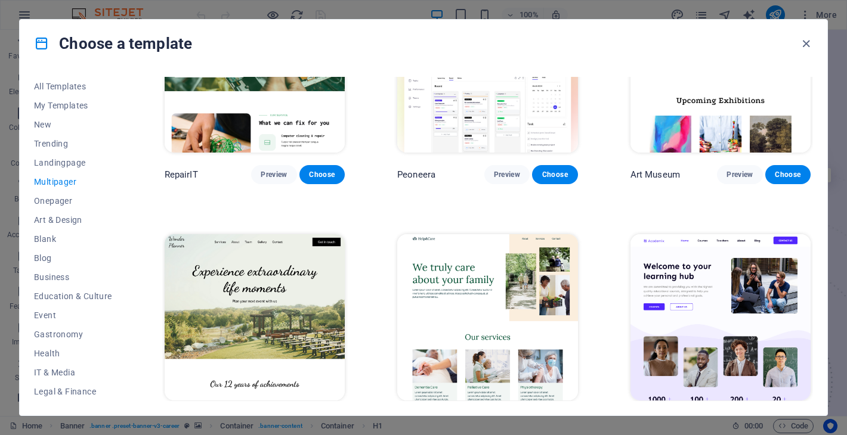
scroll to position [0, 0]
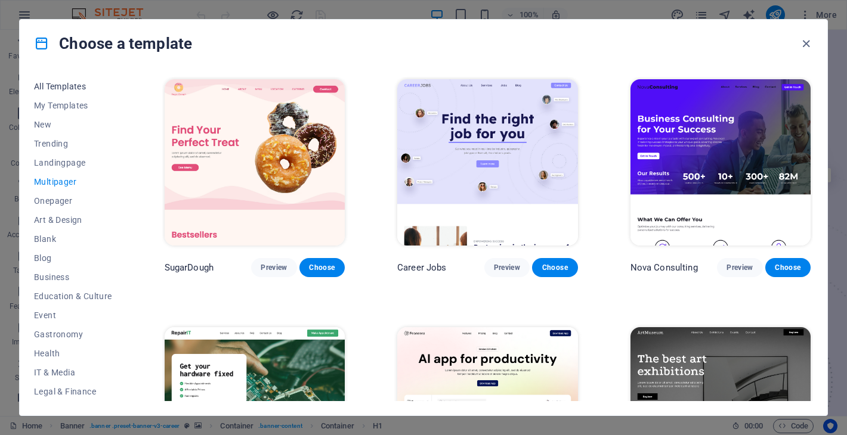
click at [79, 88] on span "All Templates" at bounding box center [73, 87] width 78 height 10
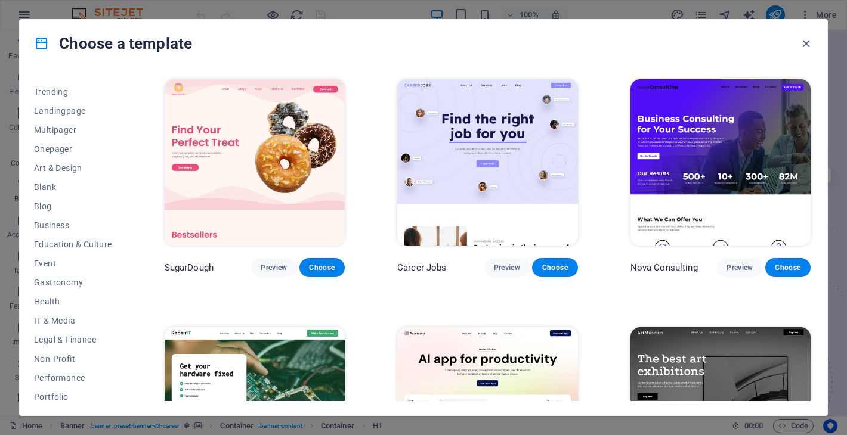
scroll to position [153, 0]
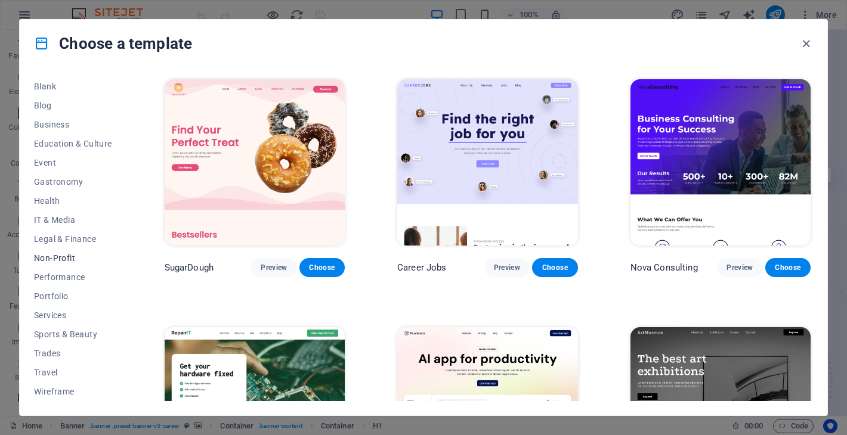
click at [79, 256] on span "Non-Profit" at bounding box center [73, 258] width 78 height 10
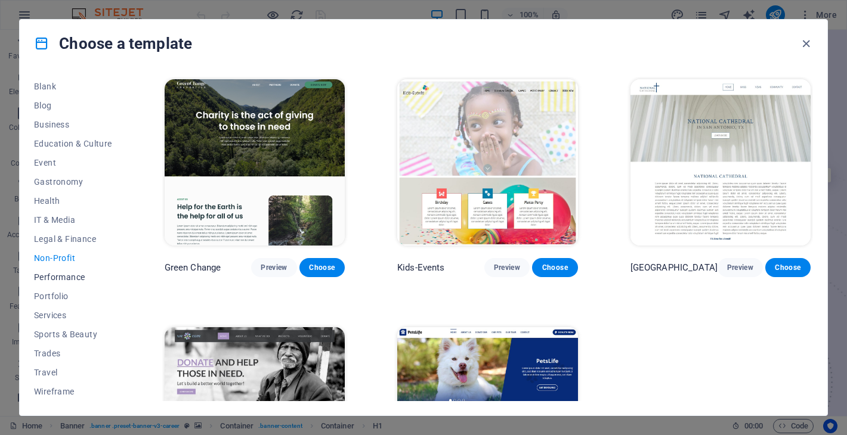
click at [78, 278] on span "Performance" at bounding box center [73, 277] width 78 height 10
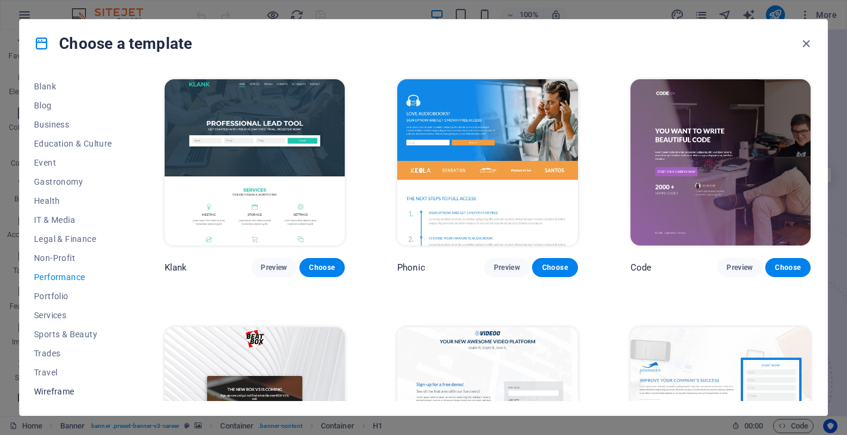
click at [68, 389] on span "Wireframe" at bounding box center [73, 392] width 78 height 10
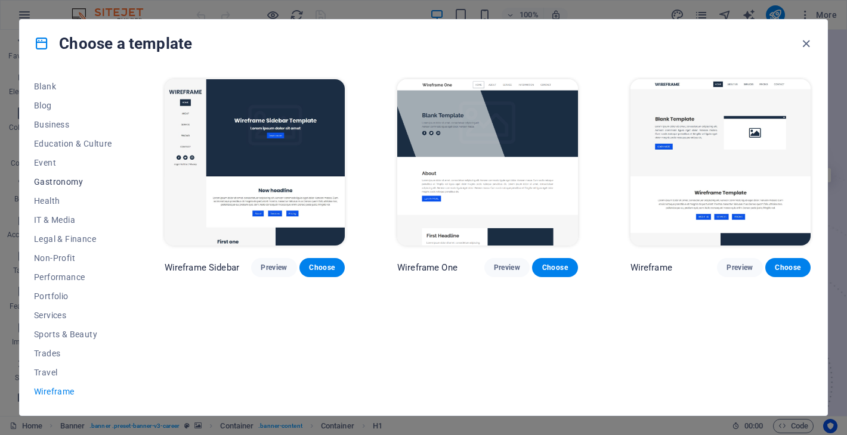
scroll to position [0, 0]
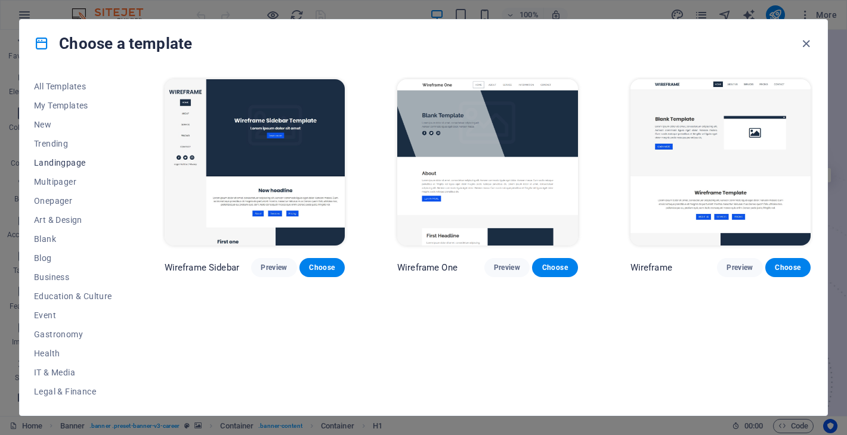
click at [74, 166] on span "Landingpage" at bounding box center [73, 163] width 78 height 10
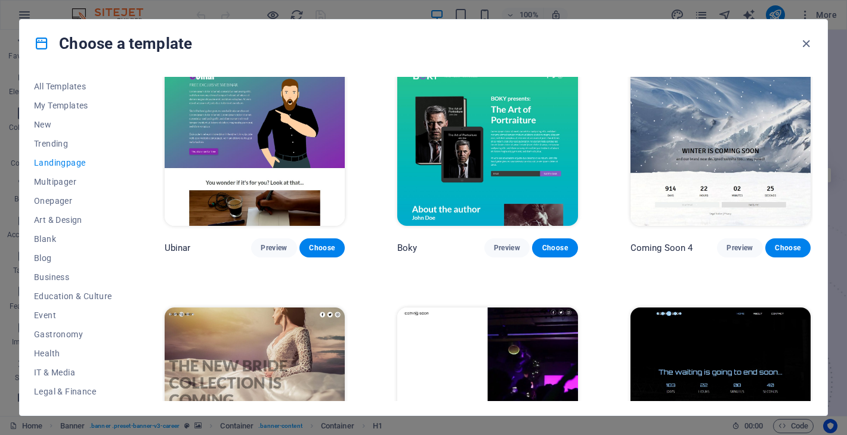
scroll to position [1843, 0]
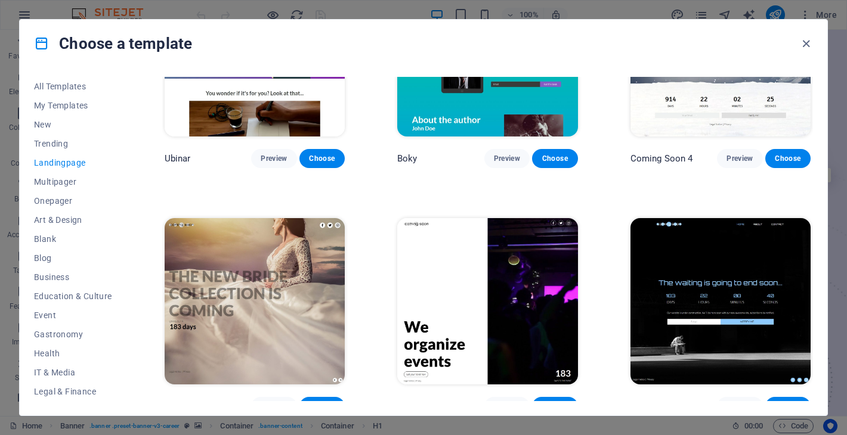
click at [554, 402] on span "Choose" at bounding box center [554, 407] width 26 height 10
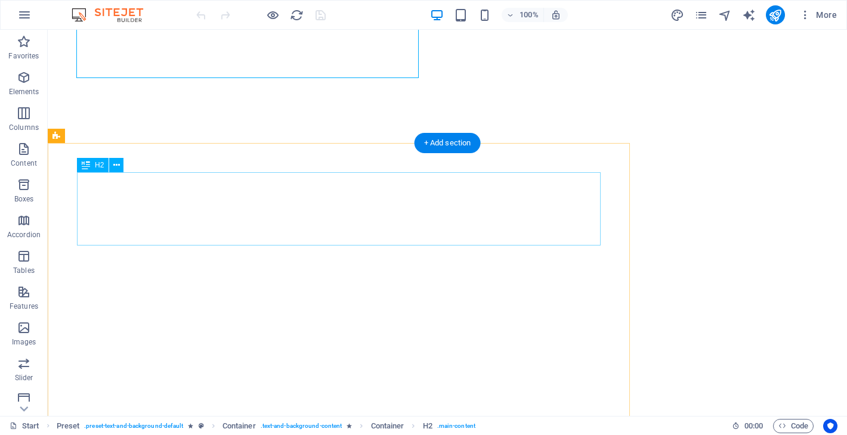
scroll to position [318, 0]
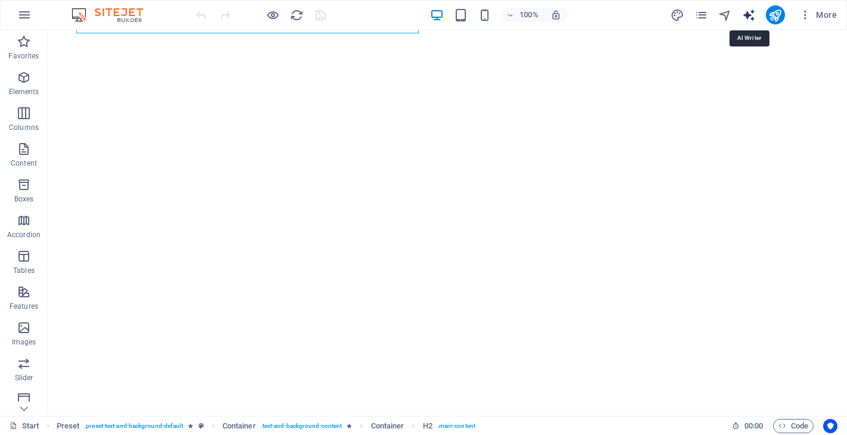
click at [754, 13] on icon "text_generator" at bounding box center [749, 15] width 14 height 14
select select "English"
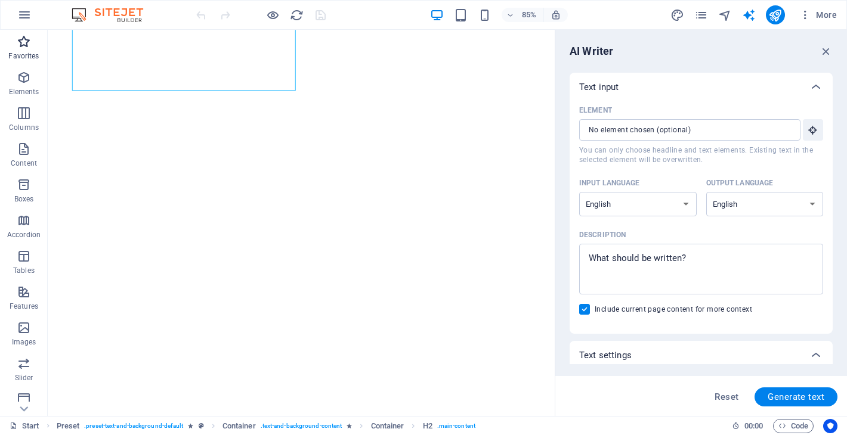
scroll to position [150, 0]
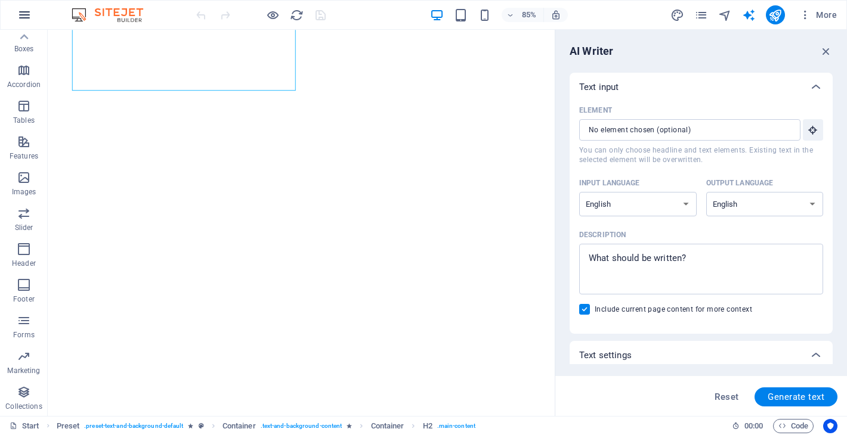
click at [21, 13] on icon "button" at bounding box center [24, 15] width 14 height 14
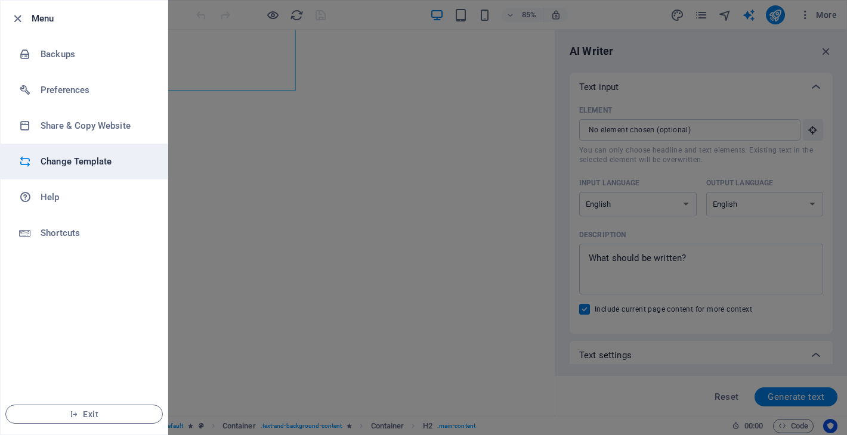
click at [100, 155] on h6 "Change Template" at bounding box center [96, 161] width 110 height 14
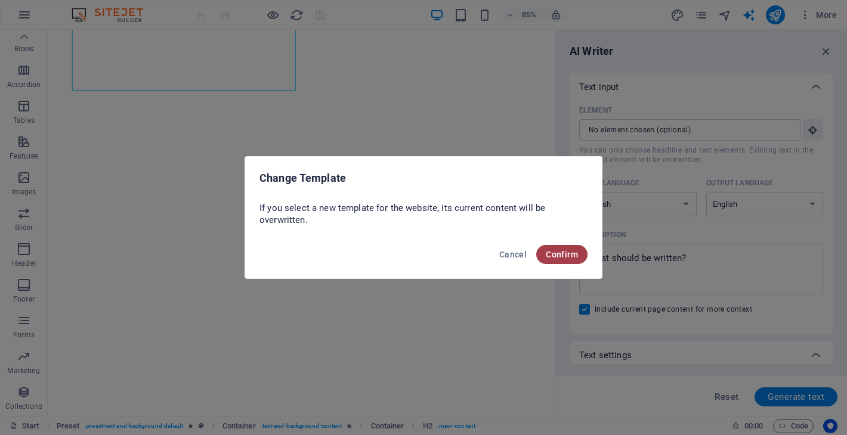
click at [547, 255] on span "Confirm" at bounding box center [561, 255] width 32 height 10
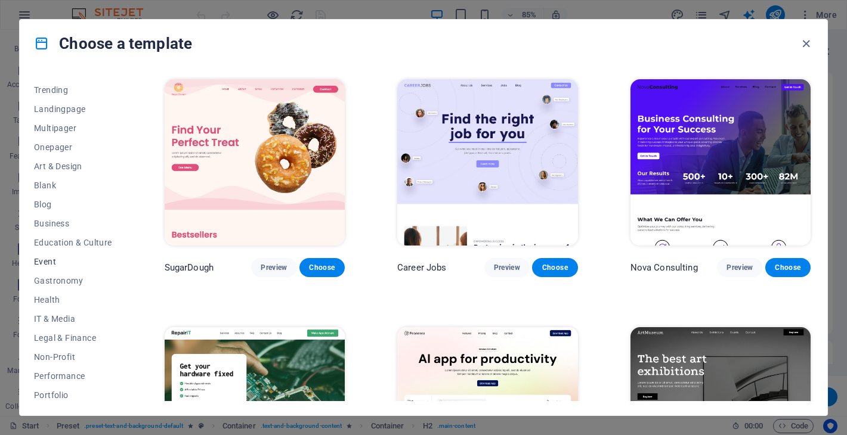
scroll to position [153, 0]
